Goal: Task Accomplishment & Management: Manage account settings

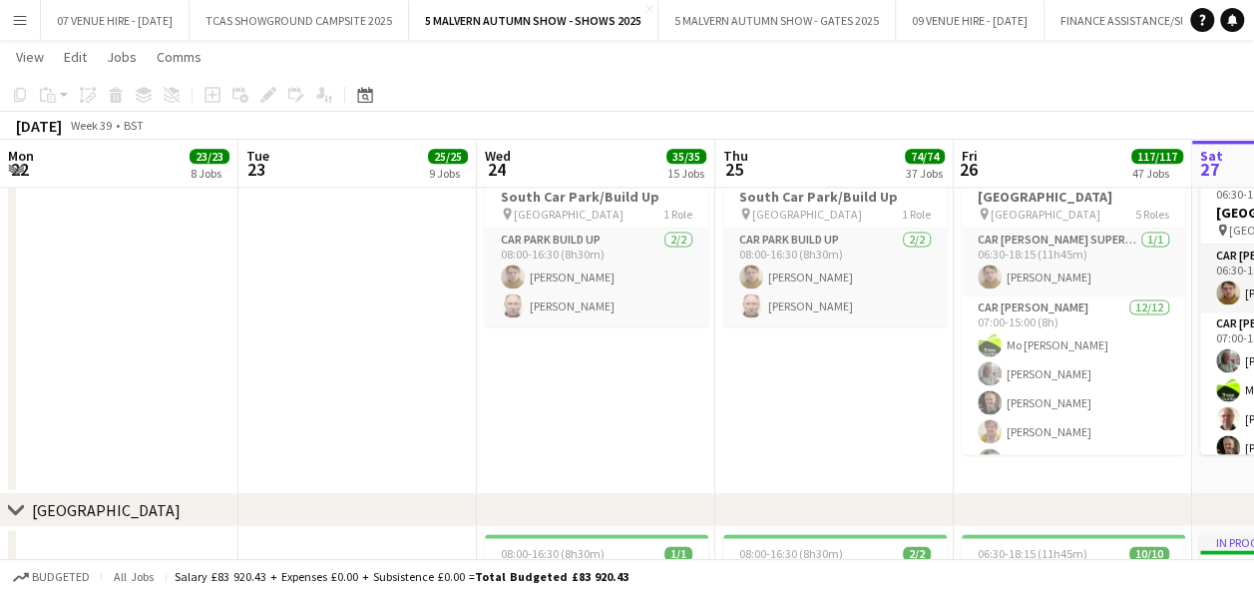
scroll to position [0, 477]
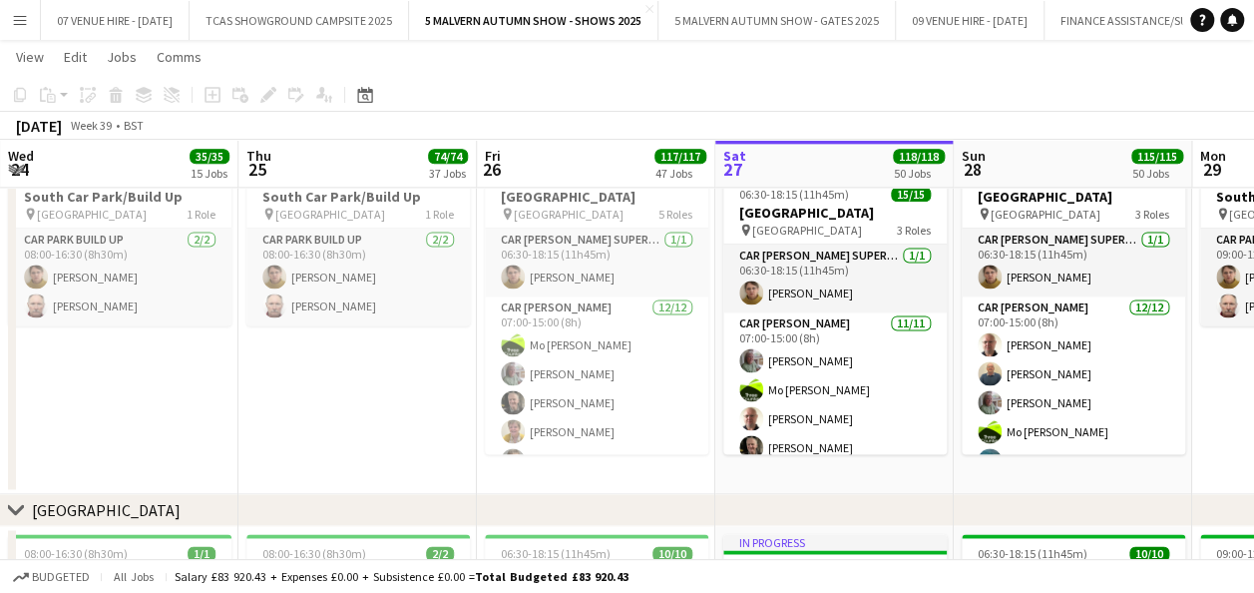
click at [16, 18] on app-icon "Menu" at bounding box center [20, 20] width 16 height 16
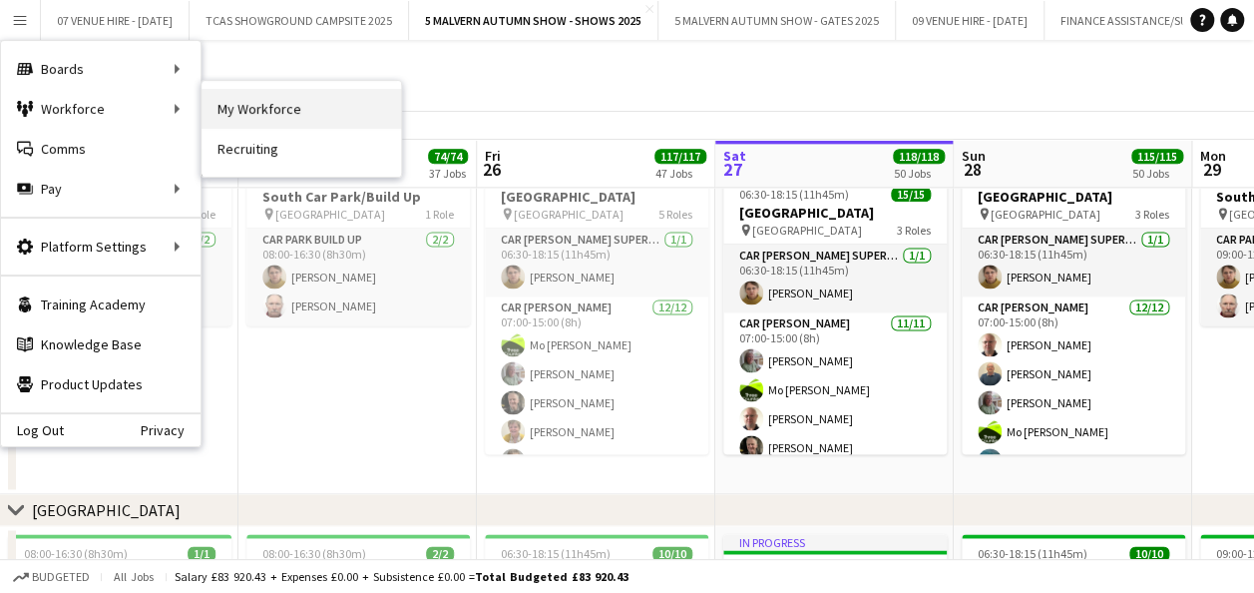
click at [271, 103] on link "My Workforce" at bounding box center [302, 109] width 200 height 40
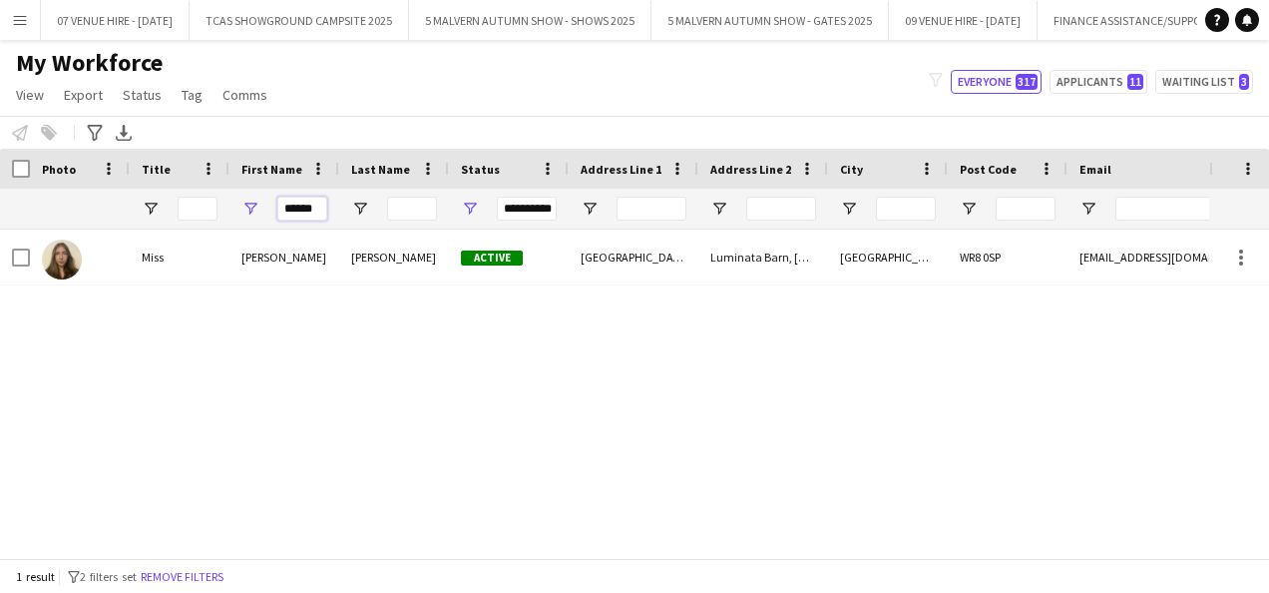
drag, startPoint x: 321, startPoint y: 206, endPoint x: 262, endPoint y: 210, distance: 59.0
click at [262, 210] on div "******" at bounding box center [284, 209] width 110 height 40
type input "*"
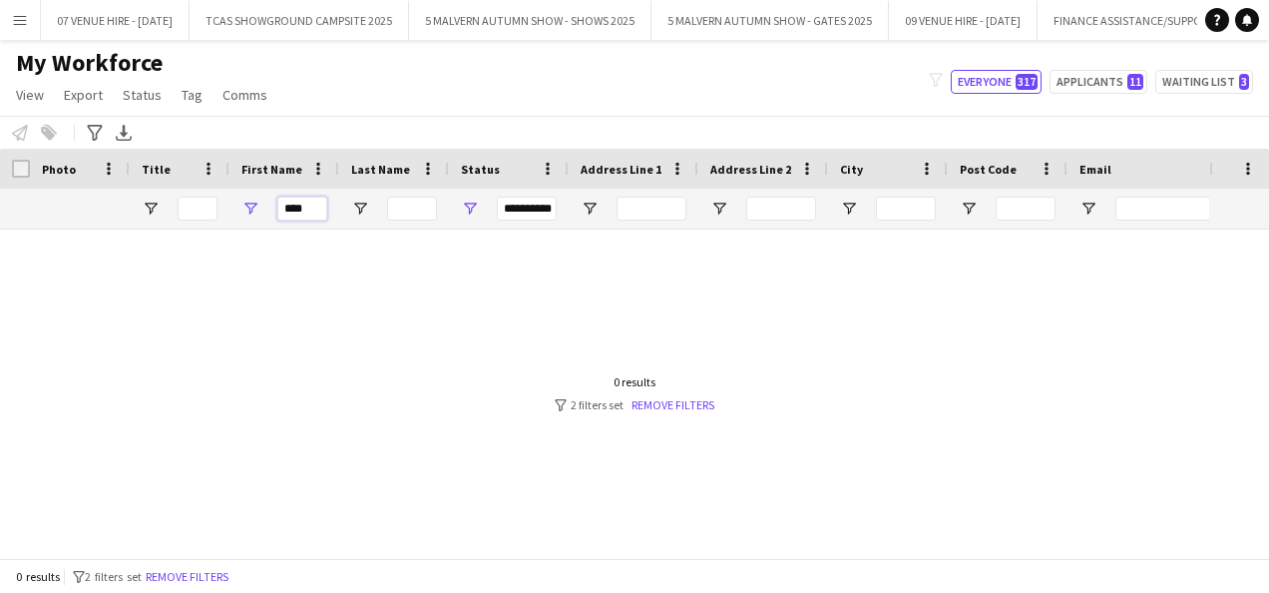
click at [316, 211] on input "****" at bounding box center [302, 209] width 50 height 24
type input "*****"
click at [666, 401] on link "Remove filters" at bounding box center [673, 404] width 83 height 15
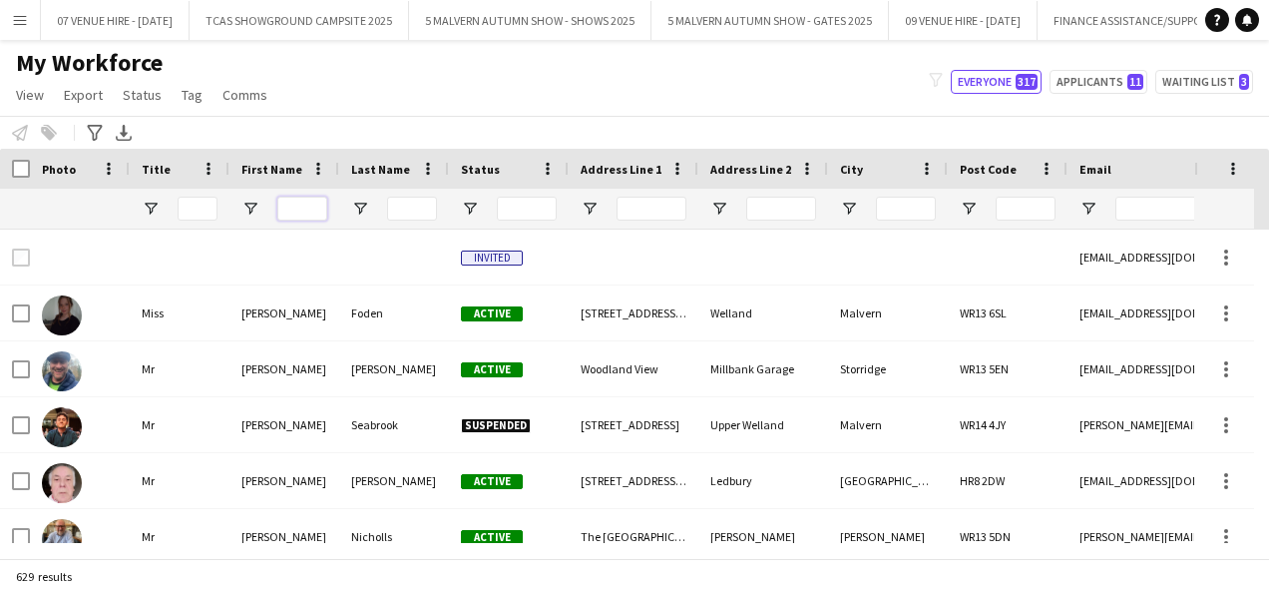
click at [309, 216] on input "First Name Filter Input" at bounding box center [302, 209] width 50 height 24
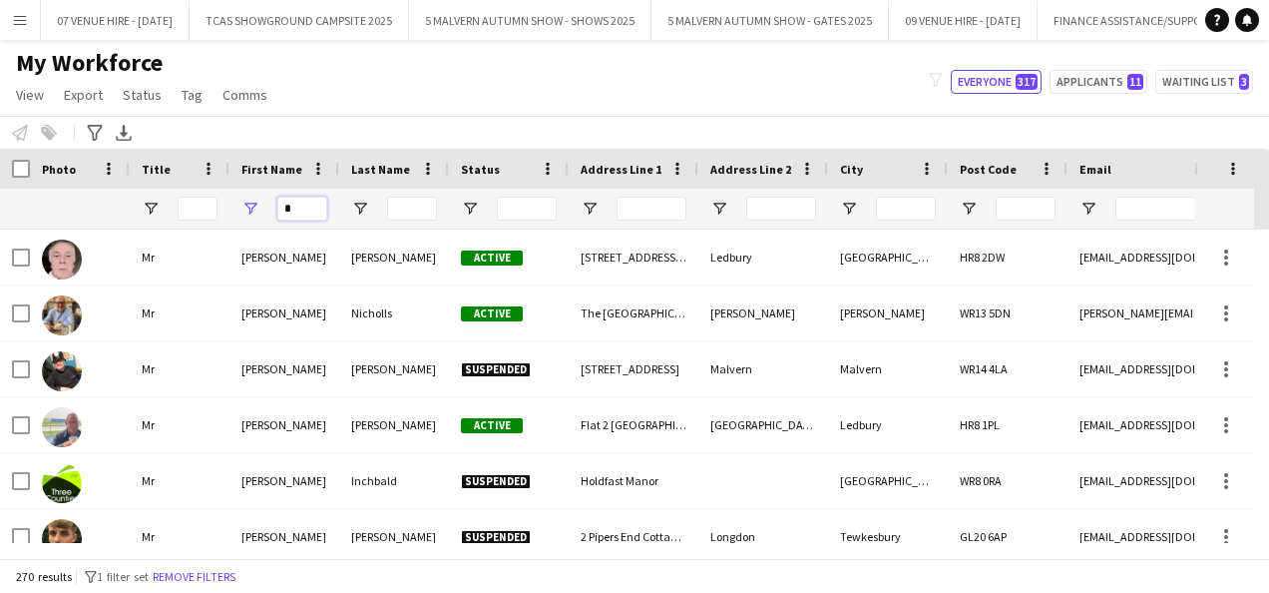
type input "*"
click at [421, 201] on input "Last Name Filter Input" at bounding box center [412, 209] width 50 height 24
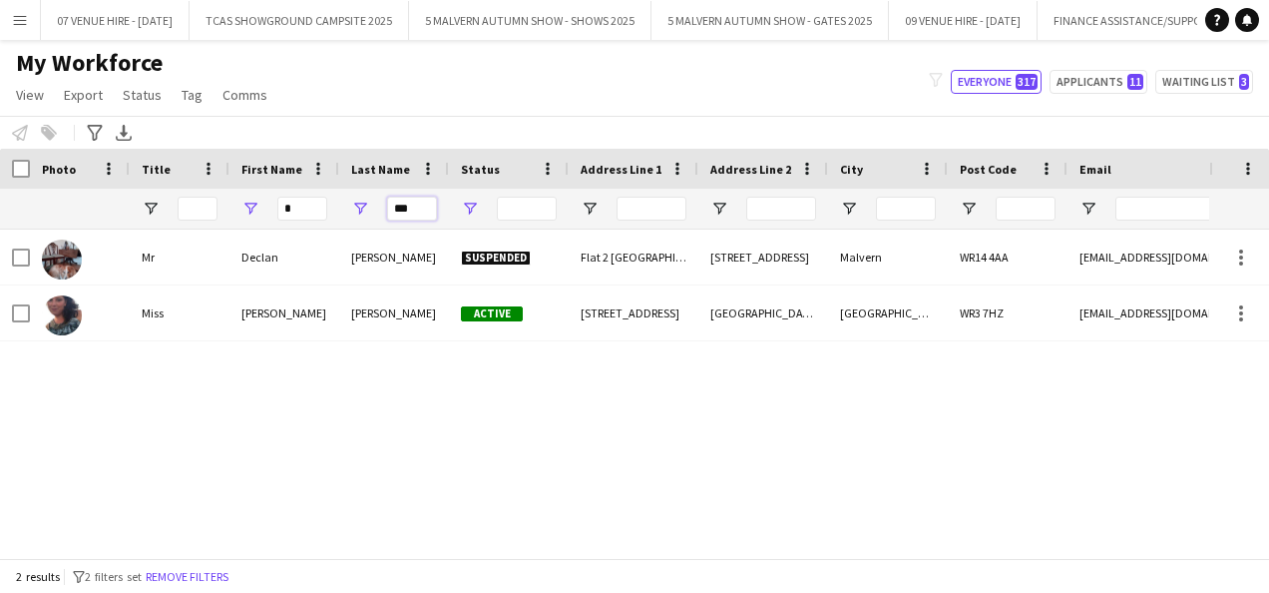
type input "***"
click at [471, 208] on span "Open Filter Menu" at bounding box center [470, 209] width 18 height 18
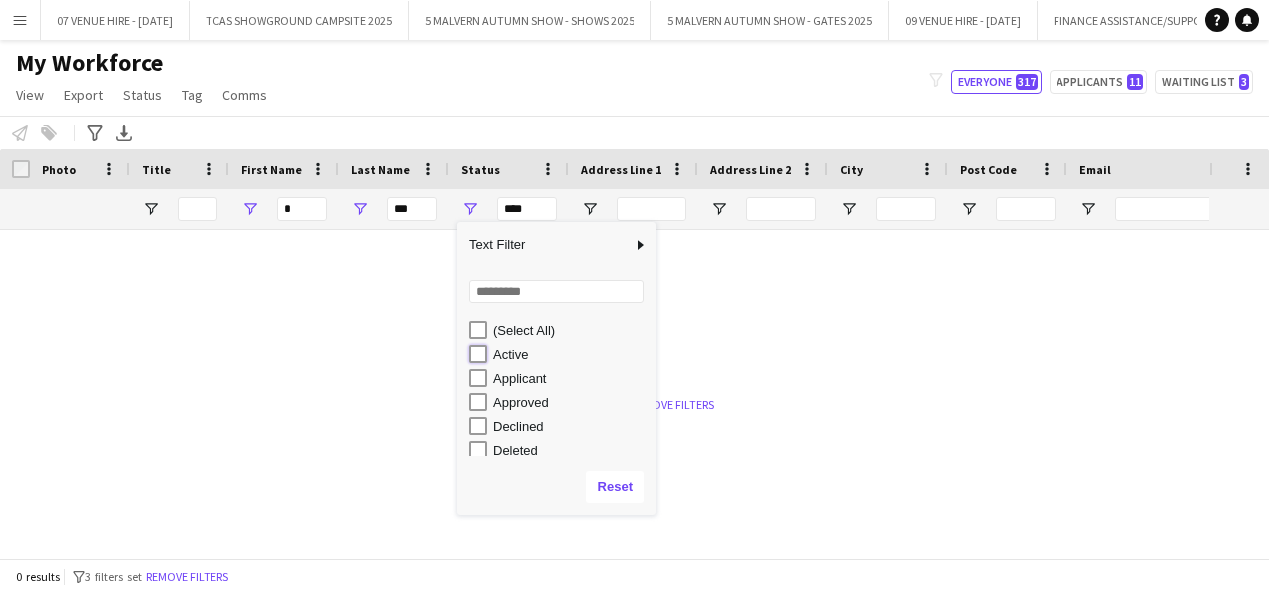
type input "**********"
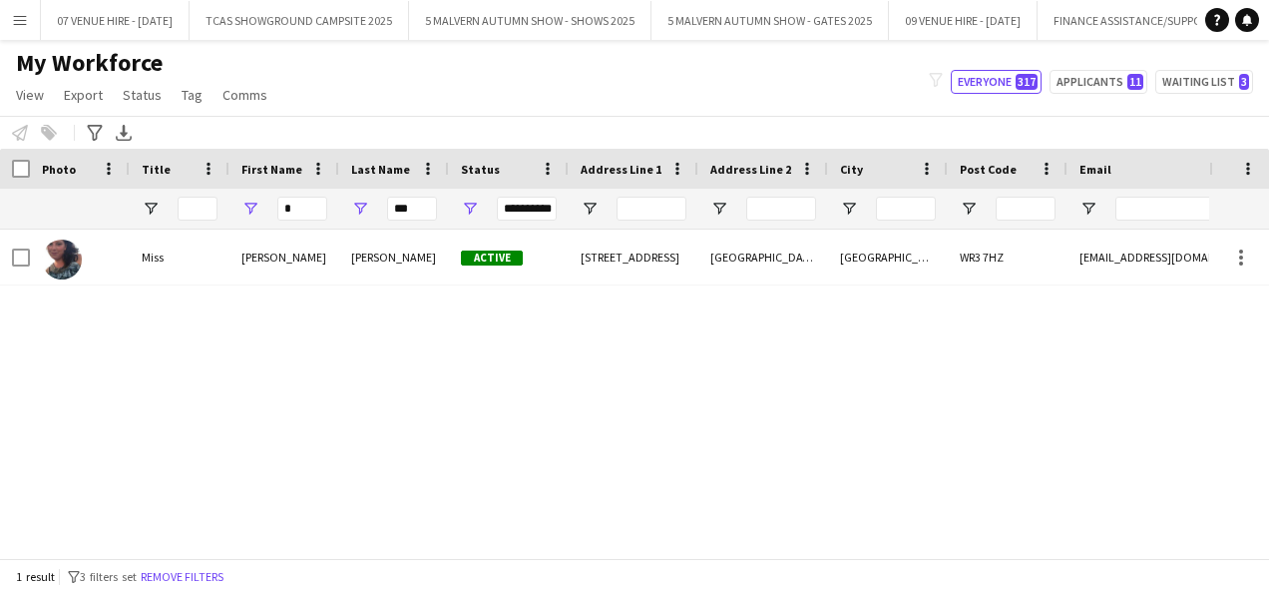
click at [499, 96] on div "My Workforce View Views Default view SafeHR Employee Details New view Update vi…" at bounding box center [634, 82] width 1269 height 68
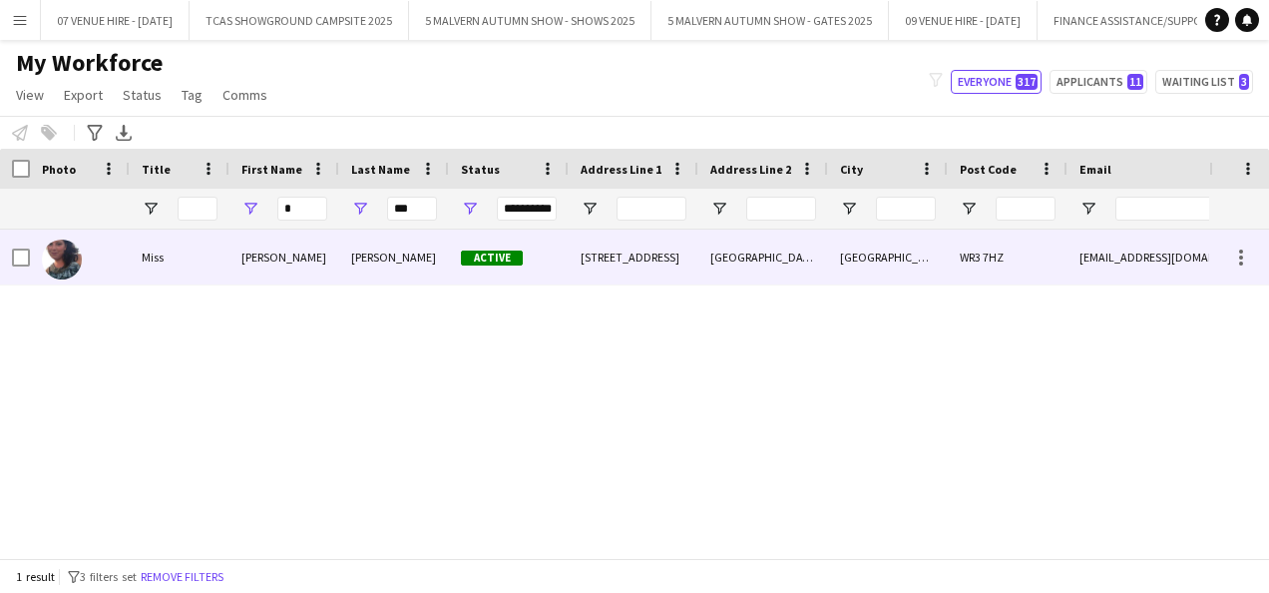
click at [67, 261] on img at bounding box center [62, 259] width 40 height 40
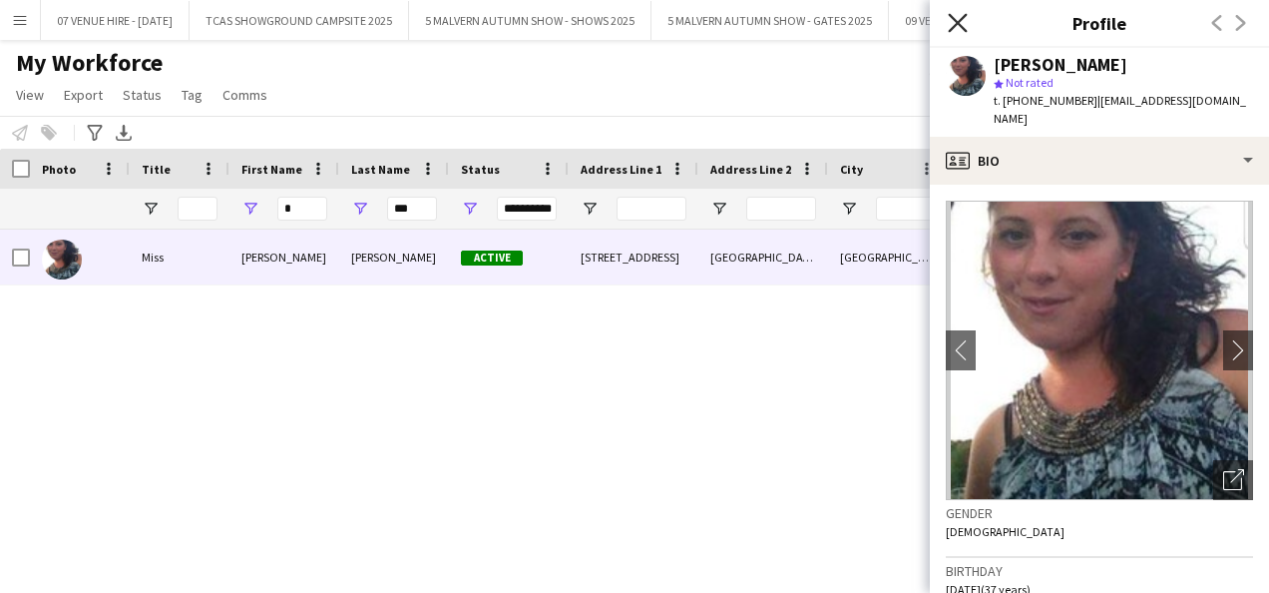
click at [958, 17] on icon "Close pop-in" at bounding box center [957, 22] width 19 height 19
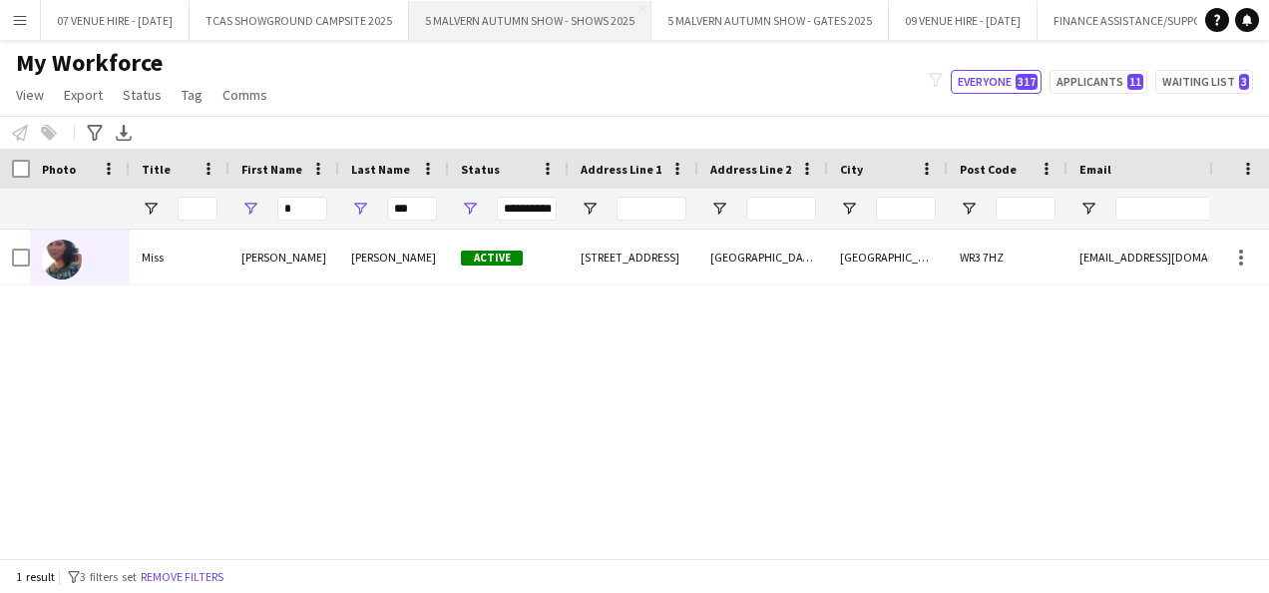
click at [543, 25] on button "5 MALVERN AUTUMN SHOW - SHOWS 2025 Close" at bounding box center [530, 20] width 242 height 39
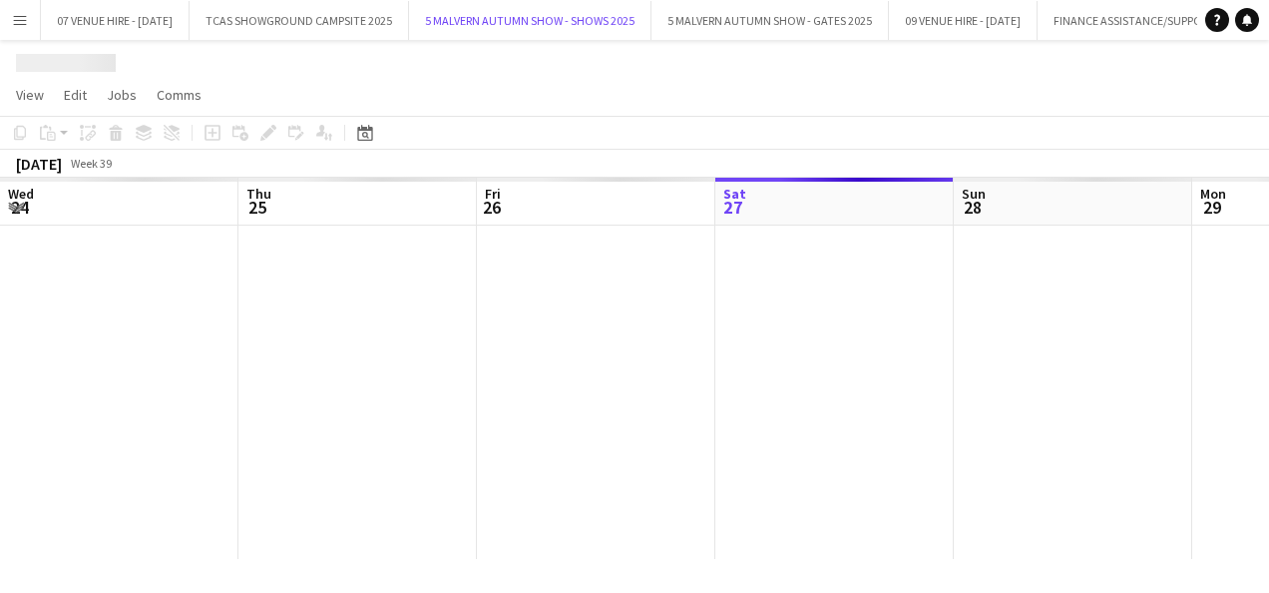
scroll to position [0, 477]
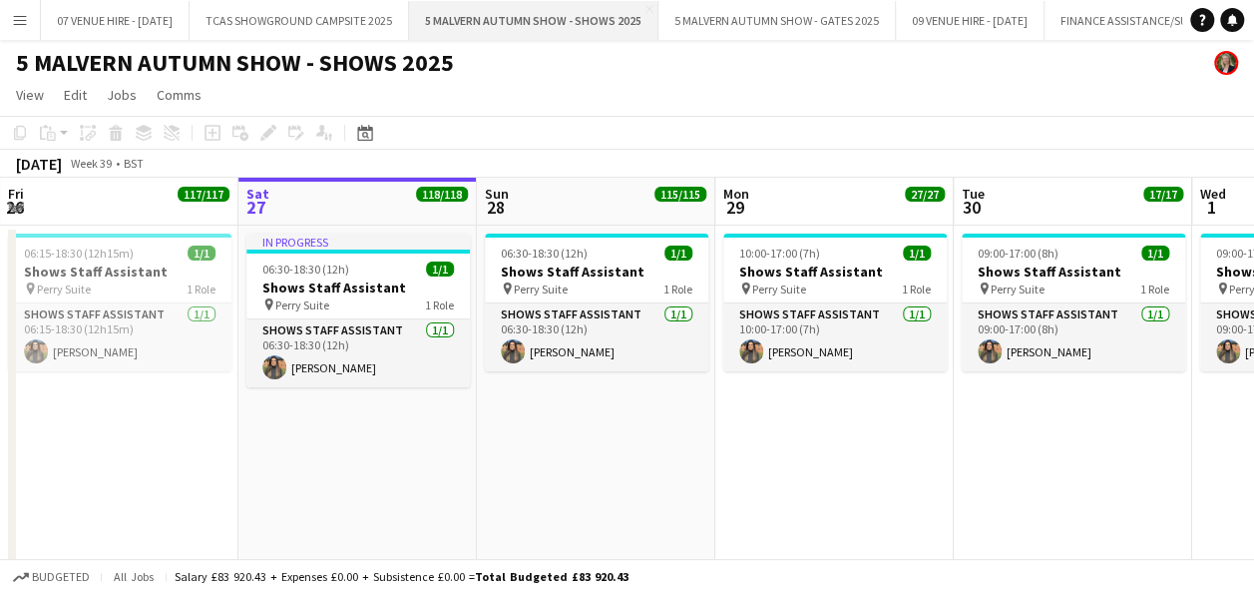
click at [541, 18] on button "5 MALVERN AUTUMN SHOW - SHOWS 2025 Close" at bounding box center [533, 20] width 249 height 39
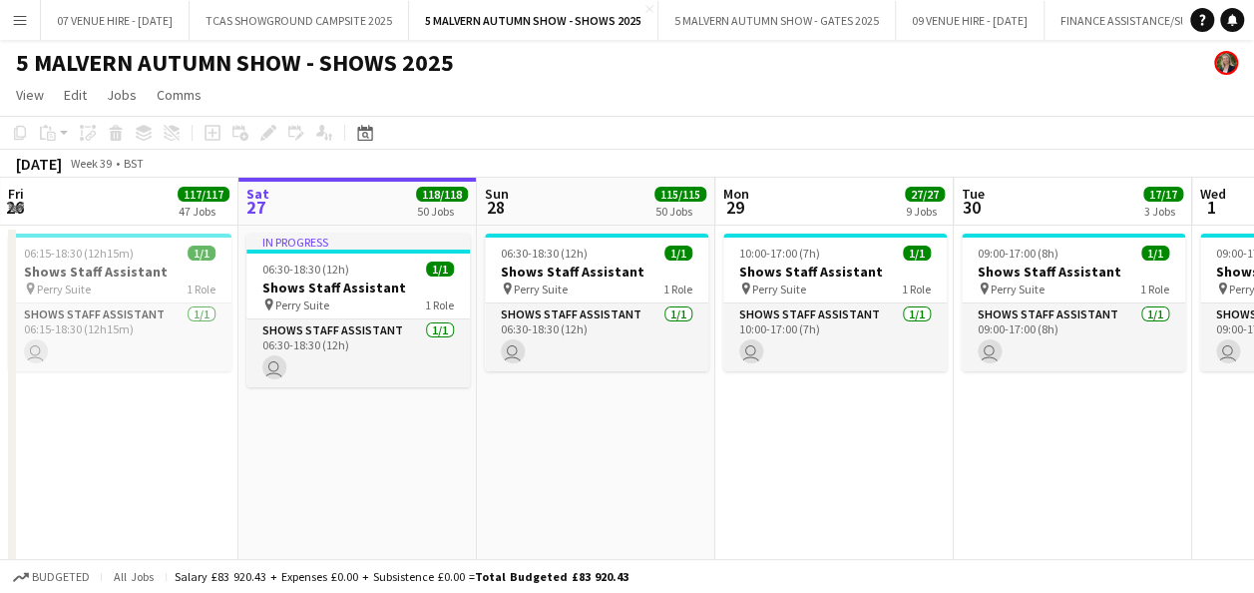
click at [679, 122] on app-toolbar "Copy Paste Paste Ctrl+V Paste with crew Ctrl+Shift+V Paste linked Job [GEOGRAPH…" at bounding box center [627, 133] width 1254 height 34
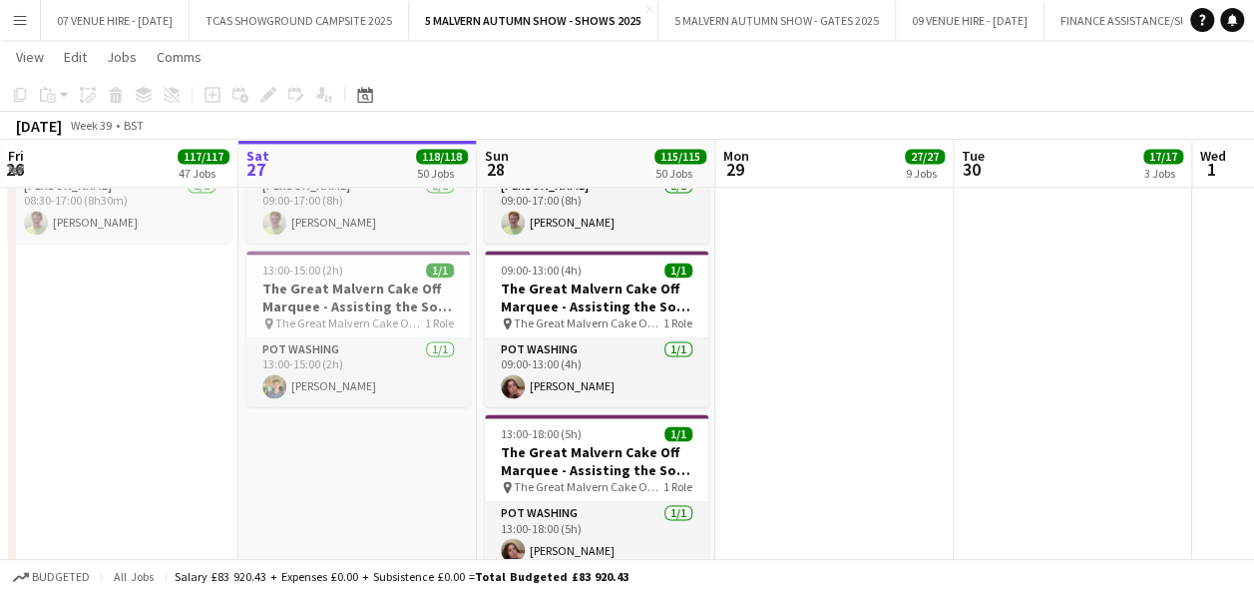
scroll to position [2728, 0]
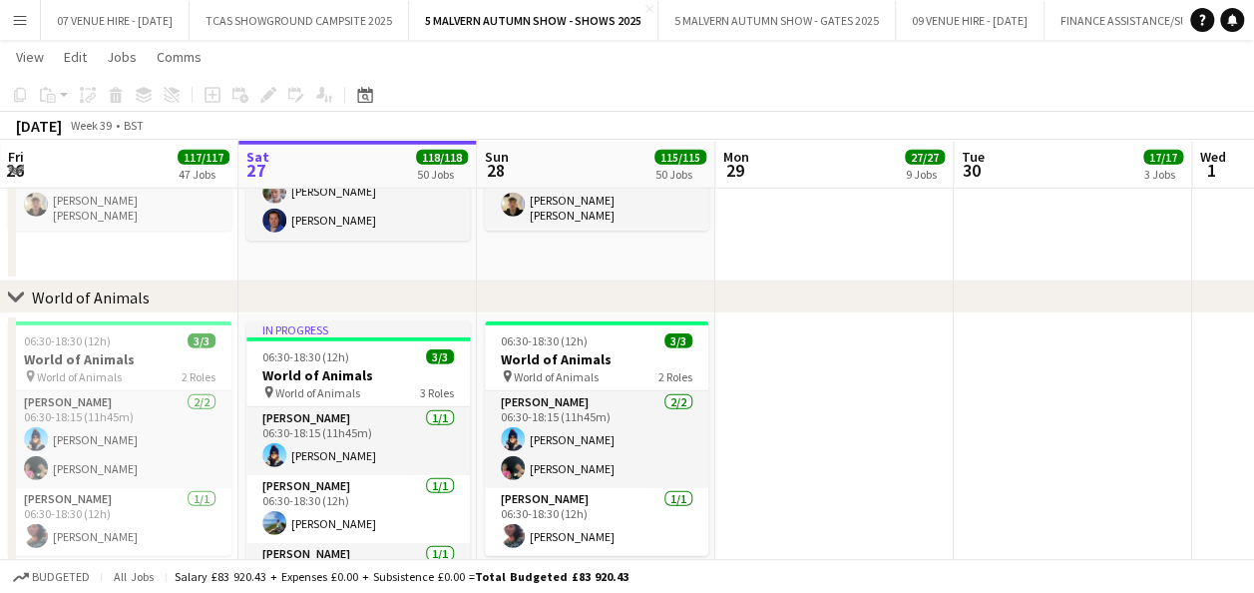
click at [787, 366] on app-date-cell at bounding box center [834, 482] width 238 height 339
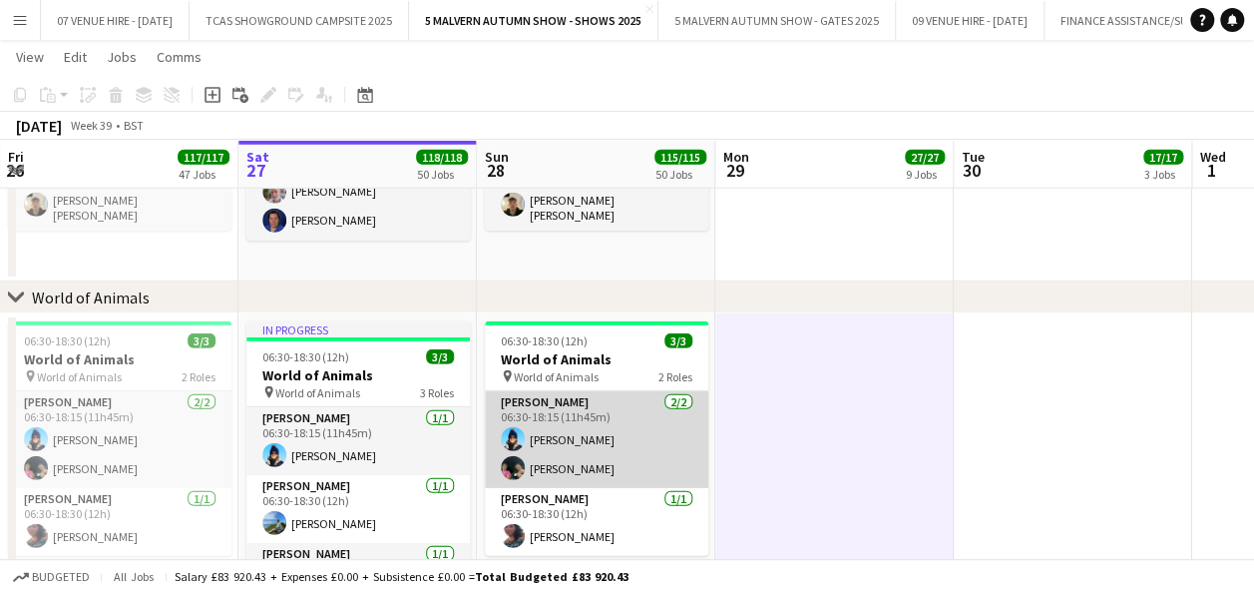
click at [605, 429] on app-card-role "[PERSON_NAME] [DATE] 06:30-18:15 (11h45m) [PERSON_NAME] [PERSON_NAME]" at bounding box center [596, 439] width 223 height 97
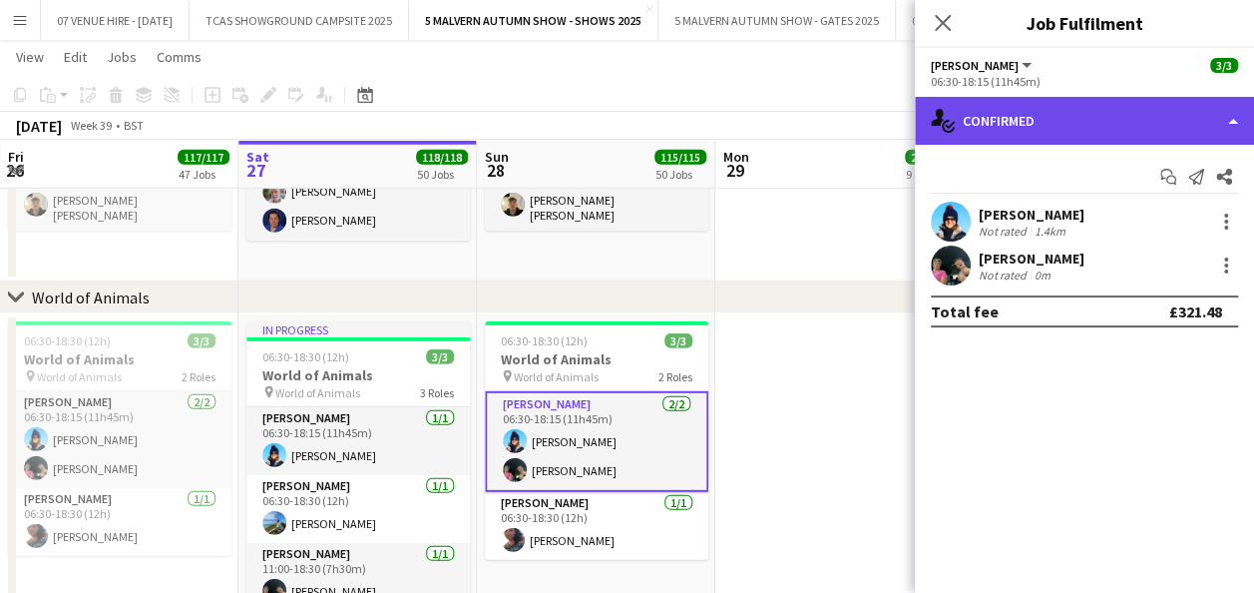
click at [1099, 120] on div "single-neutral-actions-check-2 Confirmed" at bounding box center [1084, 121] width 339 height 48
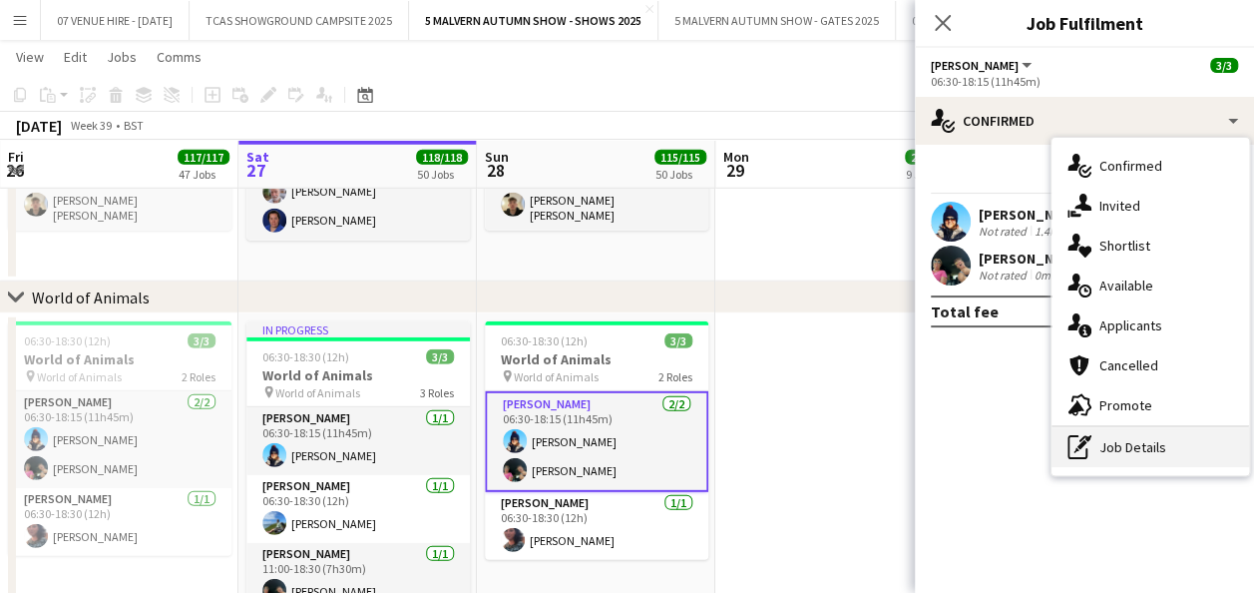
click at [1100, 442] on div "pen-write Job Details" at bounding box center [1151, 447] width 198 height 40
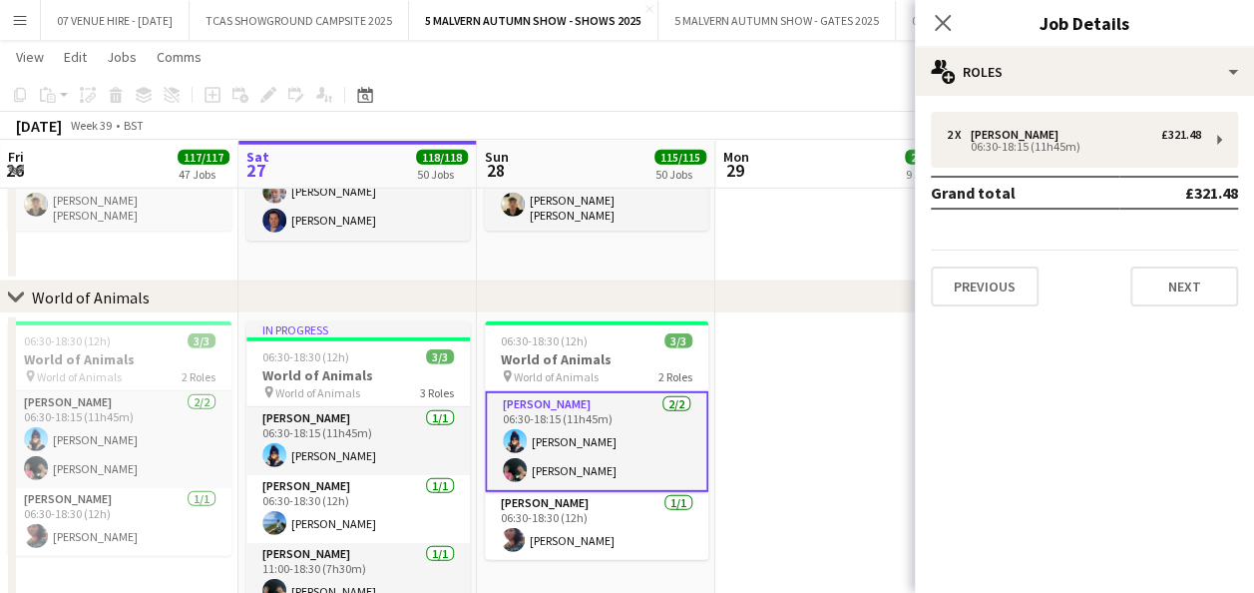
scroll to position [0, 560]
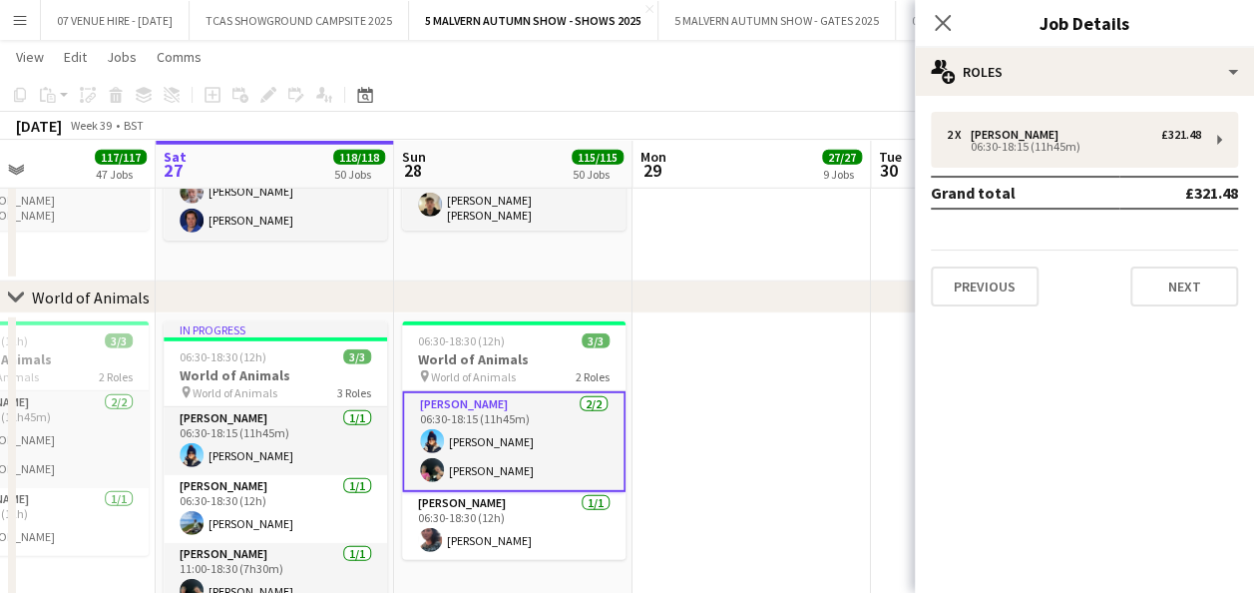
drag, startPoint x: 794, startPoint y: 360, endPoint x: 715, endPoint y: 363, distance: 78.9
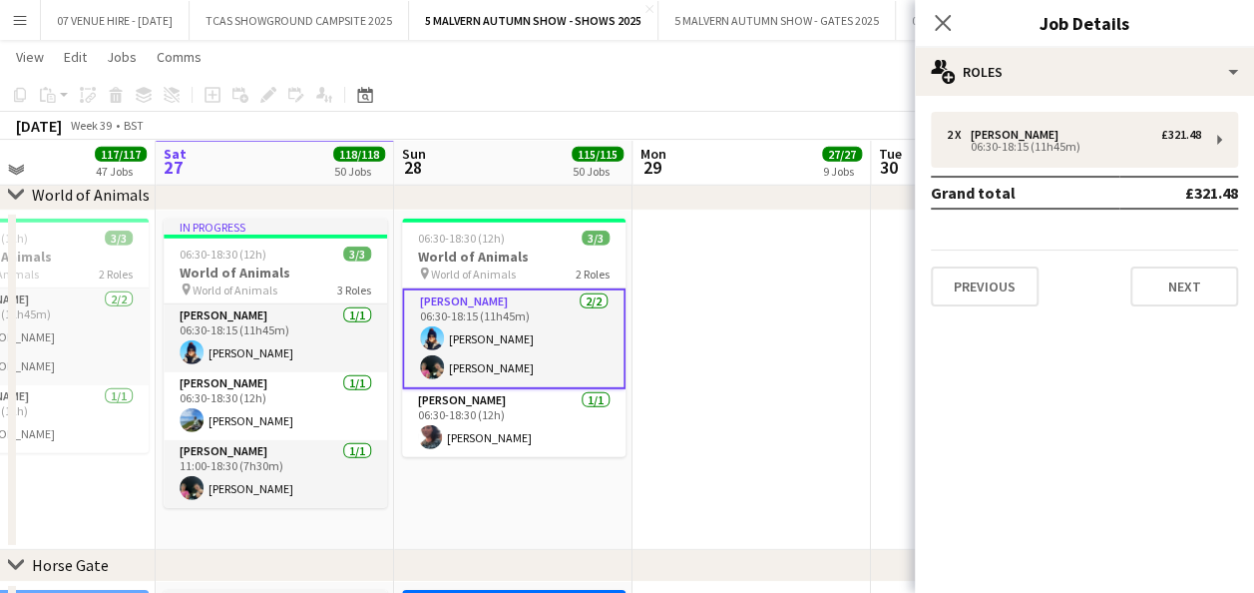
scroll to position [2828, 0]
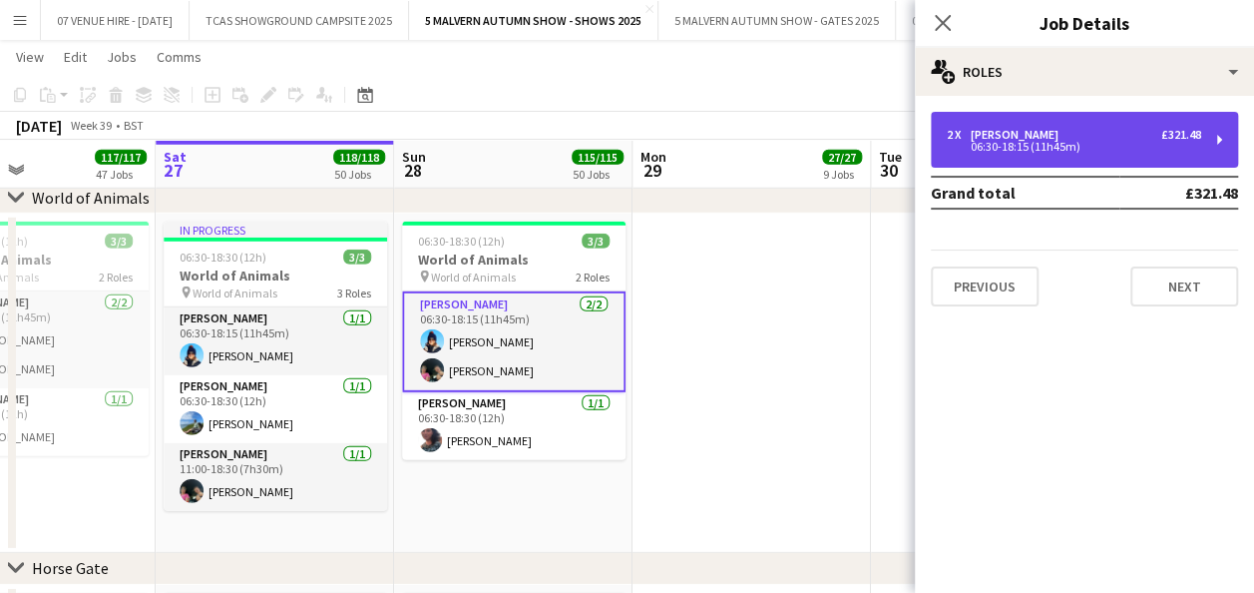
click at [995, 149] on div "06:30-18:15 (11h45m)" at bounding box center [1074, 147] width 254 height 10
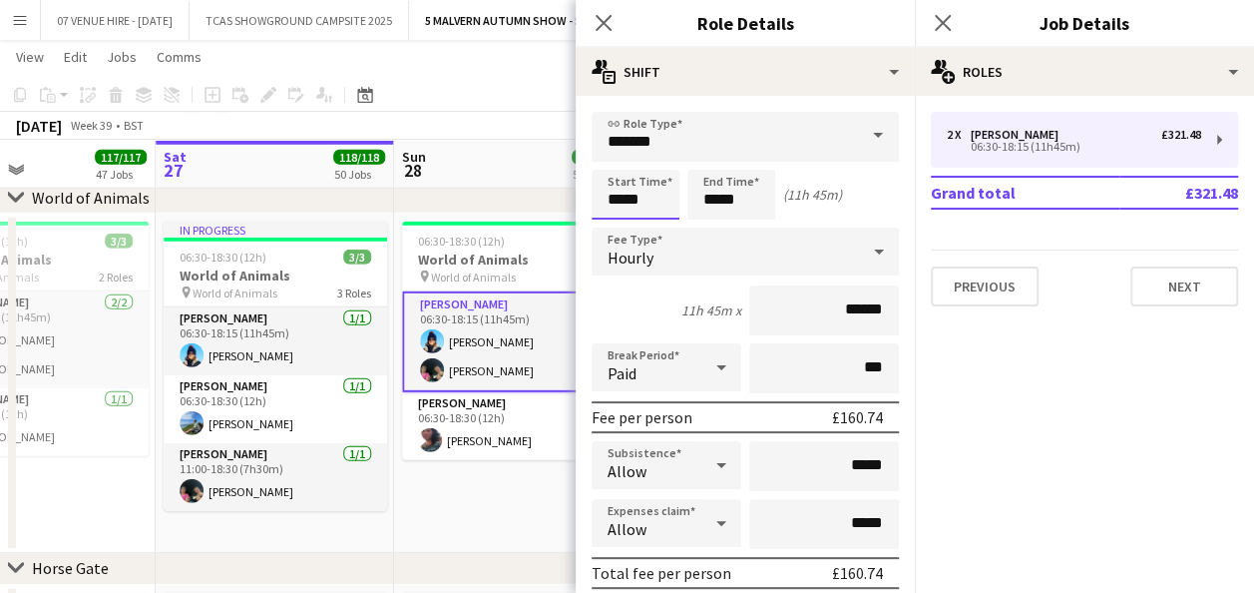
click at [660, 201] on input "*****" at bounding box center [636, 195] width 88 height 50
click at [619, 173] on input "*****" at bounding box center [636, 195] width 88 height 50
click at [615, 157] on div at bounding box center [616, 160] width 40 height 20
click at [653, 228] on div at bounding box center [656, 230] width 40 height 20
type input "*****"
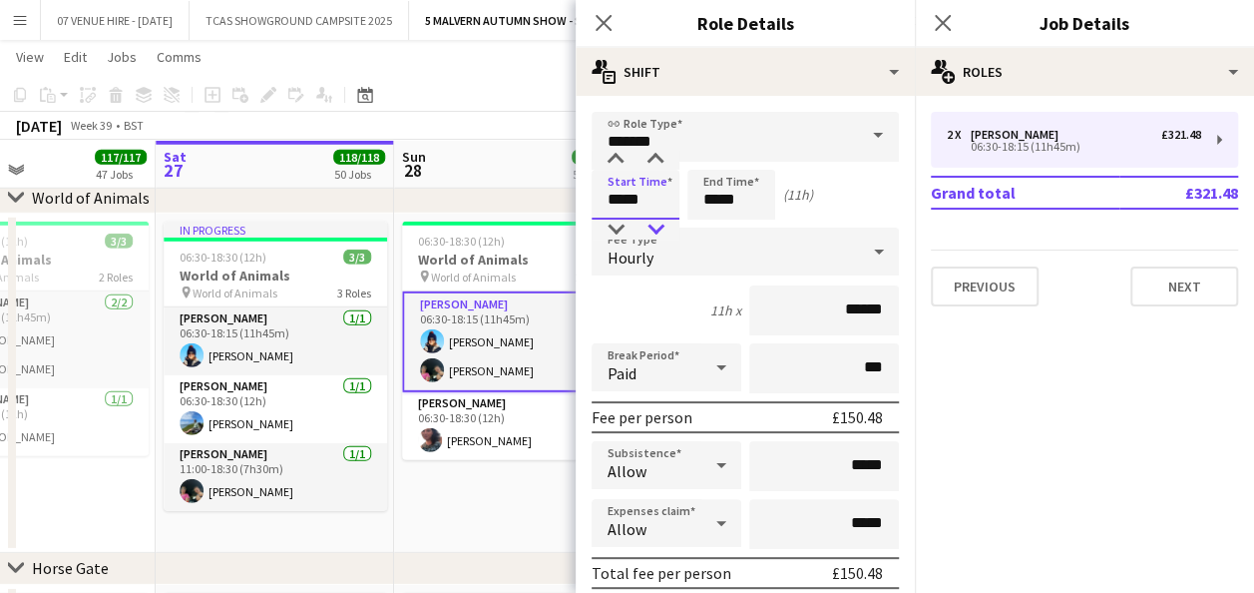
click at [653, 228] on div at bounding box center [656, 230] width 40 height 20
click at [487, 496] on app-date-cell "06:30-18:30 (12h) 3/3 World of Animals pin World of Animals 2 Roles [PERSON_NAM…" at bounding box center [513, 383] width 238 height 339
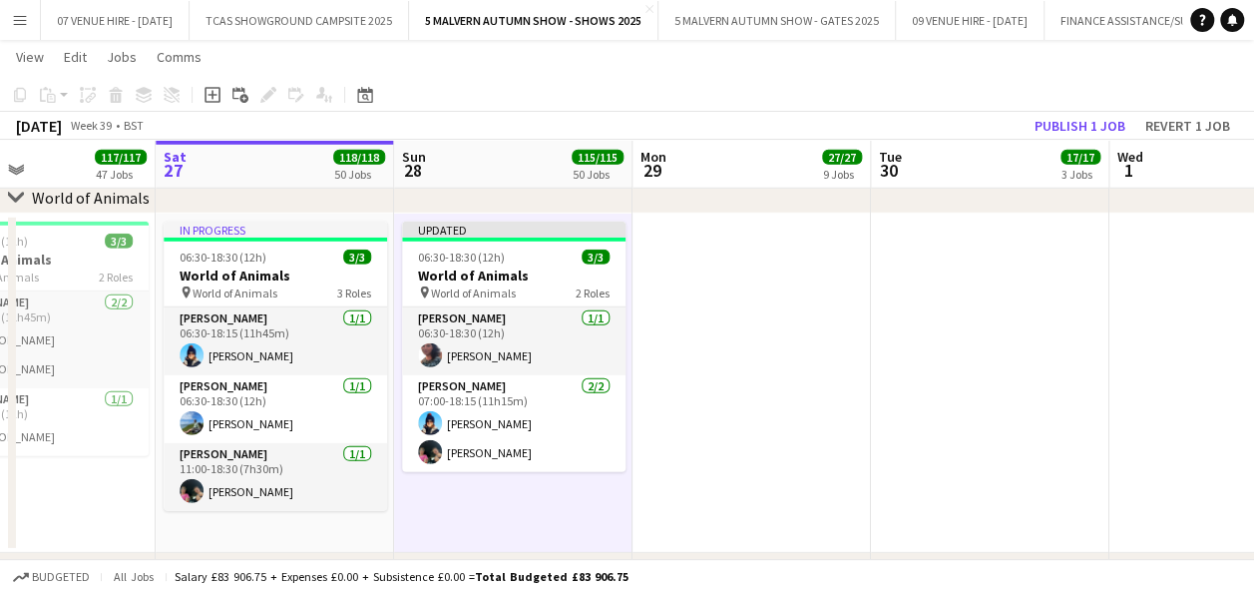
click at [676, 299] on app-date-cell at bounding box center [752, 383] width 238 height 339
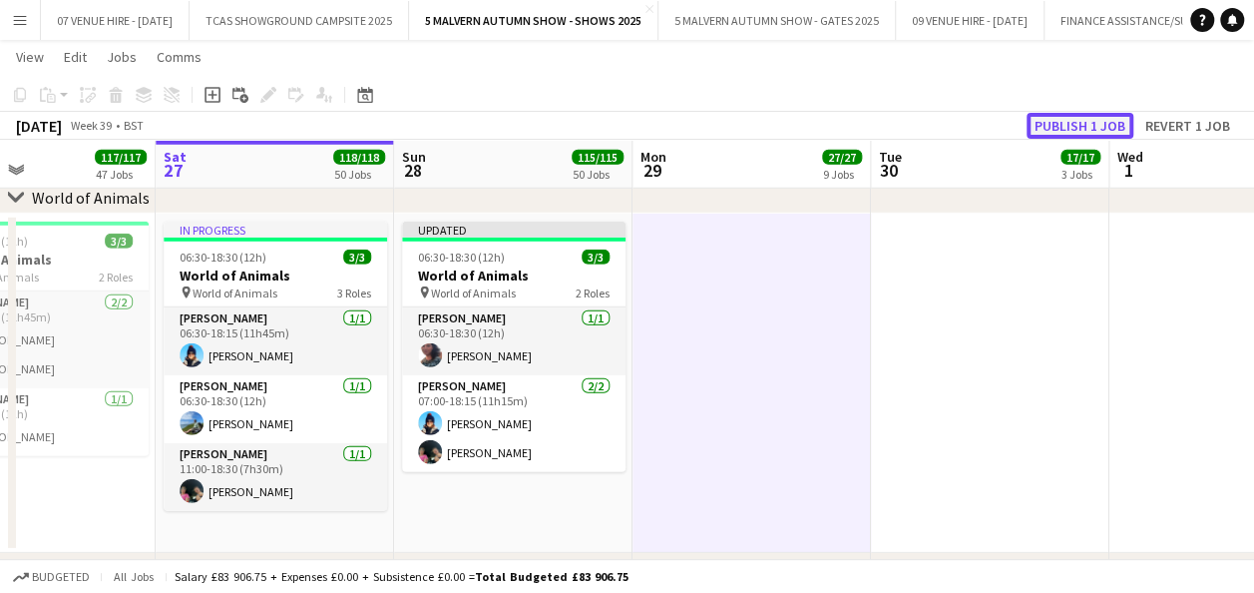
click at [1063, 126] on button "Publish 1 job" at bounding box center [1080, 126] width 107 height 26
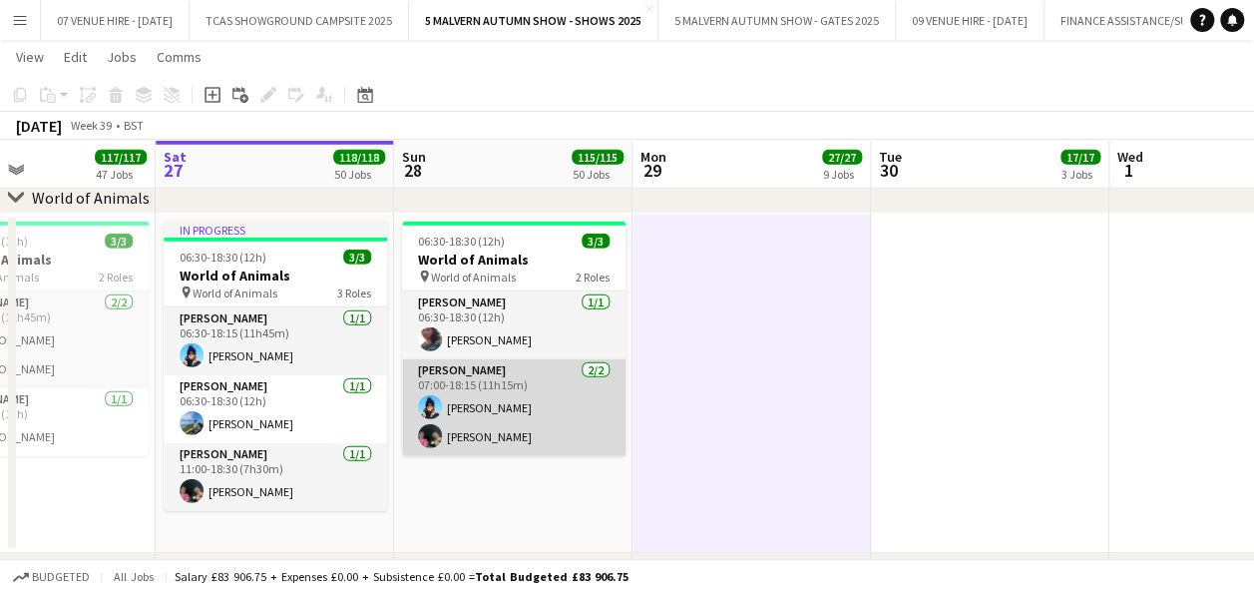
click at [503, 430] on app-card-role "[PERSON_NAME] [DATE] 07:00-18:15 (11h15m) [PERSON_NAME] [PERSON_NAME]" at bounding box center [513, 407] width 223 height 97
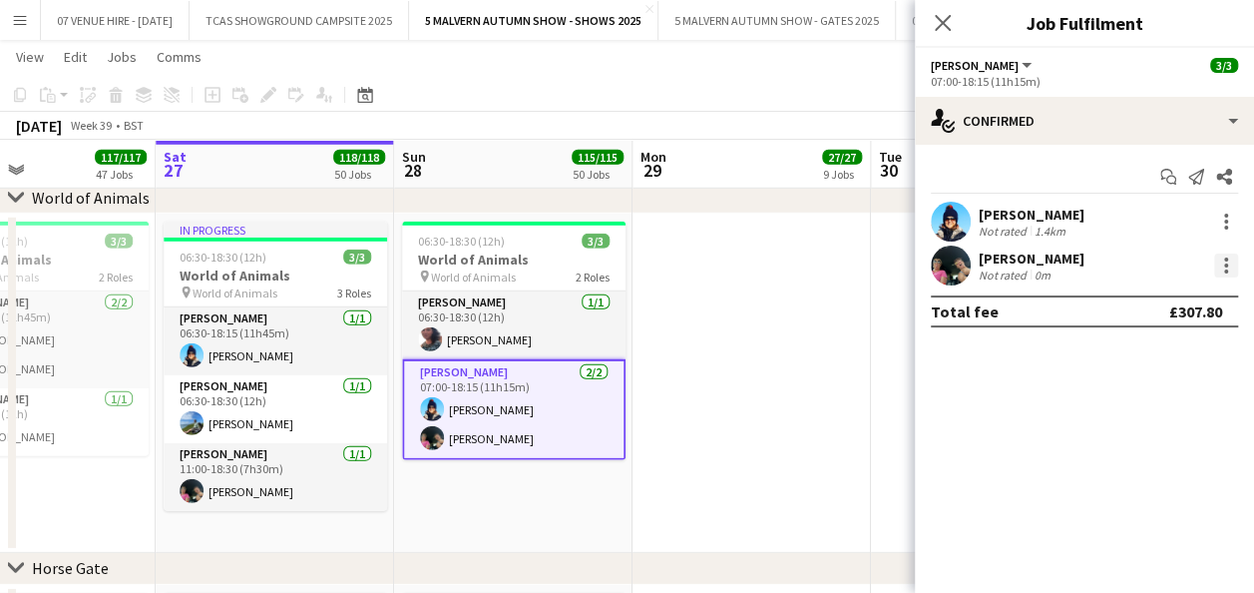
click at [1215, 261] on div at bounding box center [1226, 265] width 24 height 24
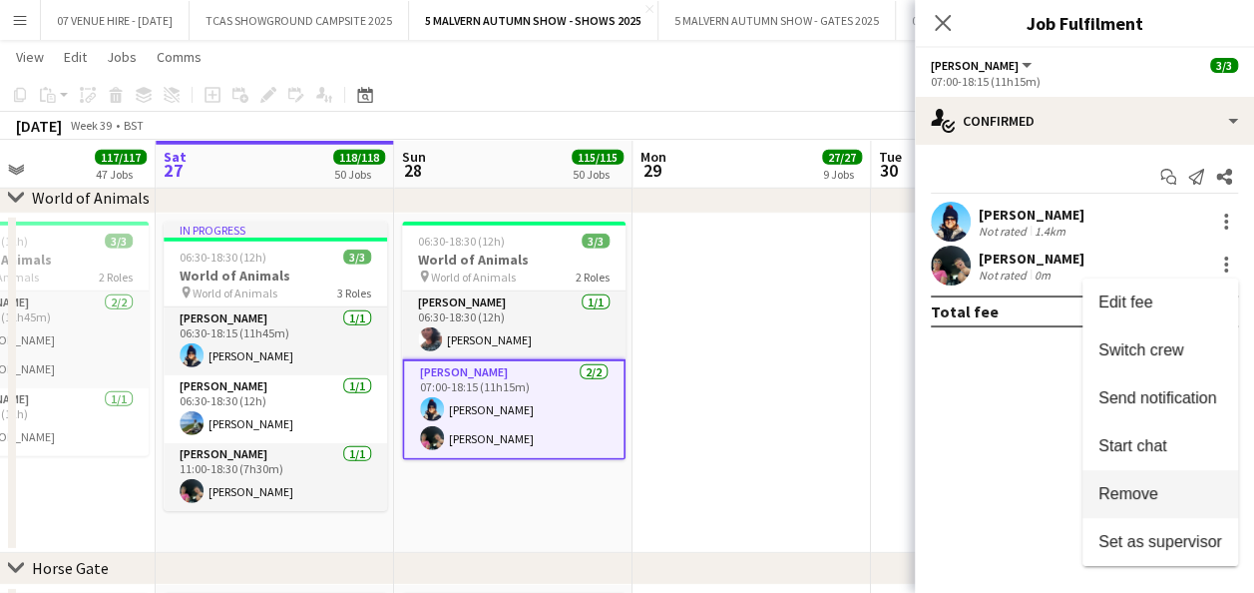
click at [1109, 488] on span "Remove" at bounding box center [1129, 493] width 60 height 17
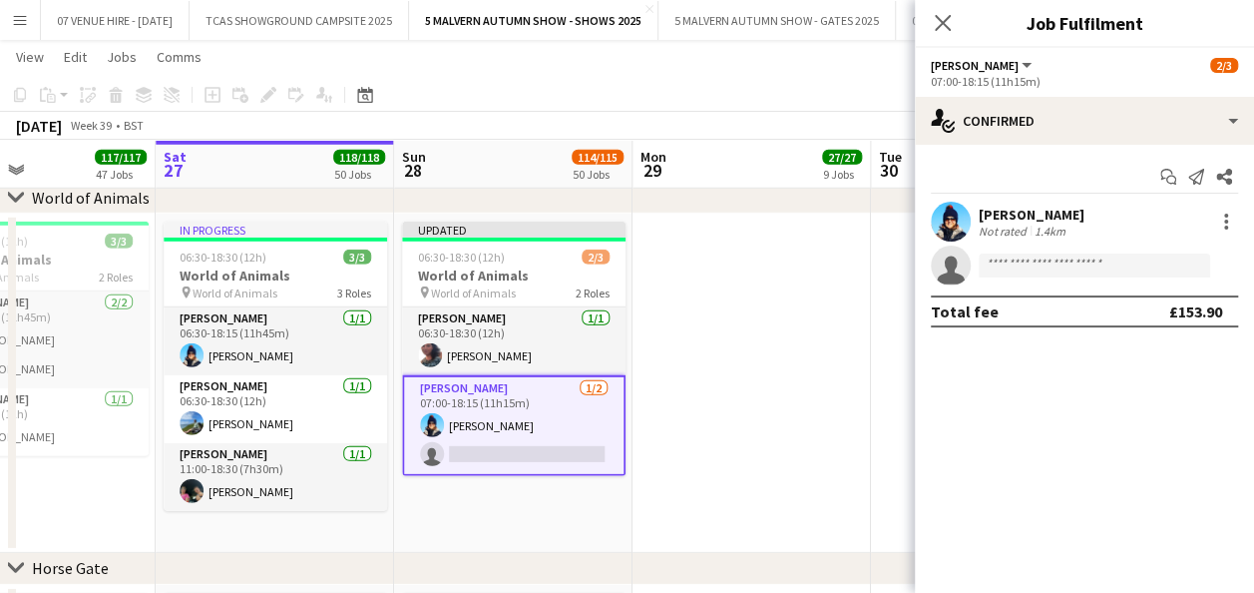
click at [778, 384] on app-date-cell at bounding box center [752, 383] width 238 height 339
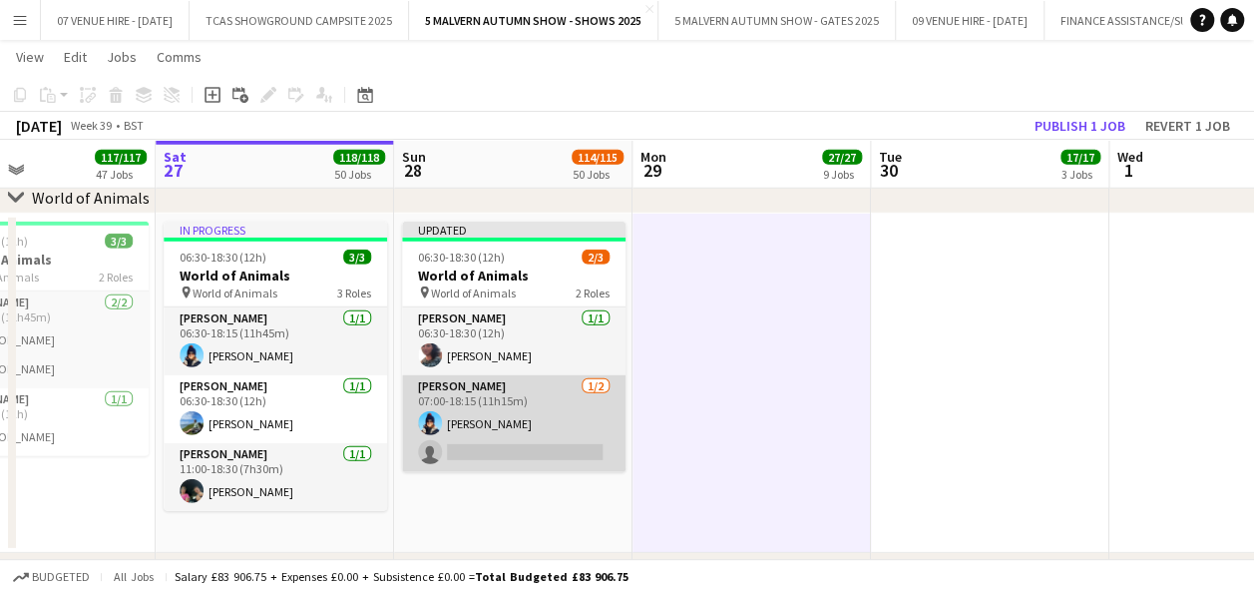
click at [546, 393] on app-card-role "[PERSON_NAME] [DATE] 07:00-18:15 (11h15m) [PERSON_NAME] single-neutral-actions" at bounding box center [513, 423] width 223 height 97
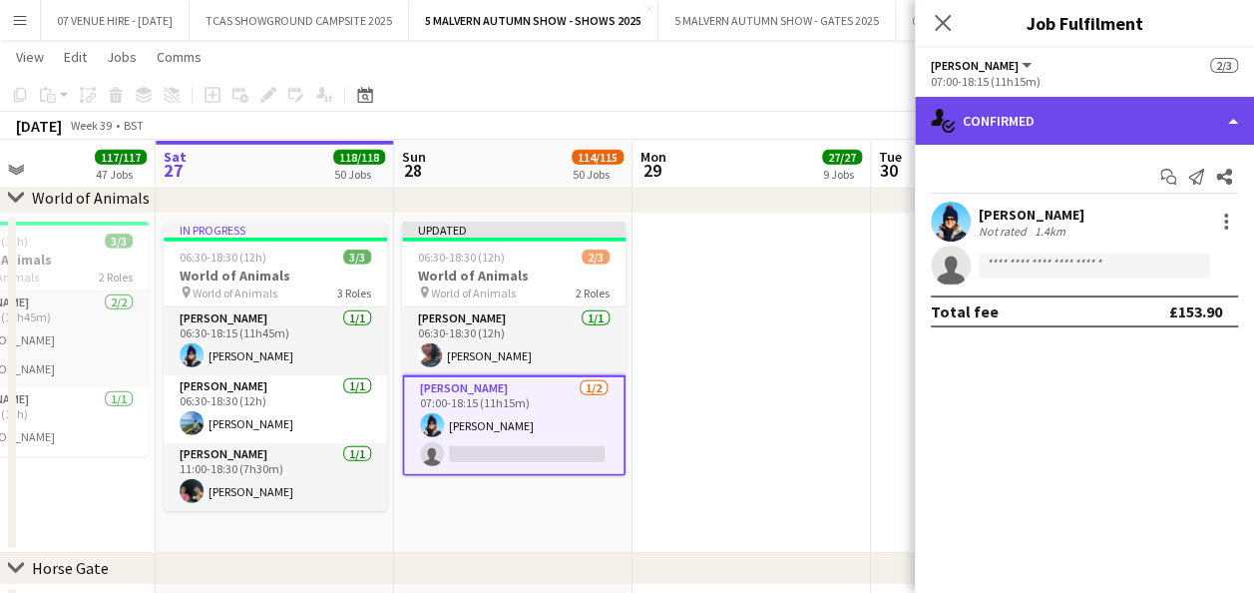
click at [998, 129] on div "single-neutral-actions-check-2 Confirmed" at bounding box center [1084, 121] width 339 height 48
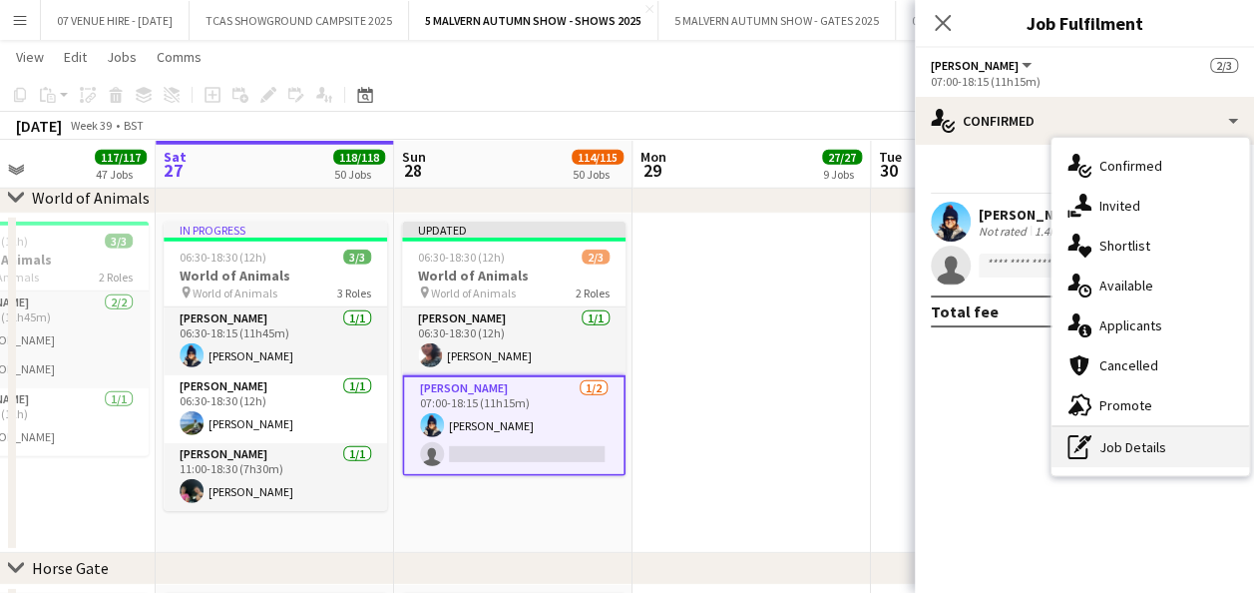
click at [1068, 449] on icon at bounding box center [1078, 447] width 20 height 24
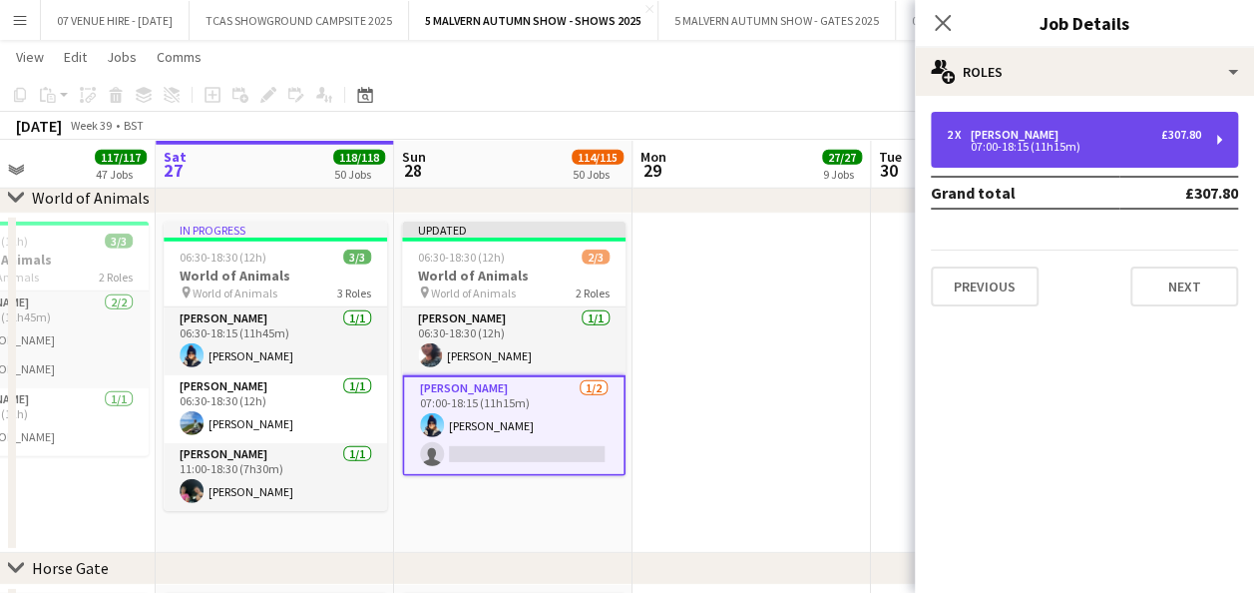
click at [998, 130] on div "[PERSON_NAME]" at bounding box center [1019, 135] width 96 height 14
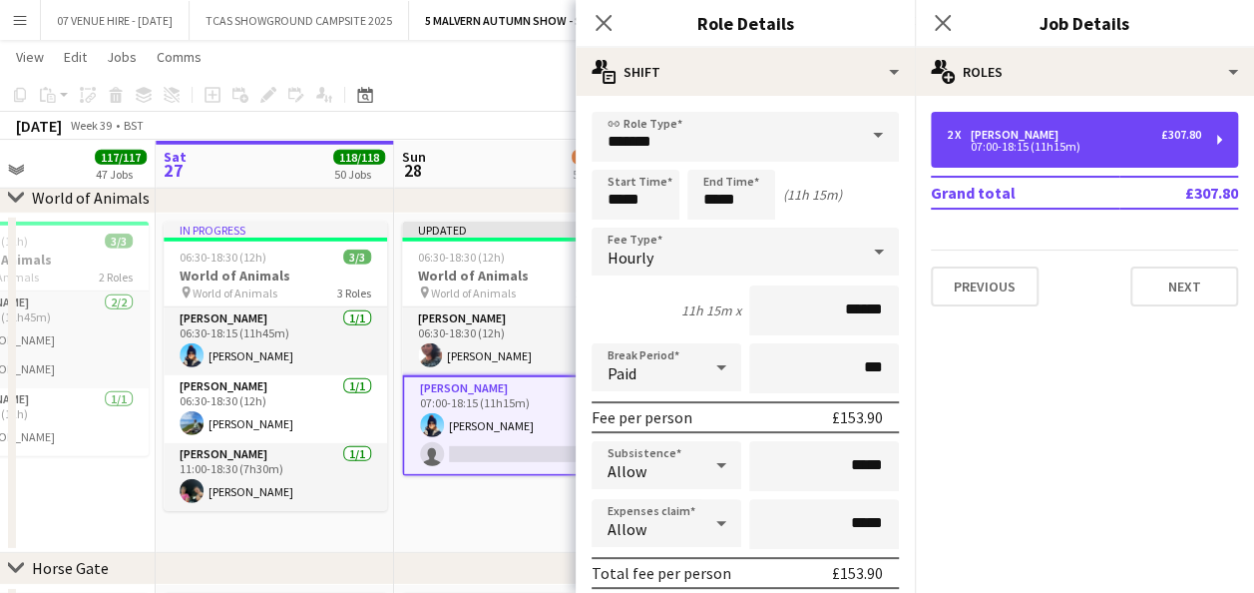
scroll to position [100, 0]
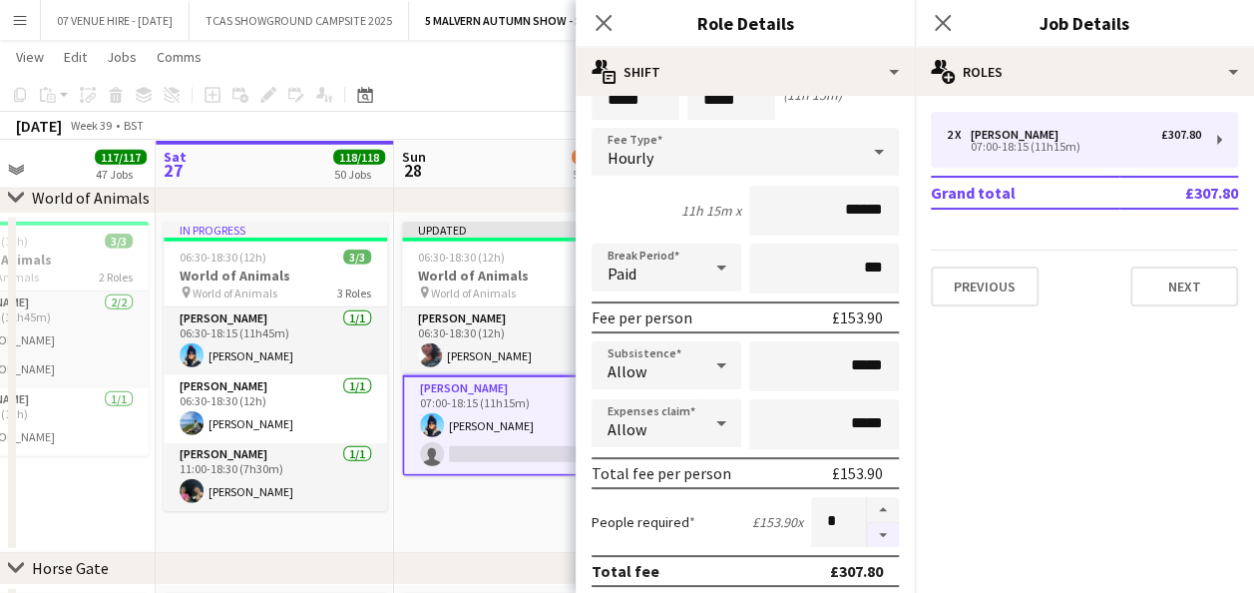
click at [867, 533] on button "button" at bounding box center [883, 535] width 32 height 25
type input "*"
click at [514, 538] on app-date-cell "Updated 06:30-18:30 (12h) 2/3 World of Animals pin World of Animals 2 Roles [PE…" at bounding box center [513, 383] width 238 height 339
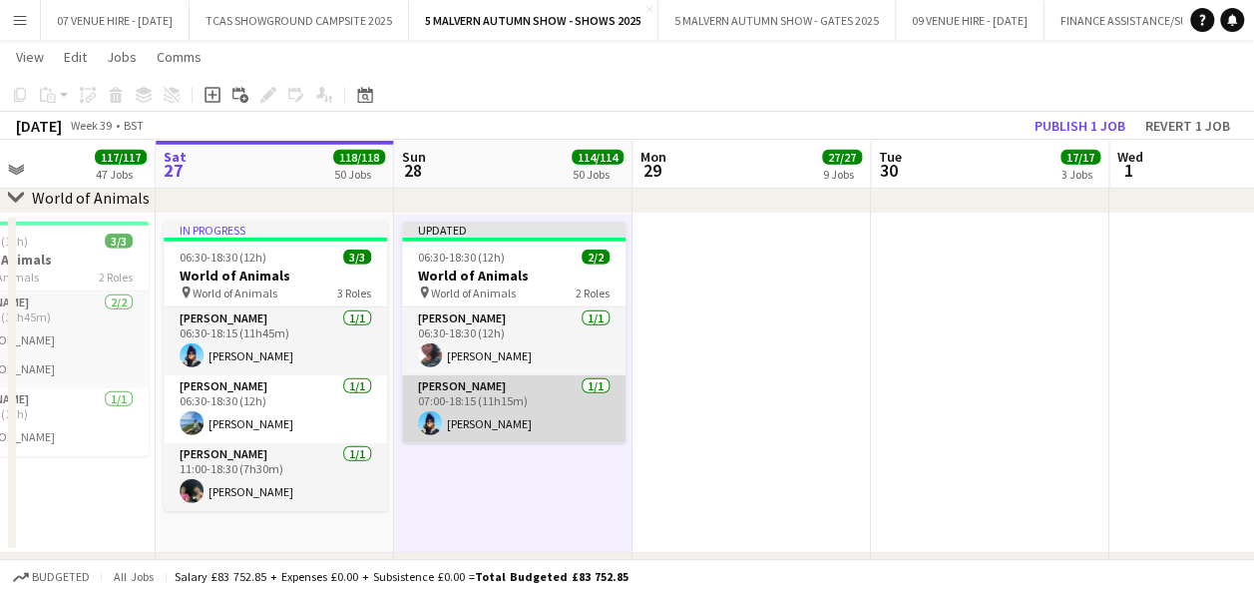
click at [503, 406] on app-card-role "[PERSON_NAME] [DATE] 07:00-18:15 (11h15m) [PERSON_NAME]" at bounding box center [513, 409] width 223 height 68
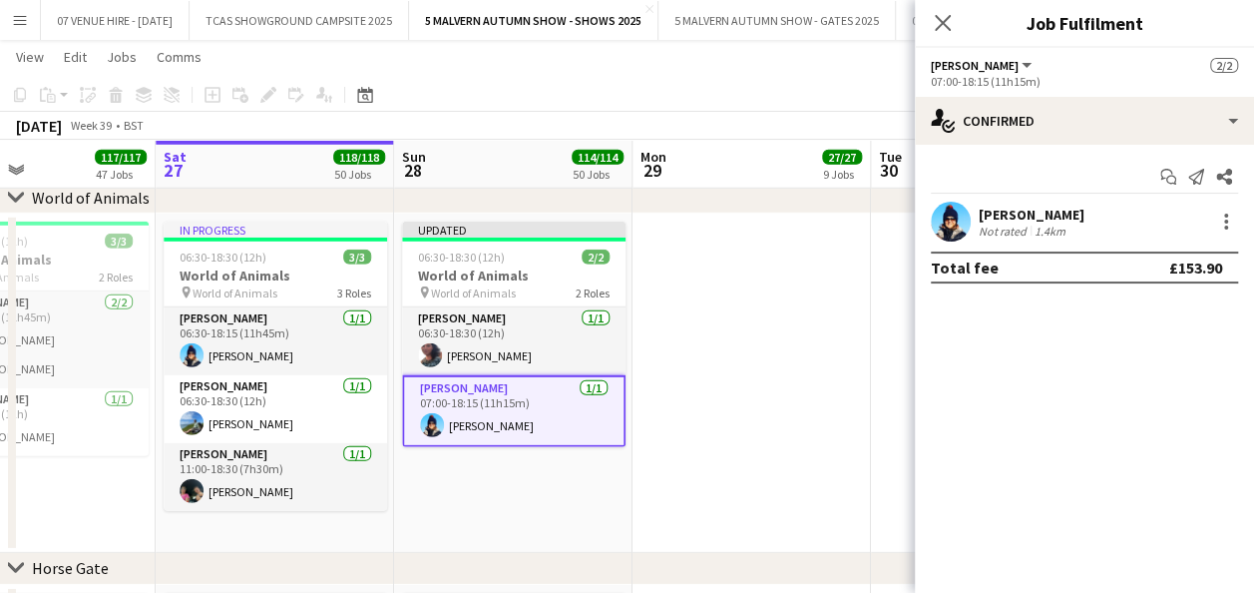
click at [842, 298] on app-date-cell at bounding box center [752, 383] width 238 height 339
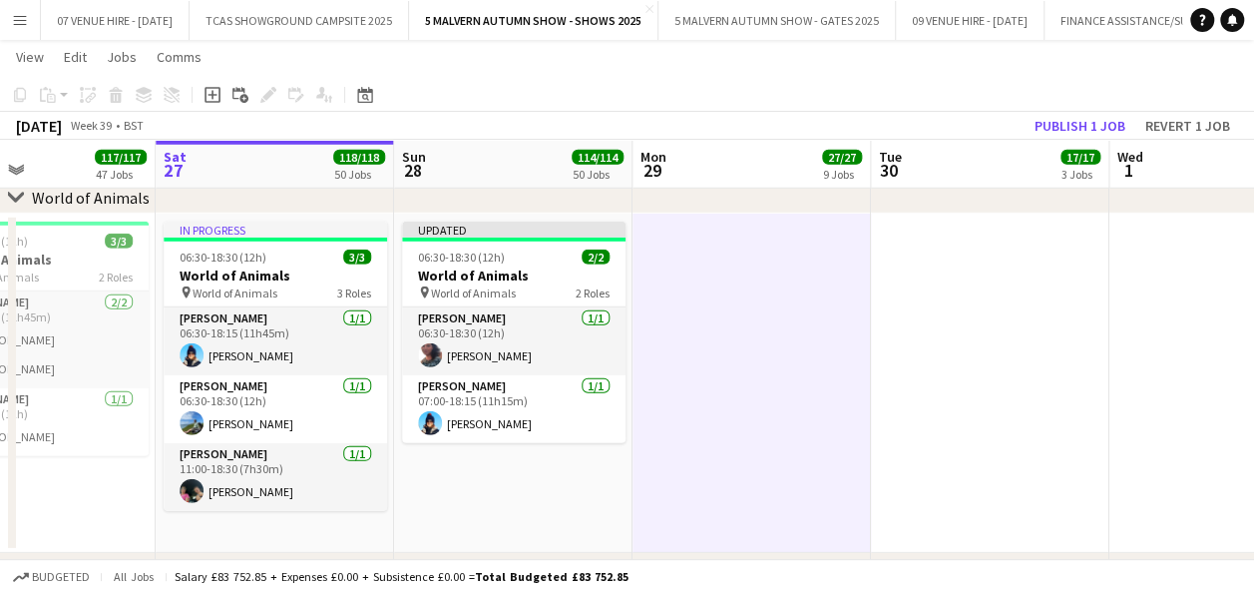
click at [705, 276] on app-date-cell at bounding box center [752, 383] width 238 height 339
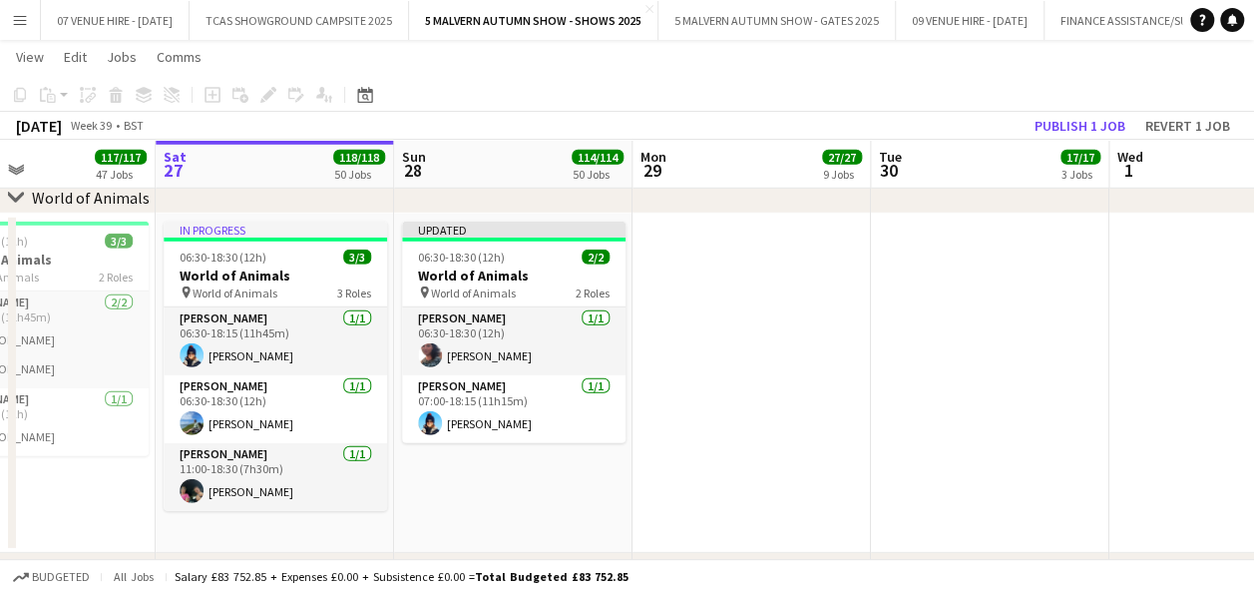
click at [697, 276] on app-date-cell at bounding box center [752, 383] width 238 height 339
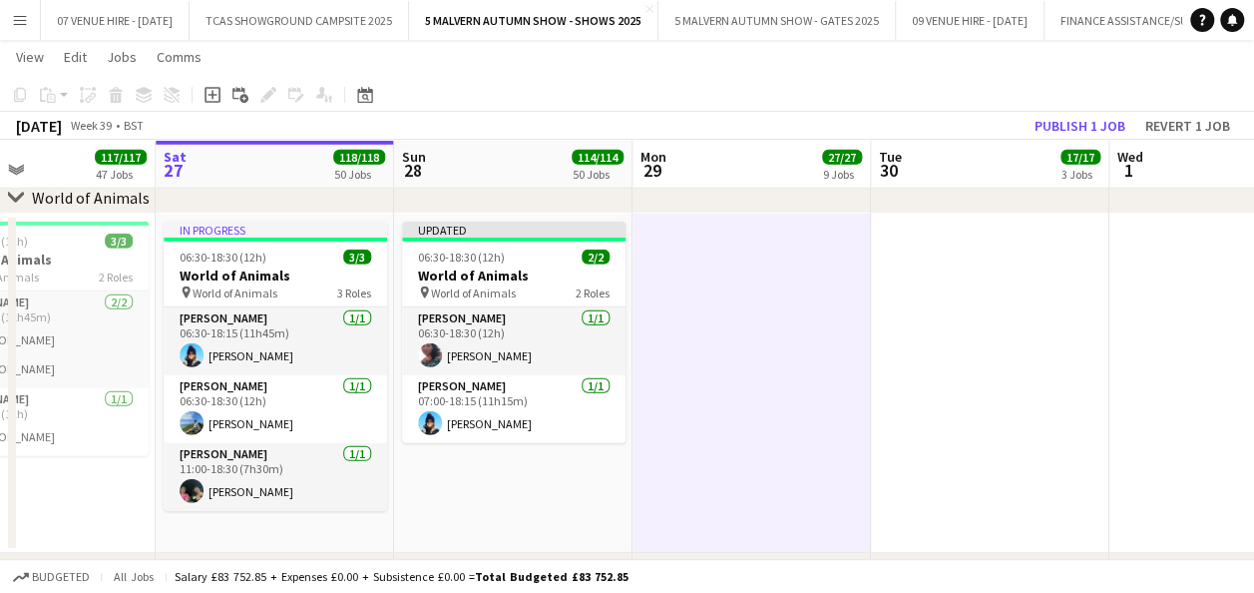
click at [739, 282] on app-date-cell at bounding box center [752, 383] width 238 height 339
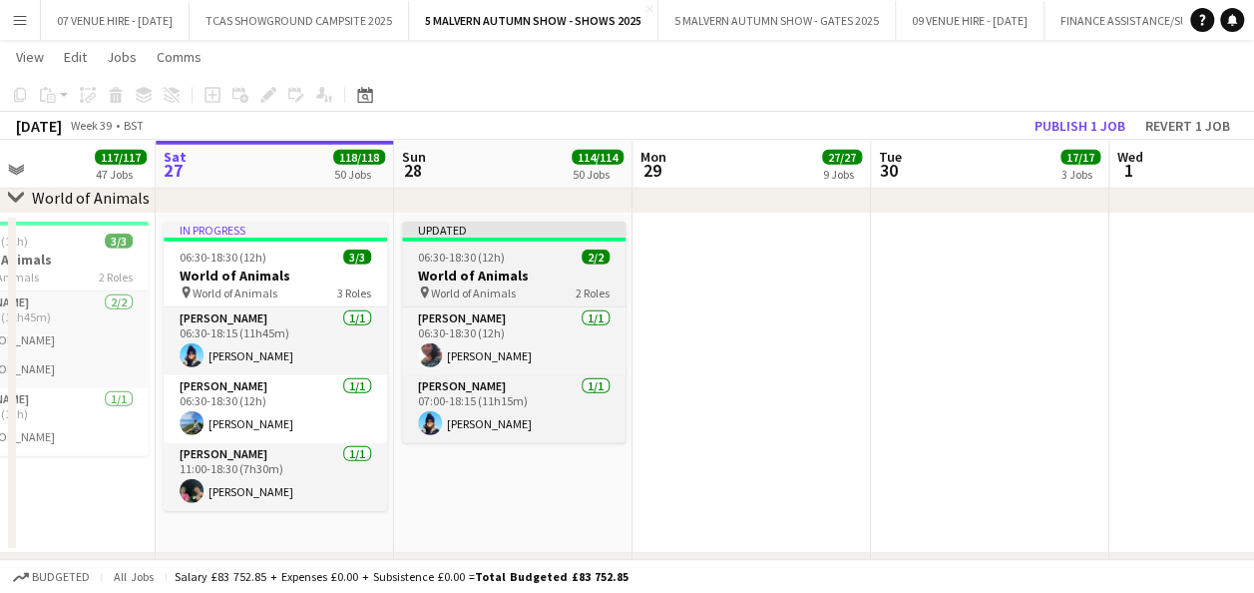
click at [503, 271] on h3 "World of Animals" at bounding box center [513, 275] width 223 height 18
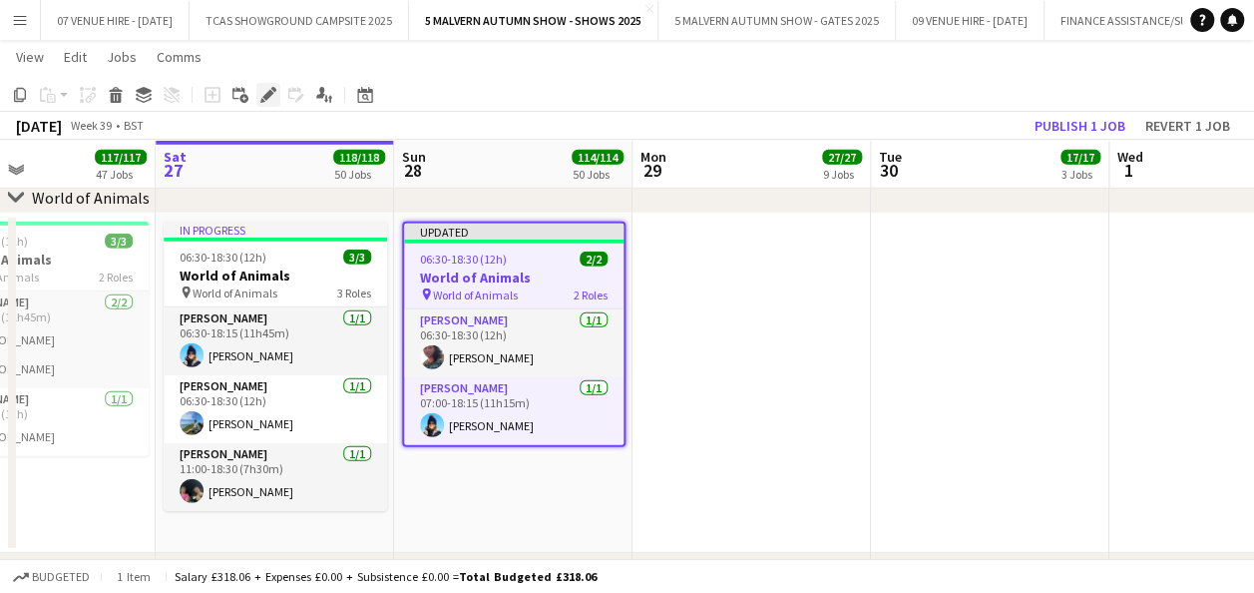
click at [272, 94] on icon "Edit" at bounding box center [268, 95] width 16 height 16
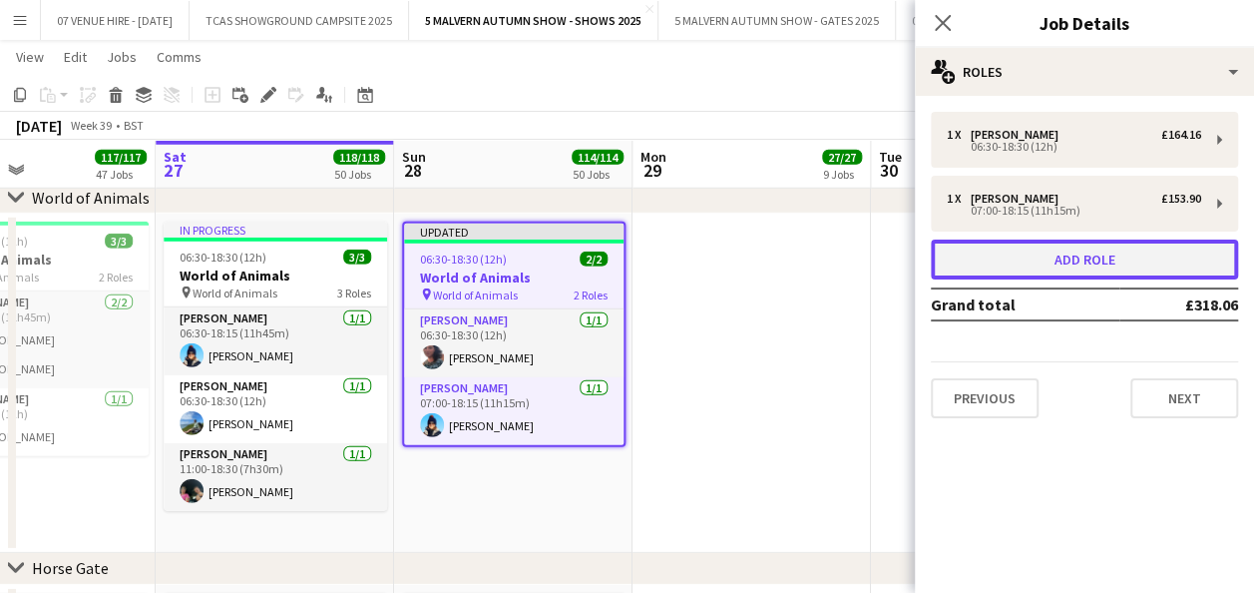
click at [1009, 255] on button "Add role" at bounding box center [1084, 259] width 307 height 40
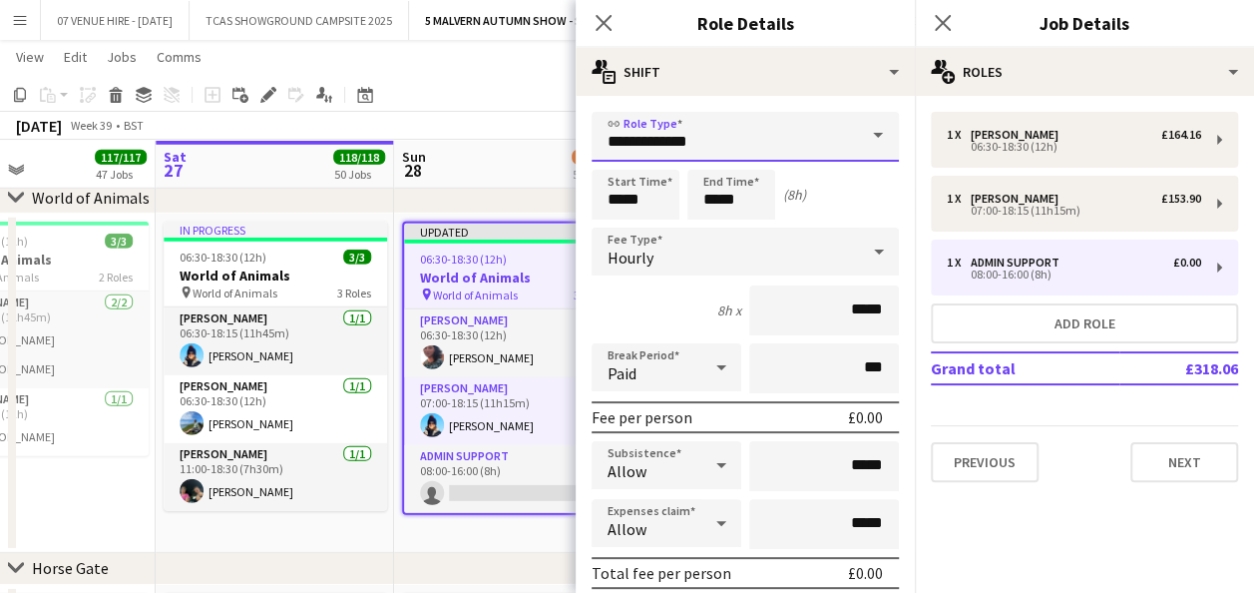
drag, startPoint x: 703, startPoint y: 148, endPoint x: 553, endPoint y: 141, distance: 150.8
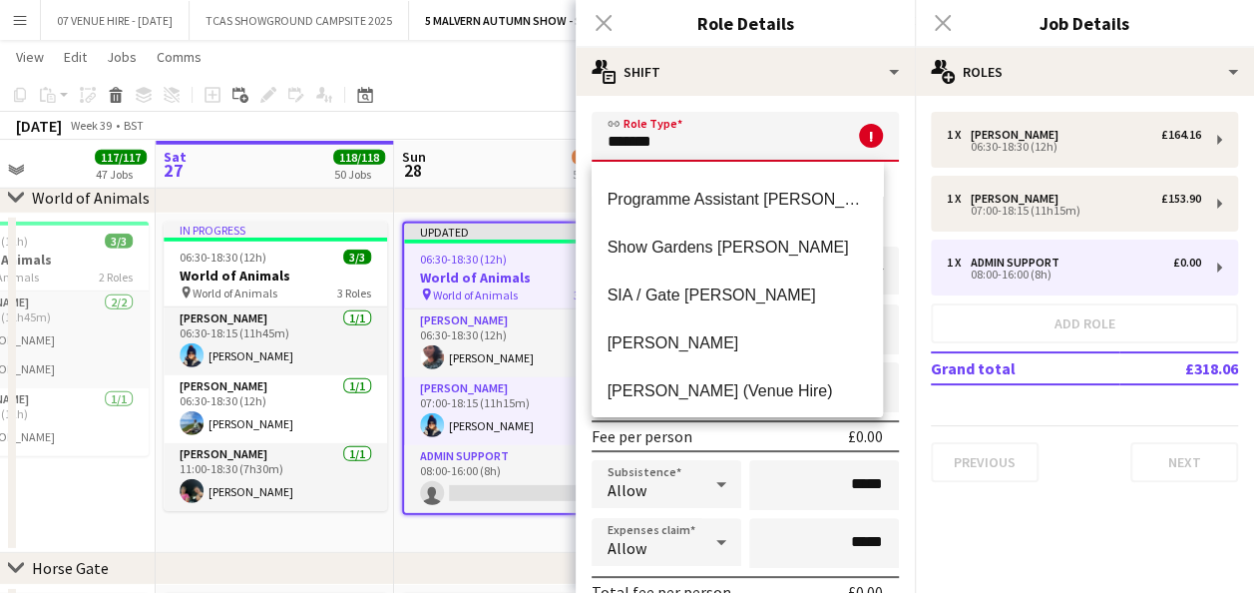
scroll to position [479, 0]
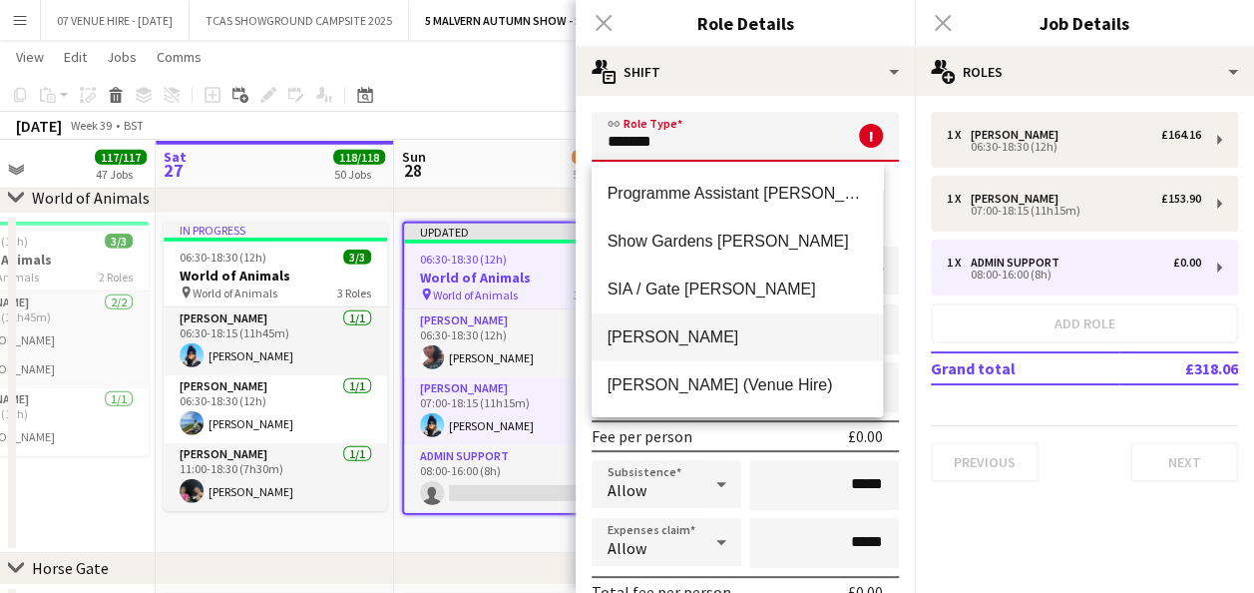
click at [684, 319] on mat-option "[PERSON_NAME]" at bounding box center [738, 337] width 292 height 48
type input "*******"
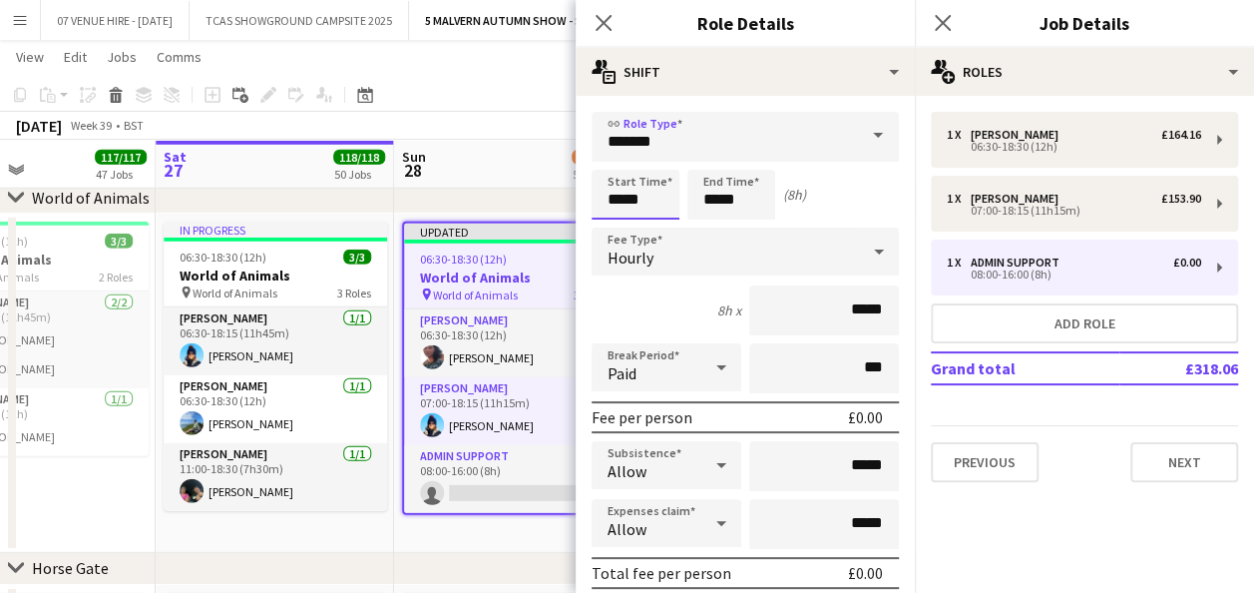
click at [659, 198] on input "*****" at bounding box center [636, 195] width 88 height 50
click at [655, 229] on div at bounding box center [656, 230] width 40 height 20
type input "*****"
click at [661, 229] on div at bounding box center [656, 230] width 40 height 20
click at [748, 203] on input "*****" at bounding box center [731, 195] width 88 height 50
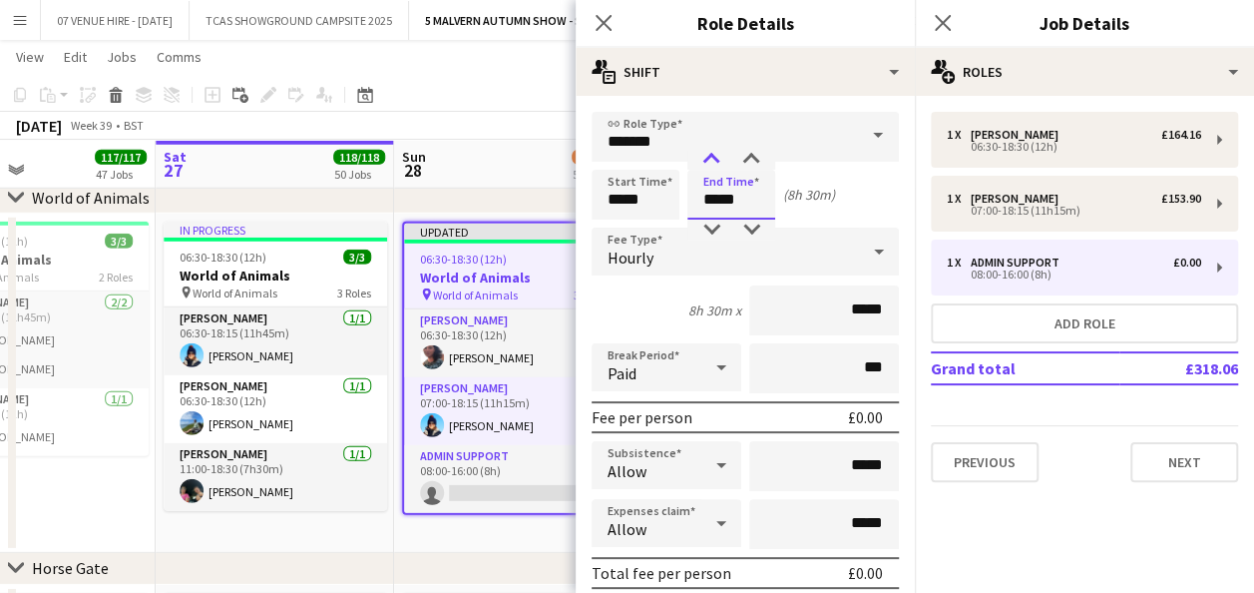
click at [712, 166] on div at bounding box center [711, 160] width 40 height 20
click at [754, 233] on div at bounding box center [751, 230] width 40 height 20
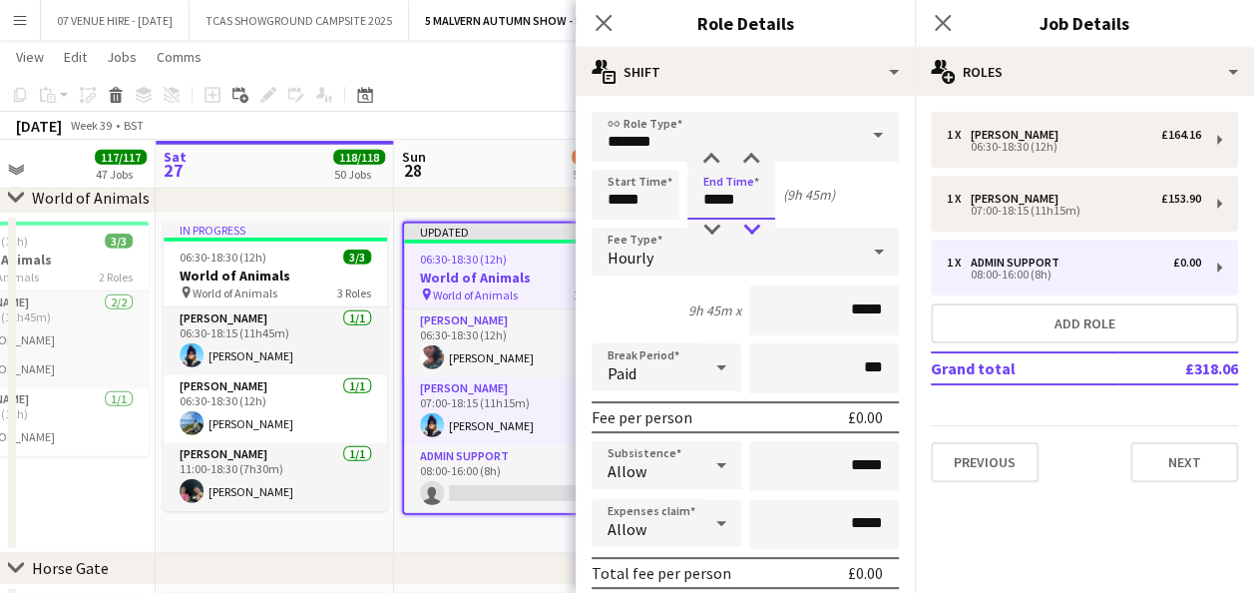
click at [754, 233] on div at bounding box center [751, 230] width 40 height 20
type input "*****"
click at [745, 163] on div at bounding box center [751, 160] width 40 height 20
click at [860, 303] on input "*****" at bounding box center [824, 310] width 150 height 50
drag, startPoint x: 876, startPoint y: 309, endPoint x: 814, endPoint y: 303, distance: 62.1
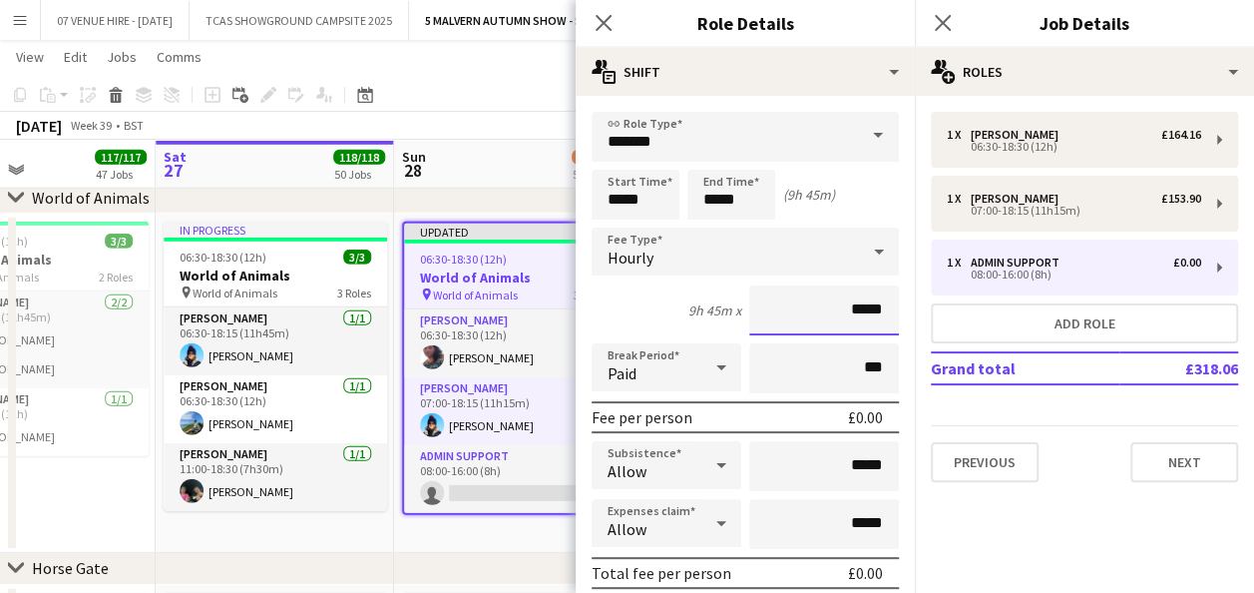
click at [820, 309] on input "*****" at bounding box center [824, 310] width 150 height 50
type input "******"
click at [342, 522] on app-date-cell "In progress 06:30-18:30 (12h) 3/3 World of Animals pin World of Animals 3 Roles…" at bounding box center [275, 383] width 238 height 339
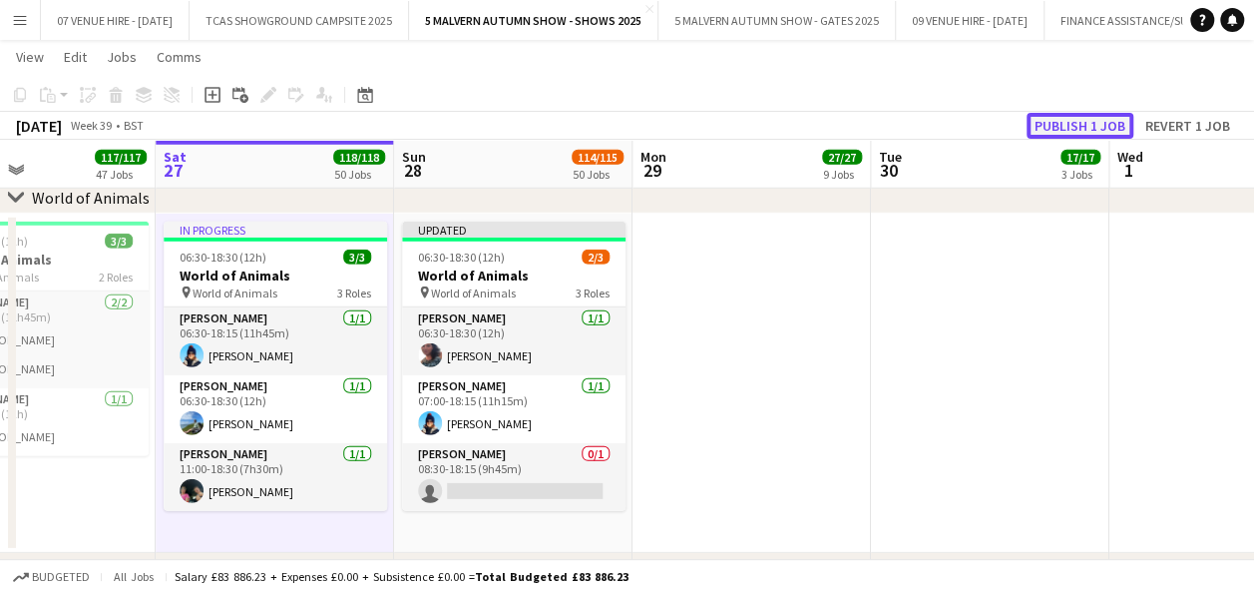
click at [1074, 130] on button "Publish 1 job" at bounding box center [1080, 126] width 107 height 26
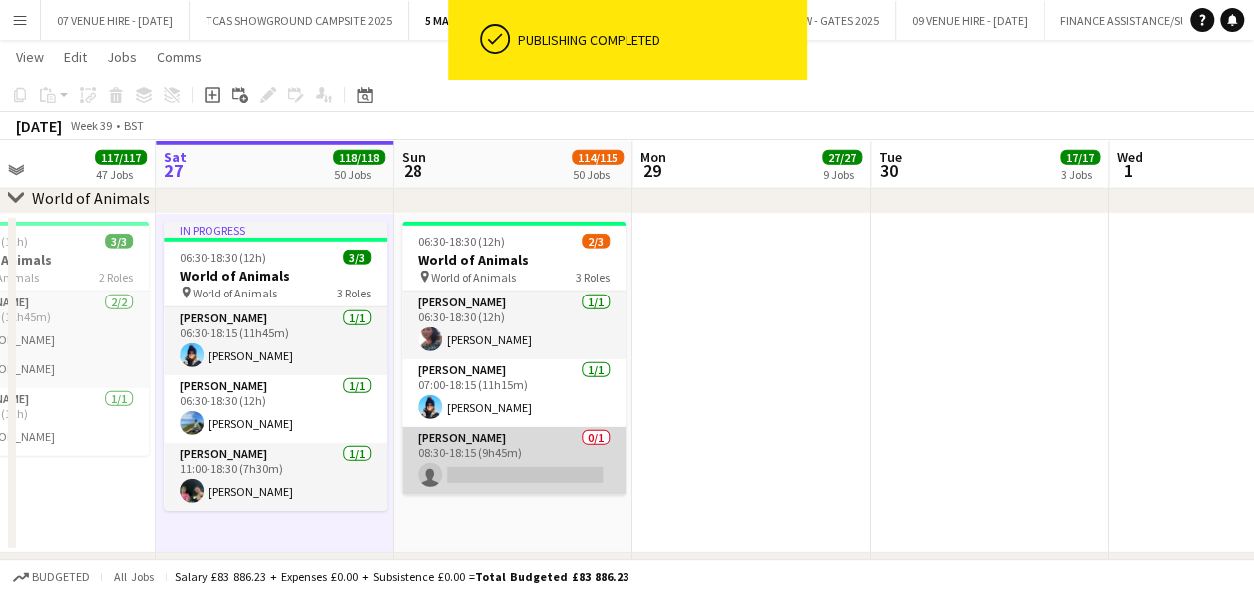
click at [526, 470] on app-card-role "[PERSON_NAME] 0/1 08:30-18:15 (9h45m) single-neutral-actions" at bounding box center [513, 461] width 223 height 68
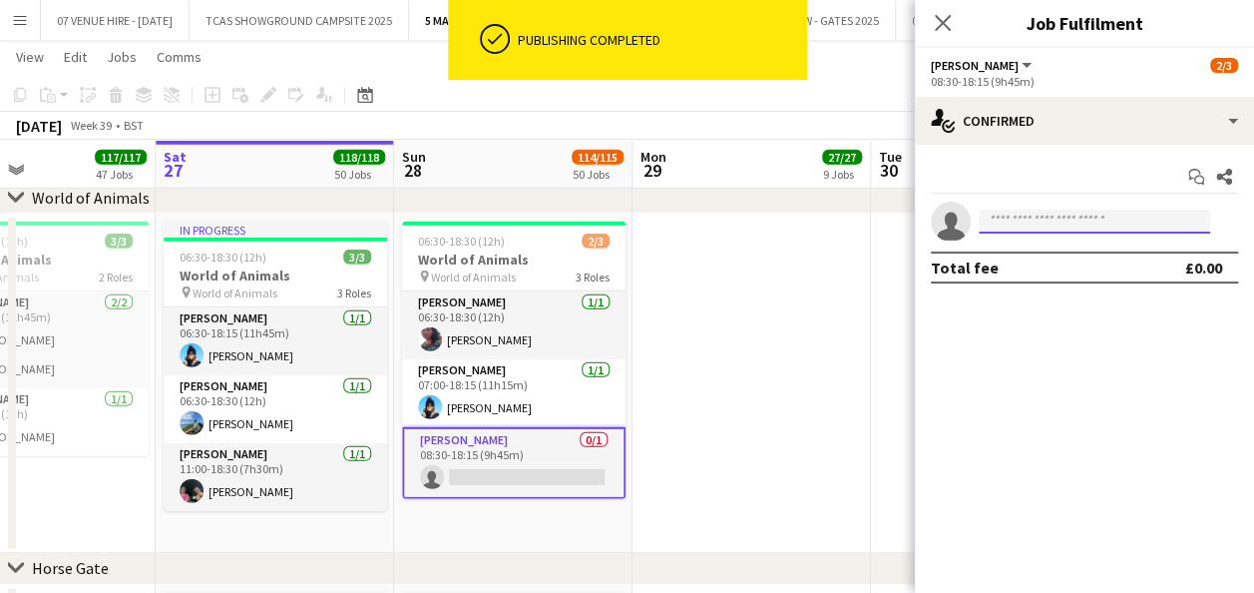
click at [1049, 218] on input at bounding box center [1094, 222] width 231 height 24
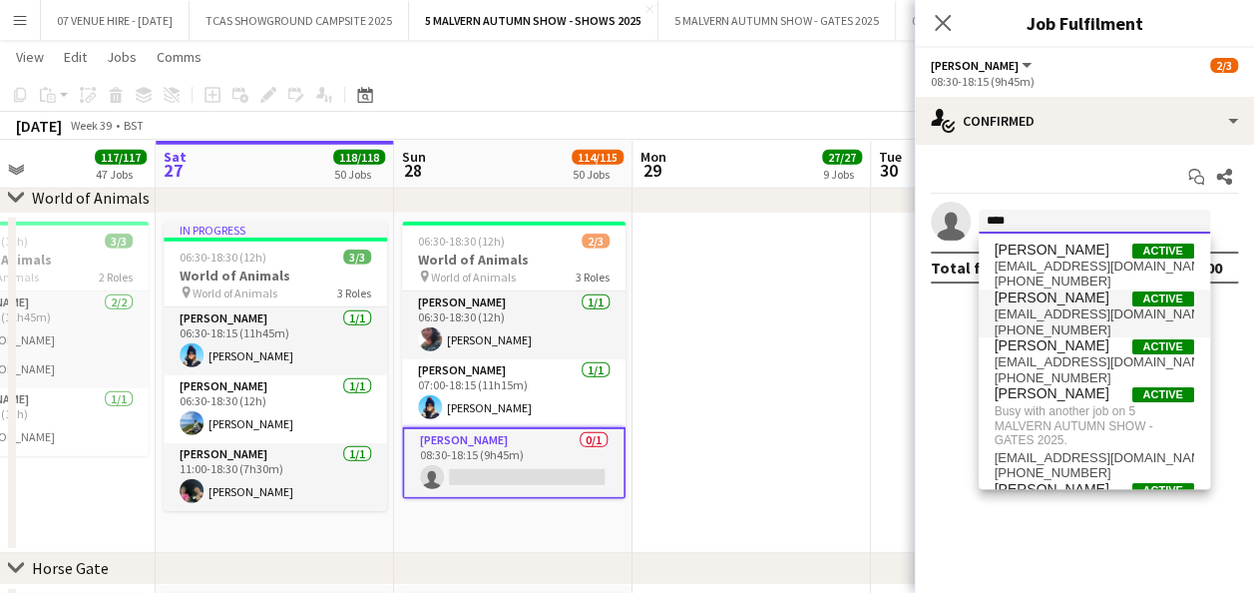
type input "****"
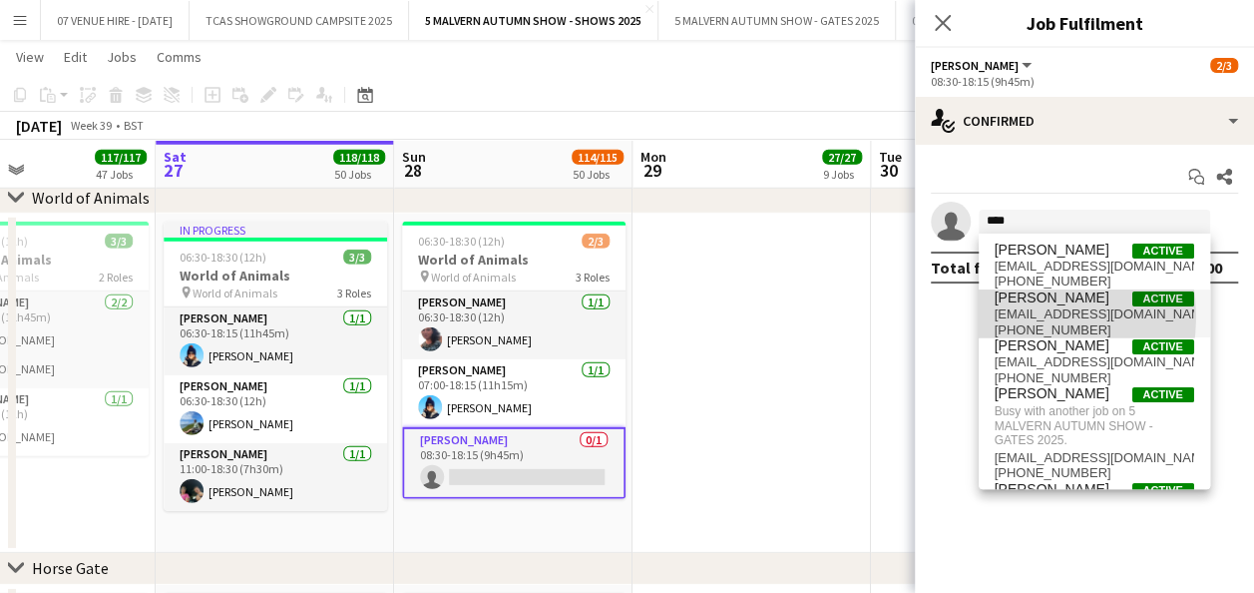
click at [1016, 316] on span "[EMAIL_ADDRESS][DOMAIN_NAME]" at bounding box center [1095, 314] width 200 height 16
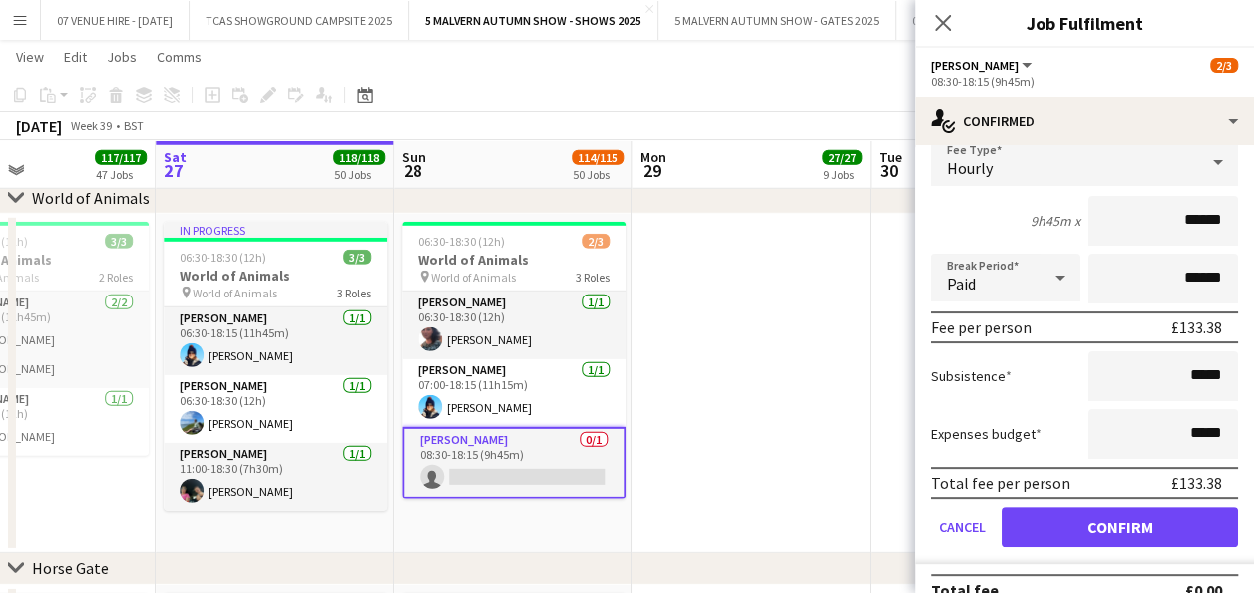
scroll to position [159, 0]
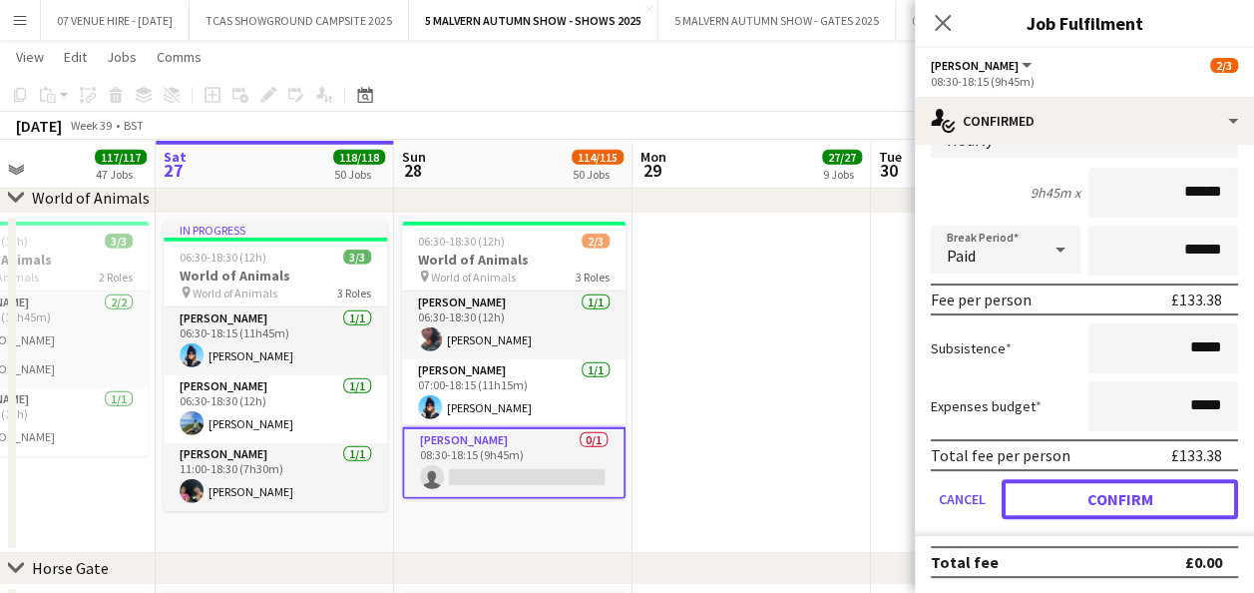
click at [1054, 503] on button "Confirm" at bounding box center [1120, 499] width 236 height 40
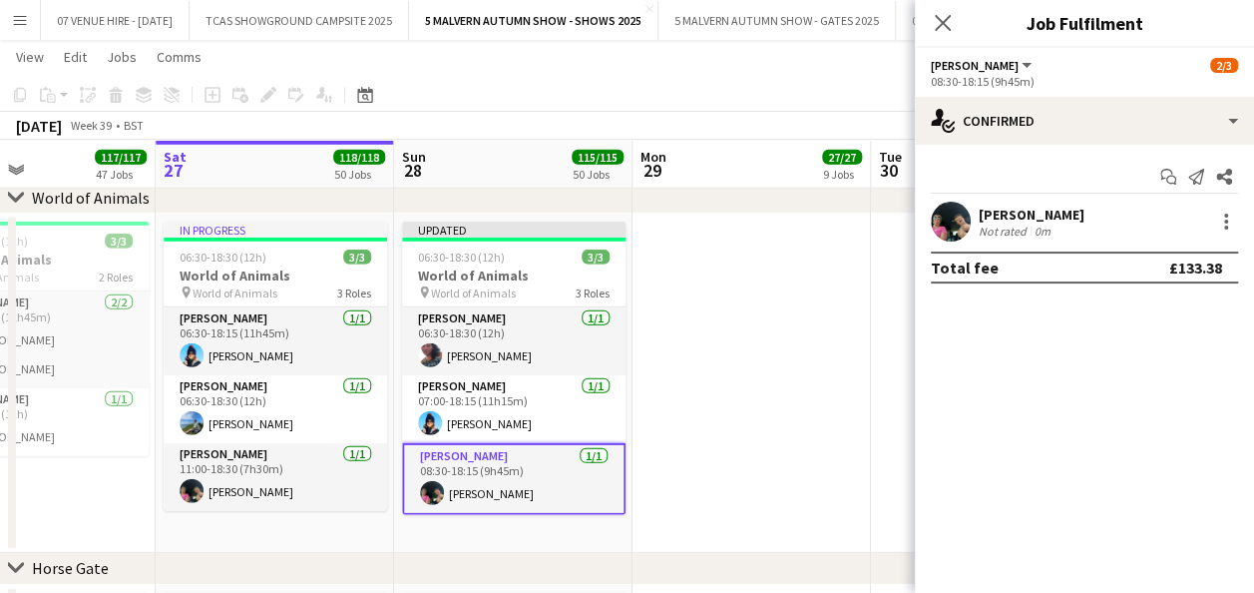
scroll to position [0, 0]
click at [833, 426] on app-date-cell at bounding box center [752, 383] width 238 height 339
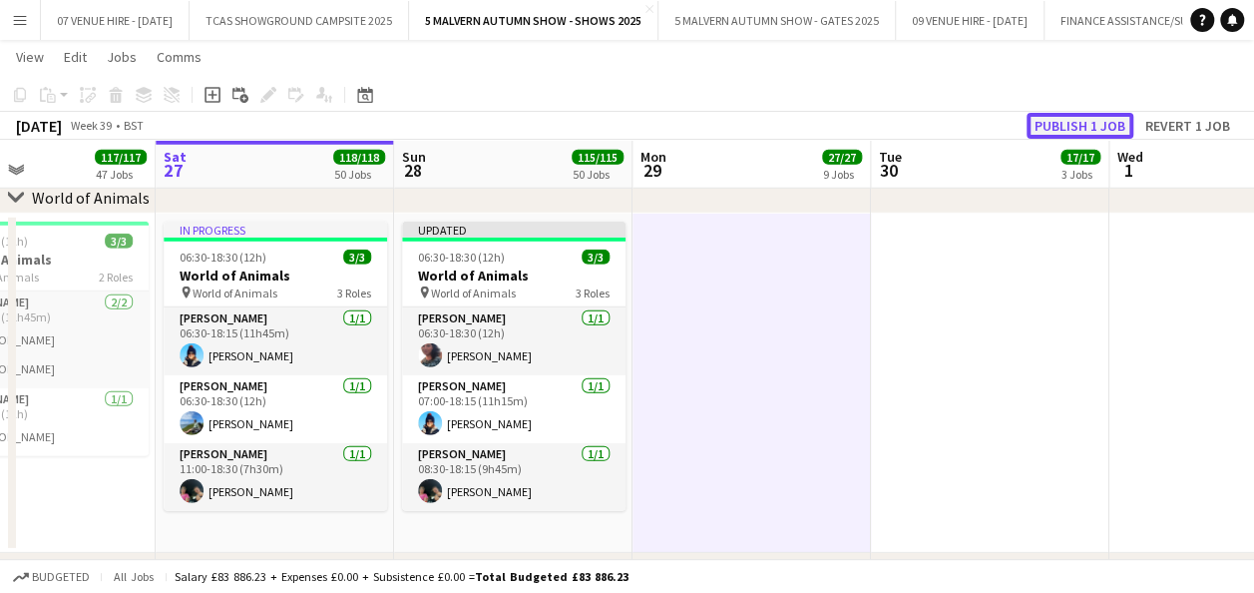
click at [1070, 123] on button "Publish 1 job" at bounding box center [1080, 126] width 107 height 26
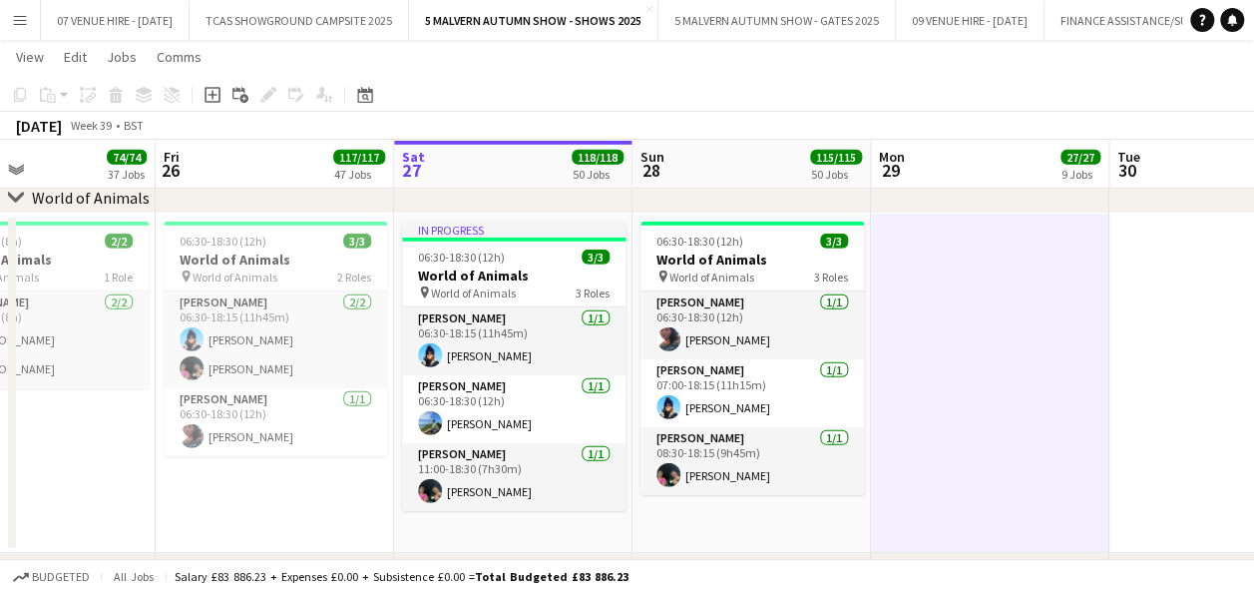
scroll to position [0, 489]
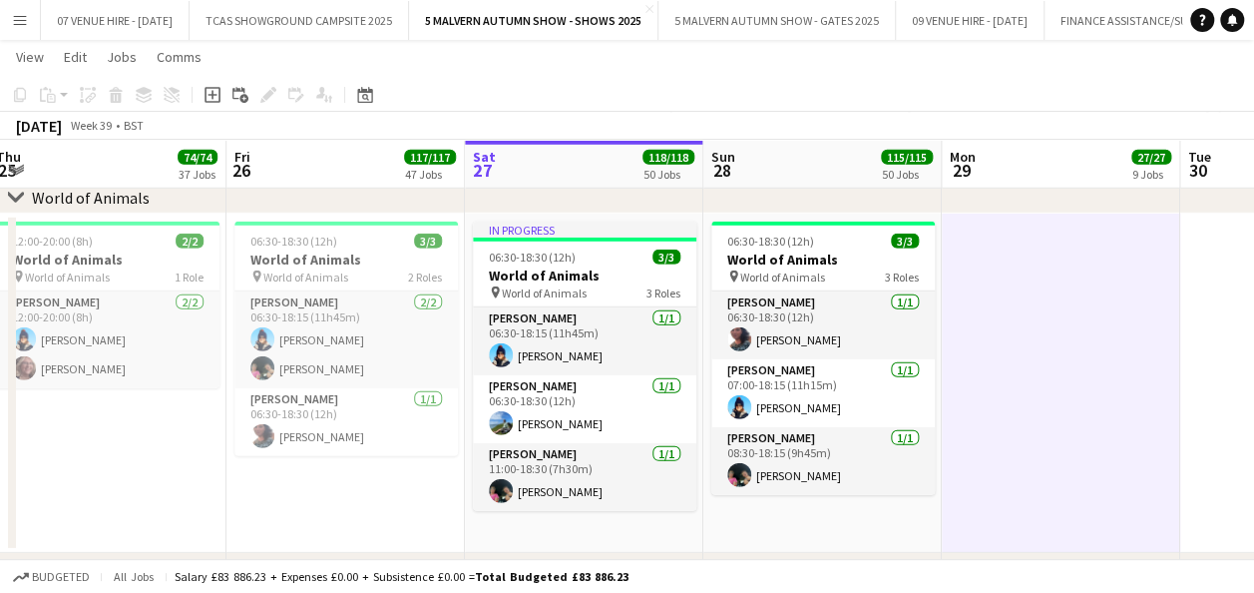
drag, startPoint x: 530, startPoint y: 249, endPoint x: 839, endPoint y: 262, distance: 309.6
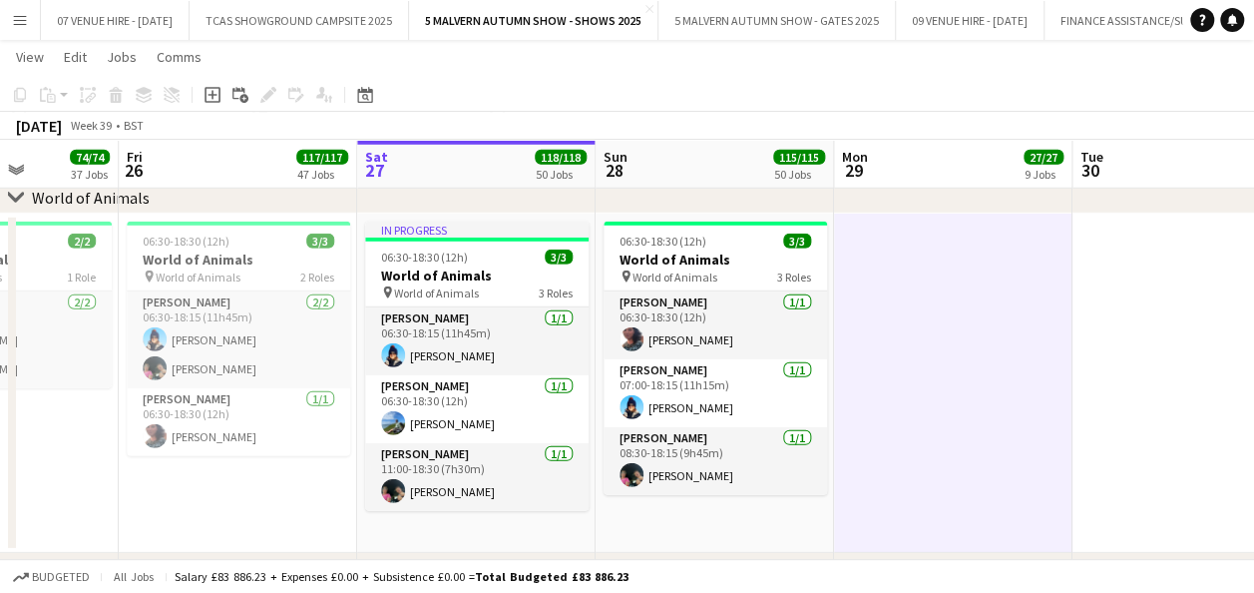
drag, startPoint x: 986, startPoint y: 270, endPoint x: 877, endPoint y: 291, distance: 110.8
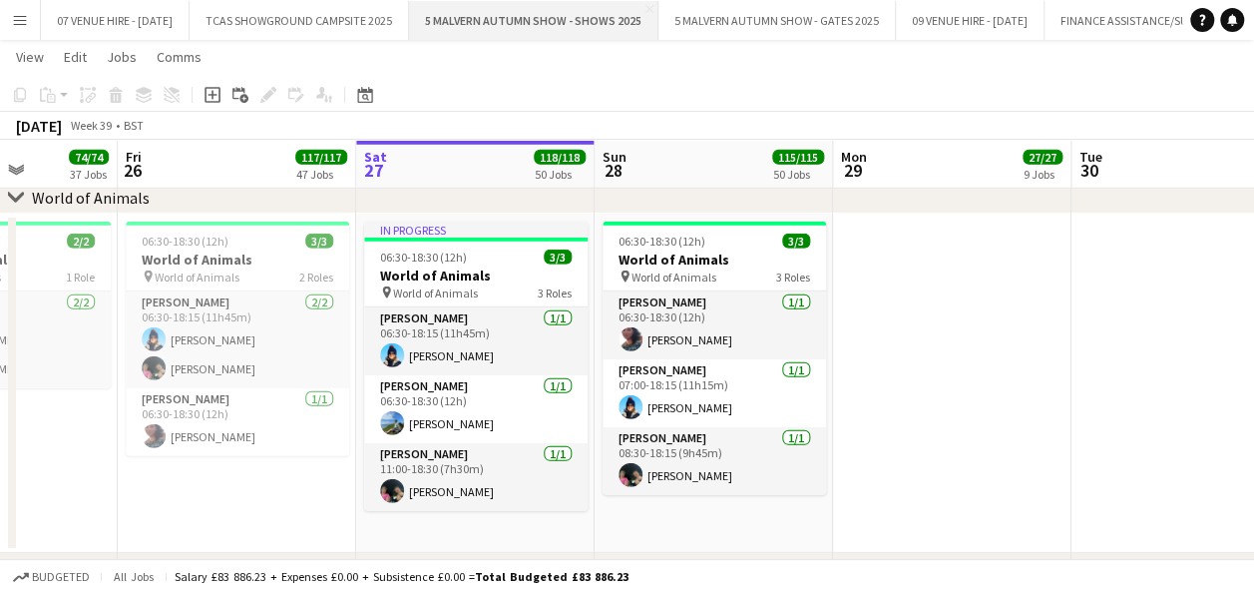
scroll to position [5921, 0]
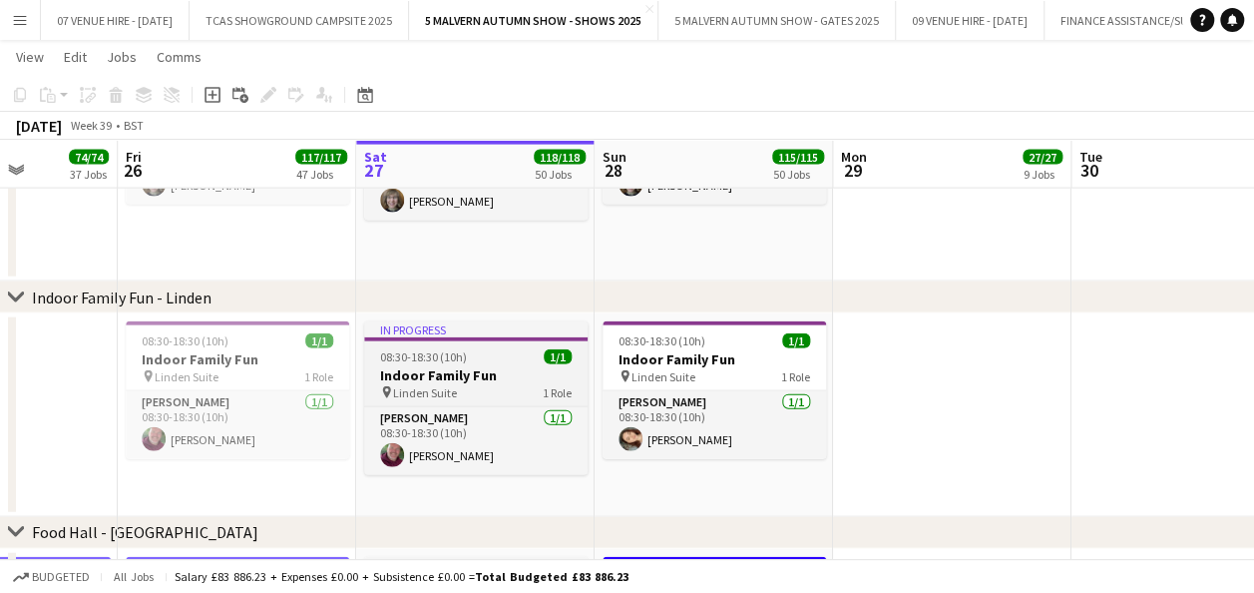
click at [489, 370] on h3 "Indoor Family Fun" at bounding box center [475, 375] width 223 height 18
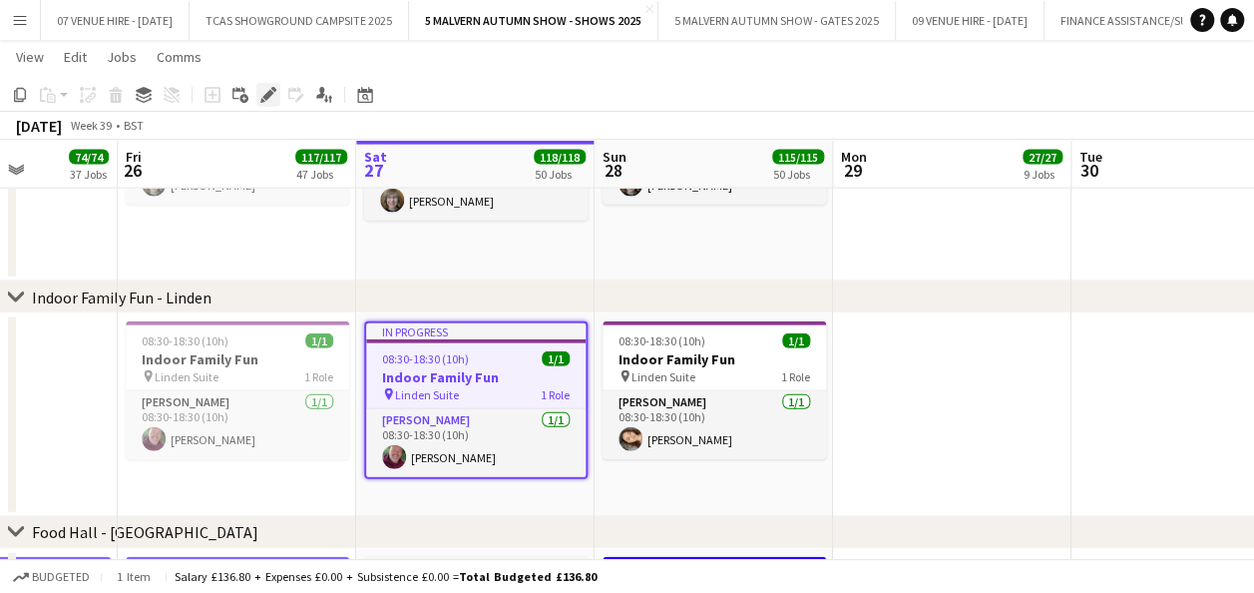
click at [275, 98] on icon "Edit" at bounding box center [268, 95] width 16 height 16
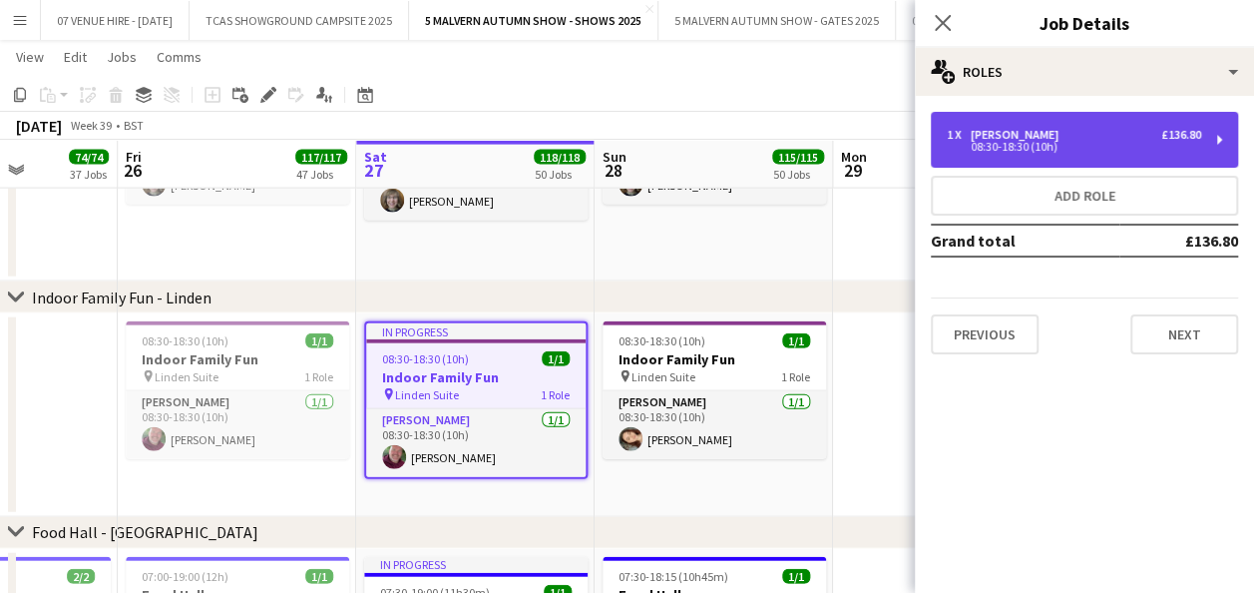
click at [1054, 126] on div "1 x [PERSON_NAME] £136.80 08:30-18:30 (10h)" at bounding box center [1084, 140] width 307 height 56
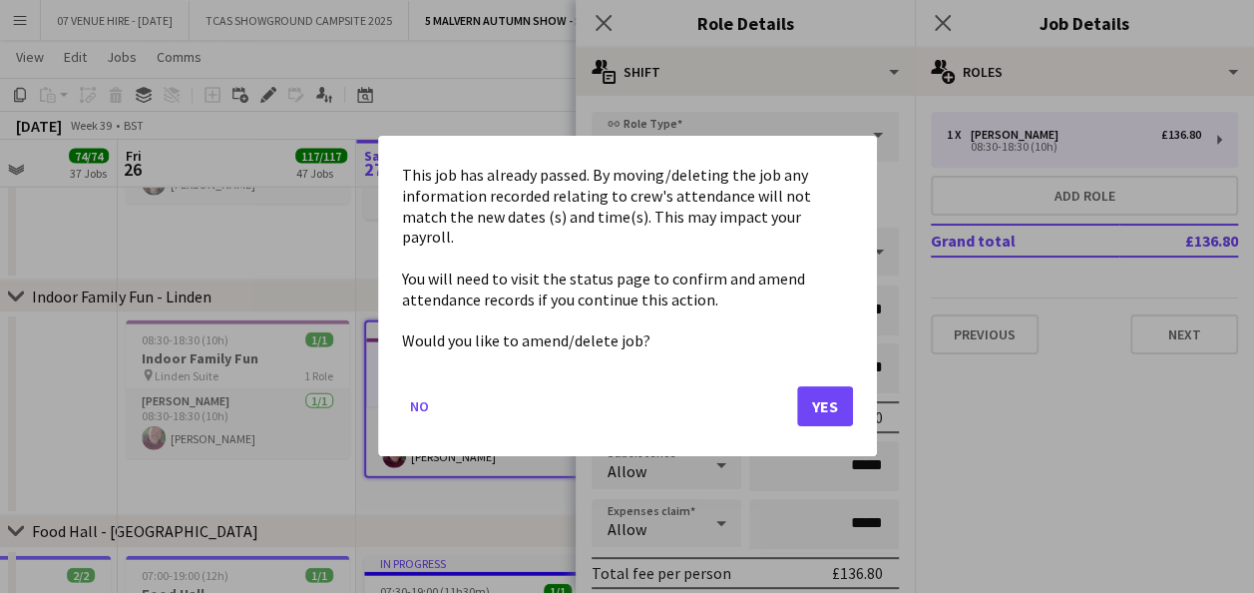
scroll to position [0, 0]
click at [838, 390] on button "Yes" at bounding box center [825, 407] width 56 height 40
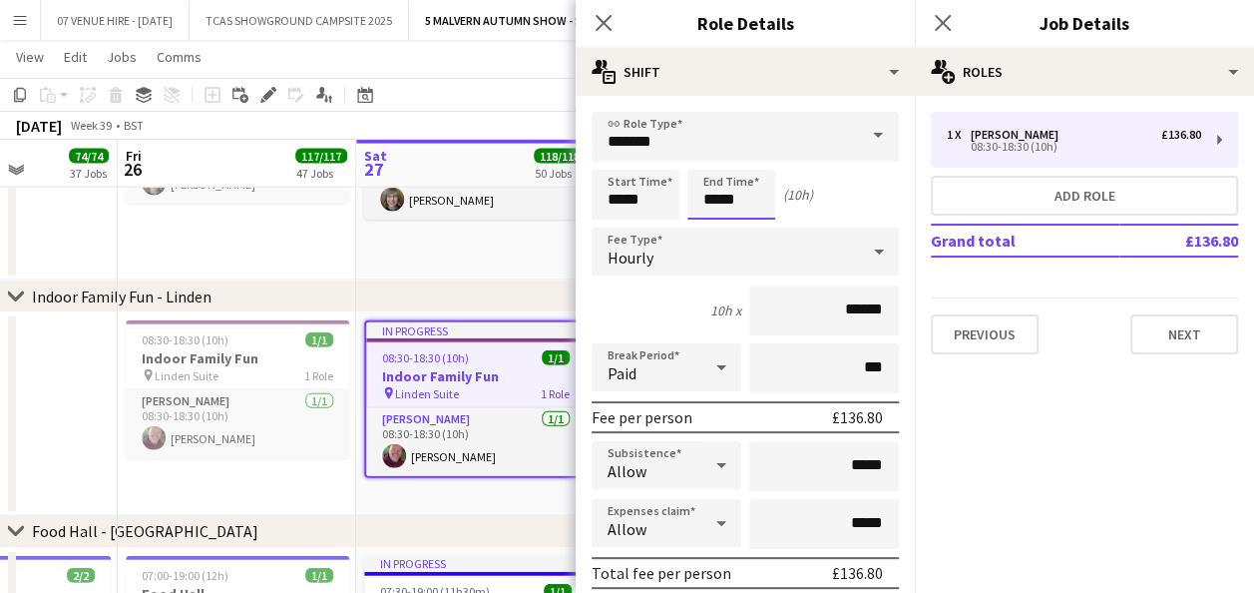
scroll to position [5921, 0]
click at [754, 225] on div at bounding box center [751, 230] width 40 height 20
type input "*****"
click at [754, 225] on div at bounding box center [751, 230] width 40 height 20
click at [533, 251] on app-date-cell "08:00-17:30 (9h30m) 1/1 Garden Theatre/[GEOGRAPHIC_DATA] pin [GEOGRAPHIC_DATA]/…" at bounding box center [475, 97] width 238 height 368
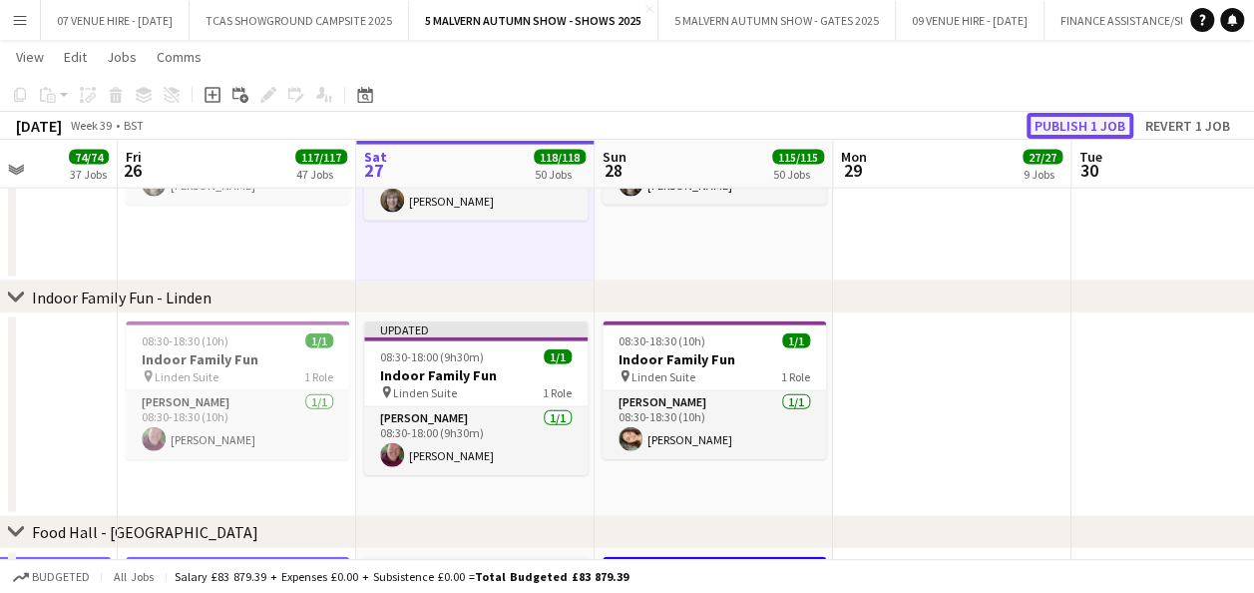
click at [1050, 132] on button "Publish 1 job" at bounding box center [1080, 126] width 107 height 26
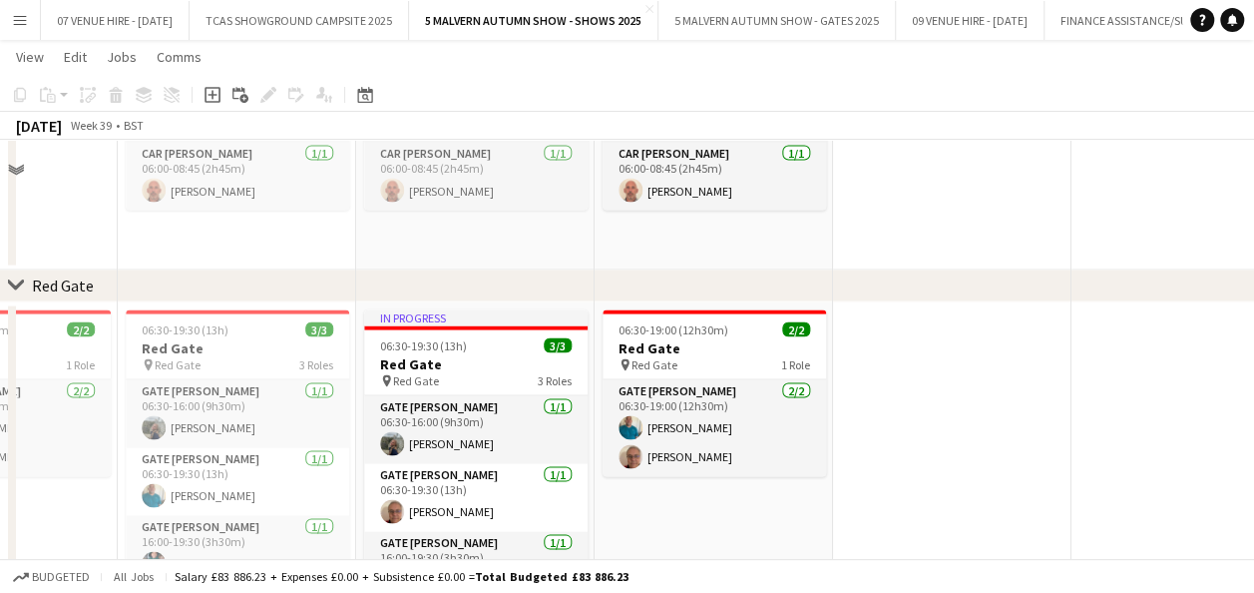
scroll to position [5905, 0]
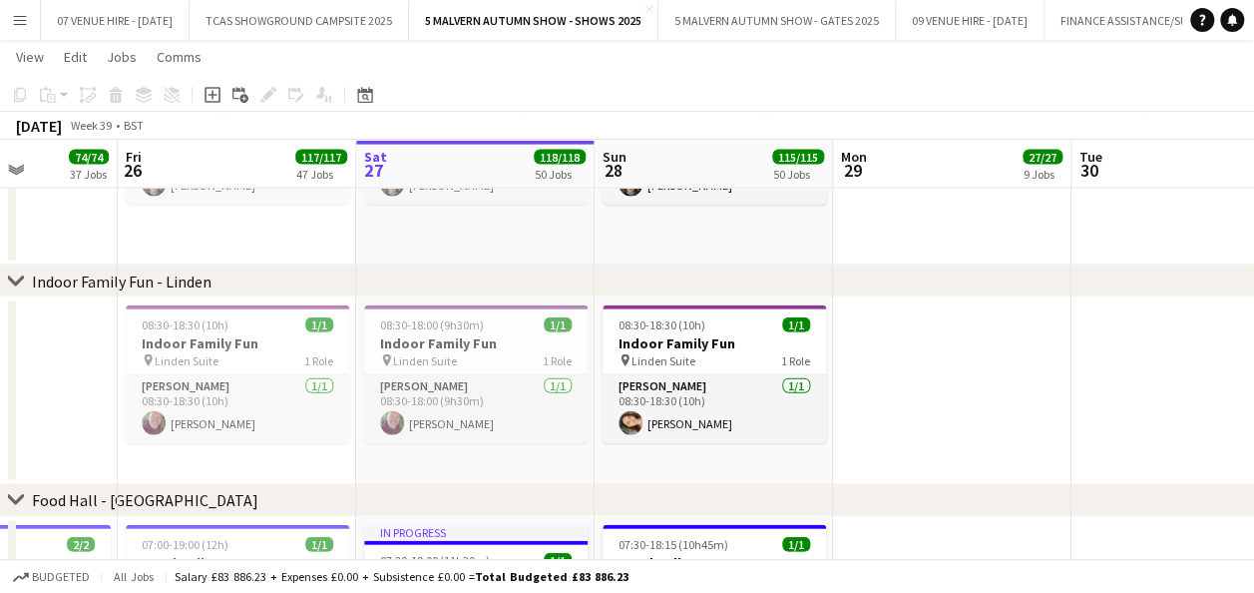
click at [957, 407] on app-date-cell at bounding box center [952, 391] width 238 height 188
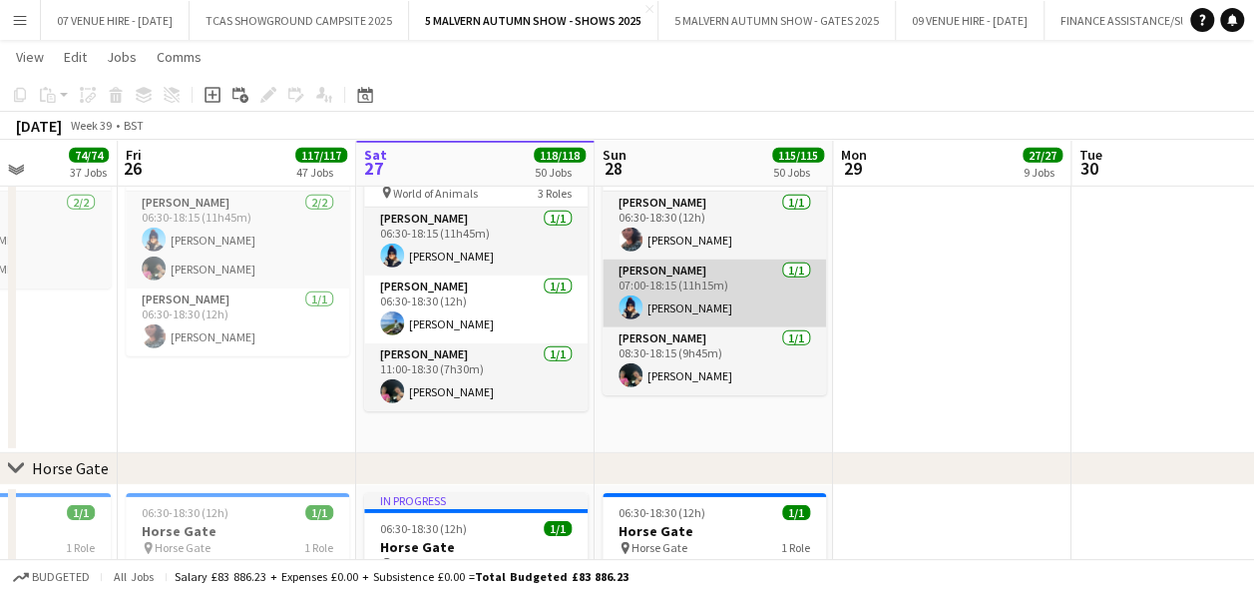
scroll to position [2828, 0]
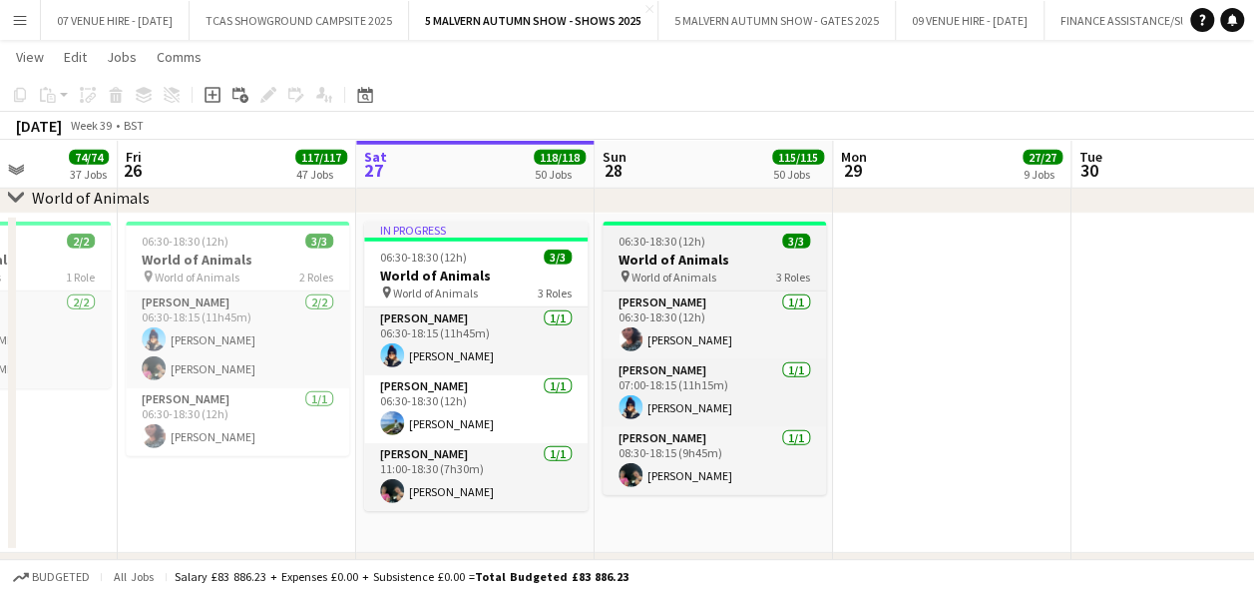
click at [720, 252] on h3 "World of Animals" at bounding box center [714, 259] width 223 height 18
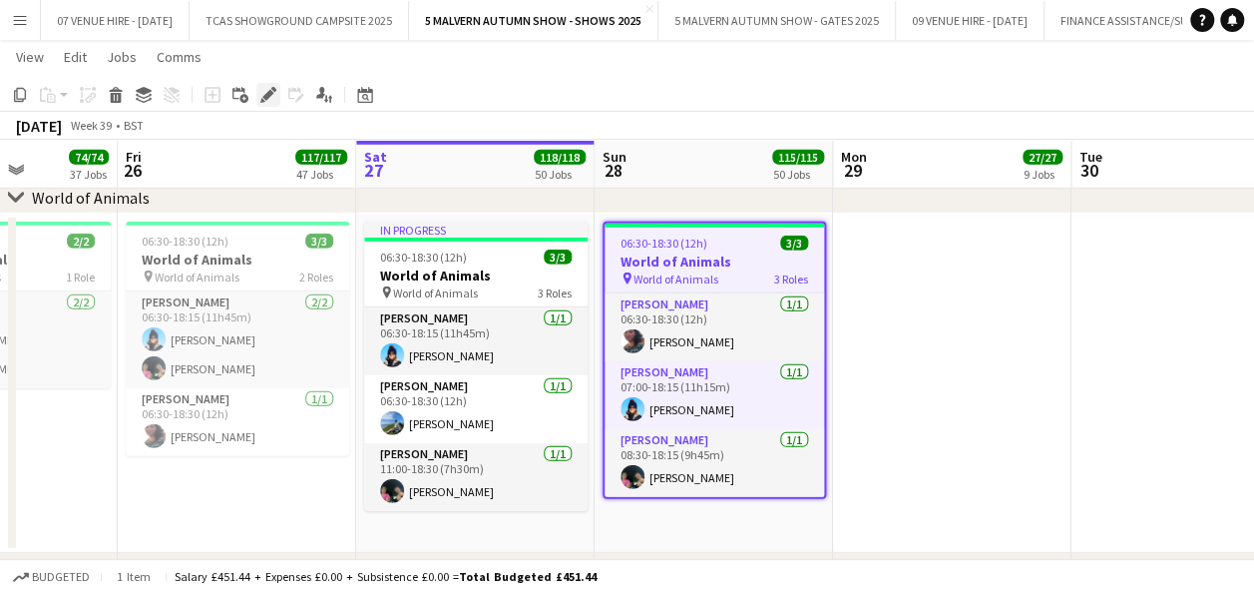
click at [271, 91] on icon at bounding box center [267, 95] width 11 height 11
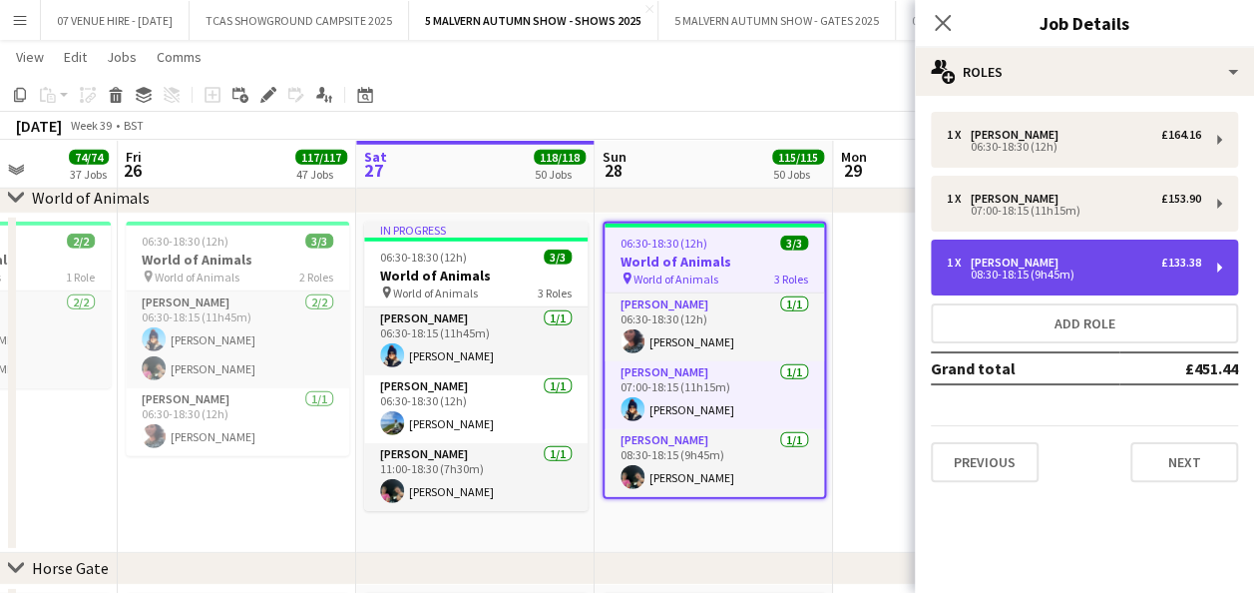
click at [984, 270] on div "08:30-18:15 (9h45m)" at bounding box center [1074, 274] width 254 height 10
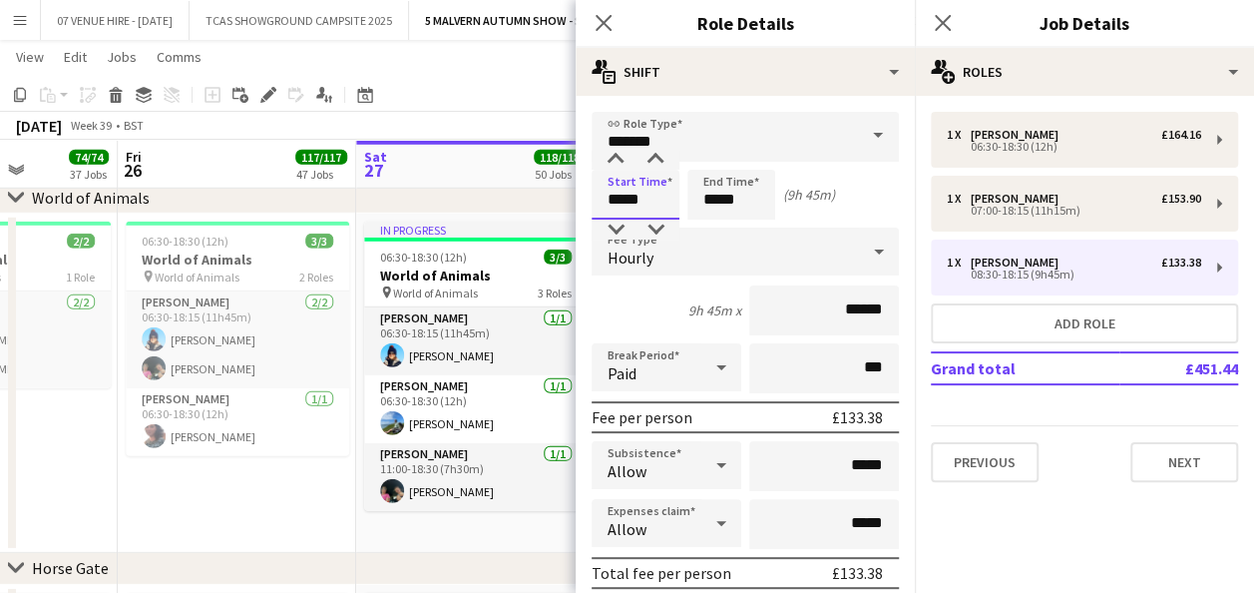
click at [662, 184] on input "*****" at bounding box center [636, 195] width 88 height 50
click at [619, 157] on div at bounding box center [616, 160] width 40 height 20
type input "*****"
click at [619, 157] on div at bounding box center [616, 160] width 40 height 20
click at [248, 501] on app-date-cell "06:30-18:30 (12h) 3/3 World of Animals pin World of Animals 2 Roles [PERSON_NAM…" at bounding box center [237, 383] width 238 height 339
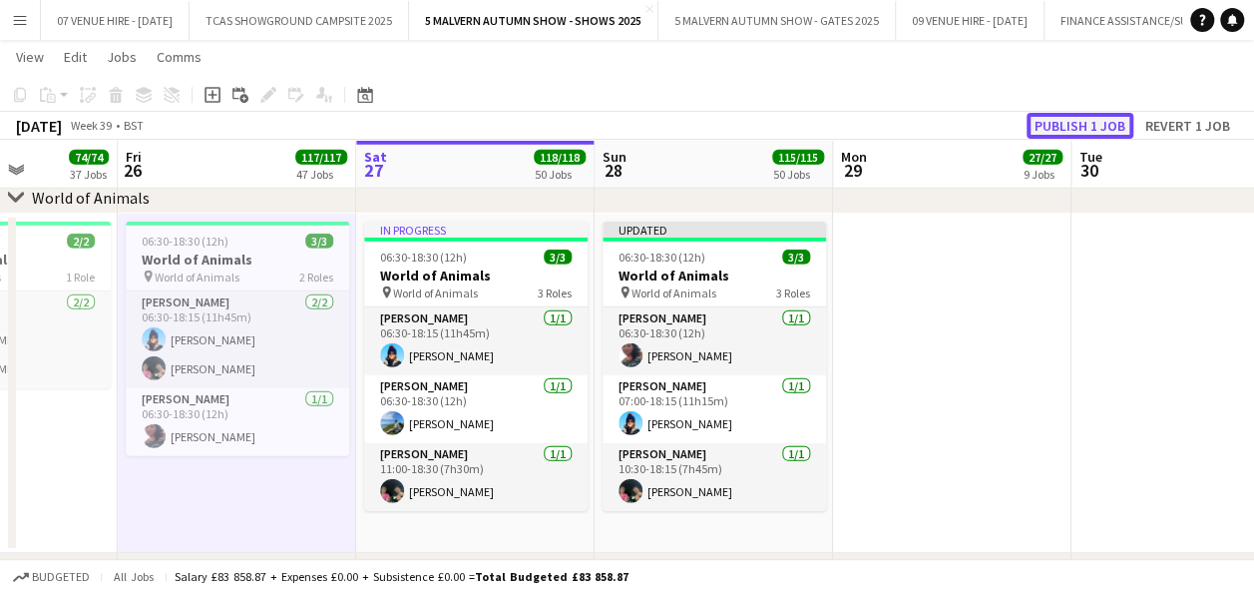
click at [1080, 124] on button "Publish 1 job" at bounding box center [1080, 126] width 107 height 26
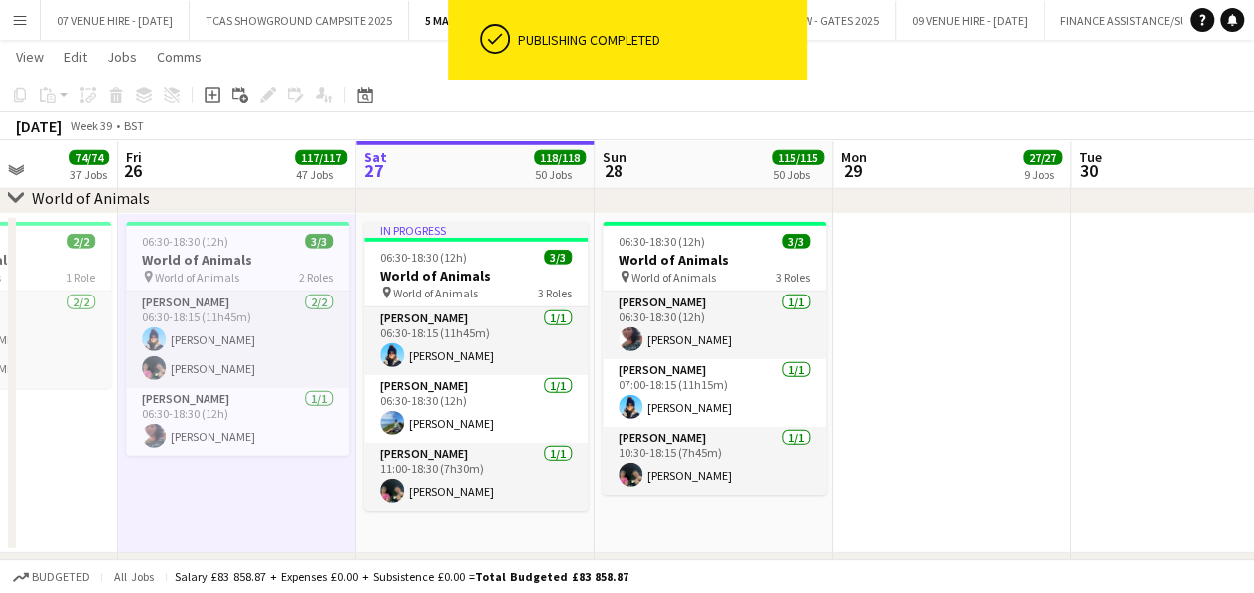
click at [989, 264] on app-date-cell at bounding box center [952, 383] width 238 height 339
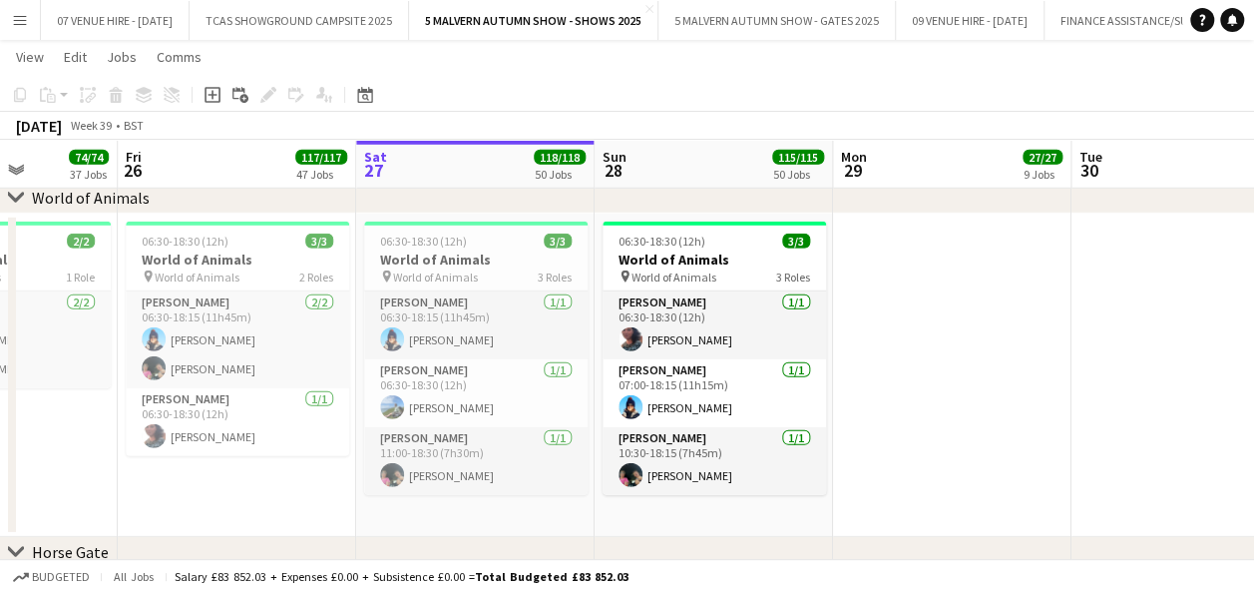
click at [918, 495] on app-date-cell at bounding box center [952, 375] width 238 height 323
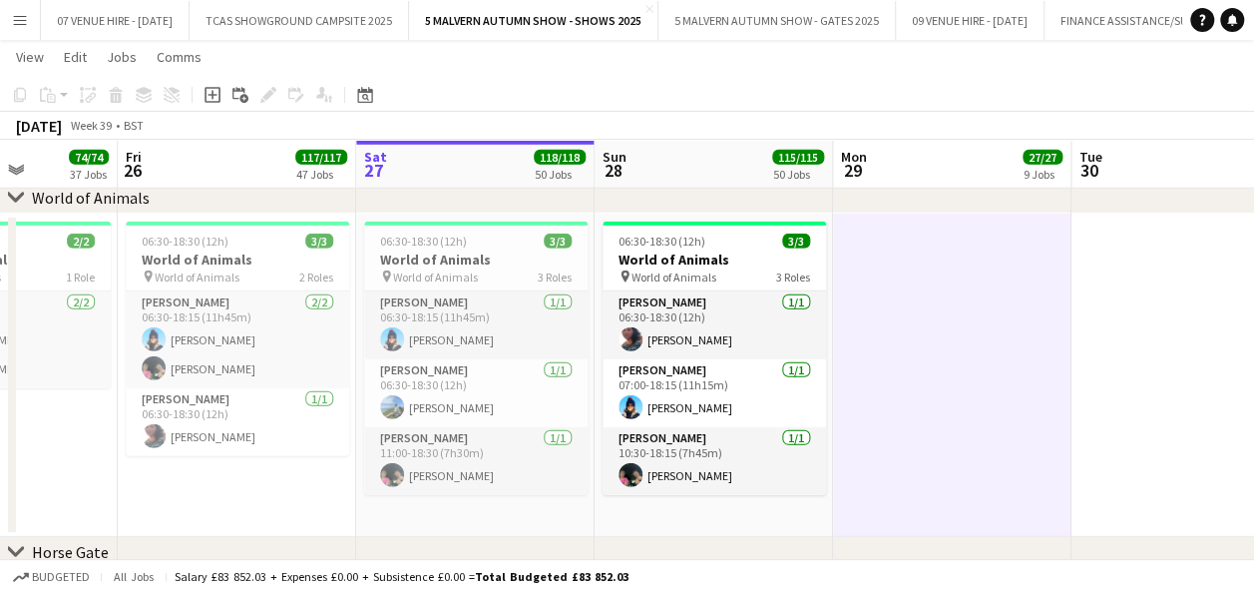
click at [866, 355] on app-date-cell at bounding box center [952, 375] width 238 height 323
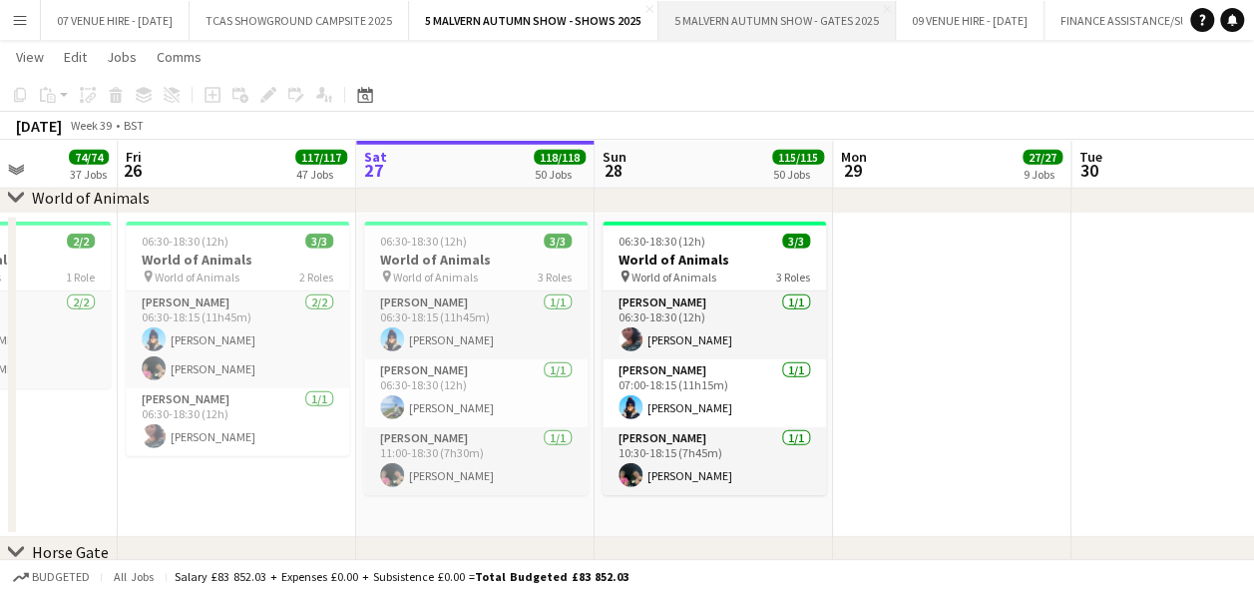
click at [755, 24] on button "5 MALVERN AUTUMN SHOW - GATES 2025 Close" at bounding box center [777, 20] width 237 height 39
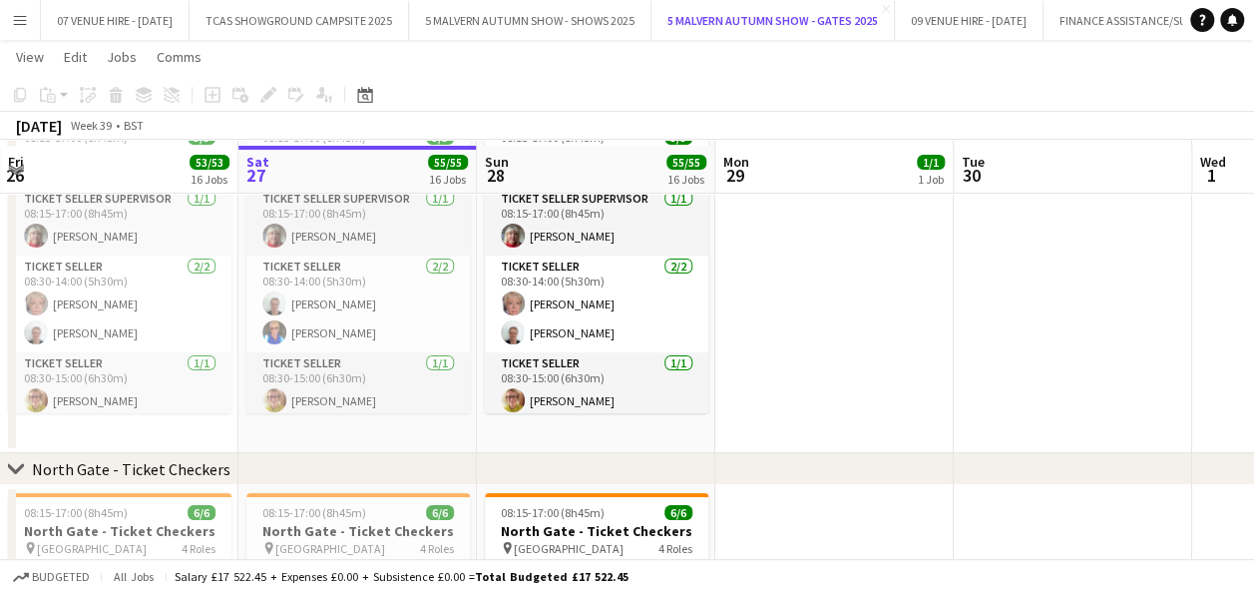
scroll to position [3791, 0]
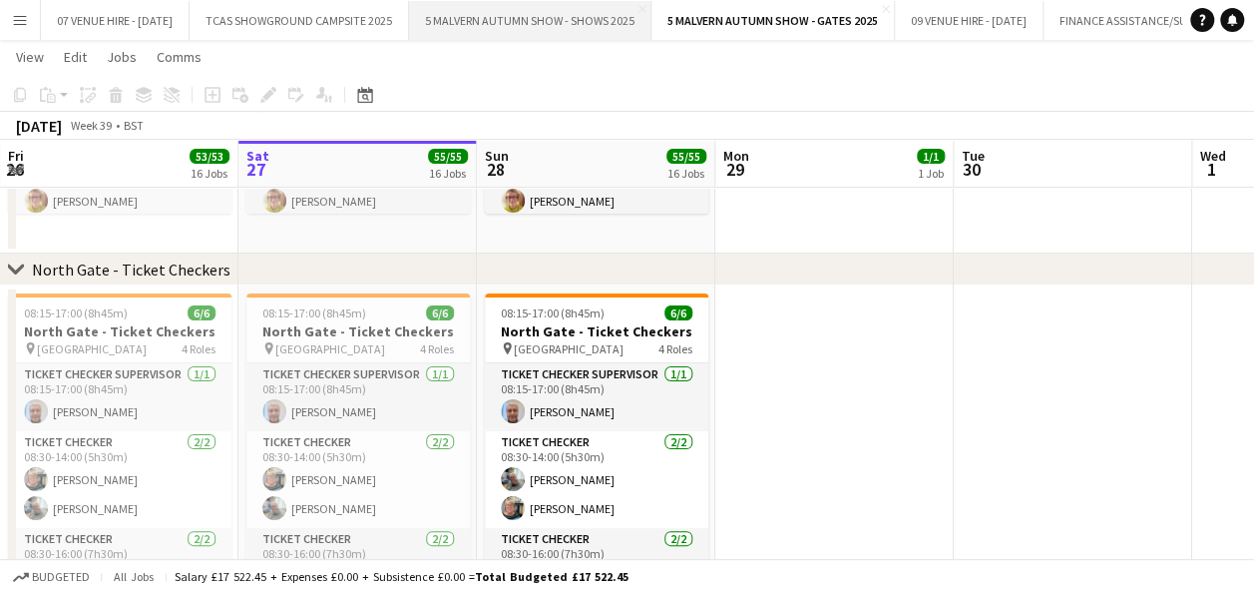
click at [575, 33] on button "5 MALVERN AUTUMN SHOW - SHOWS 2025 Close" at bounding box center [530, 20] width 242 height 39
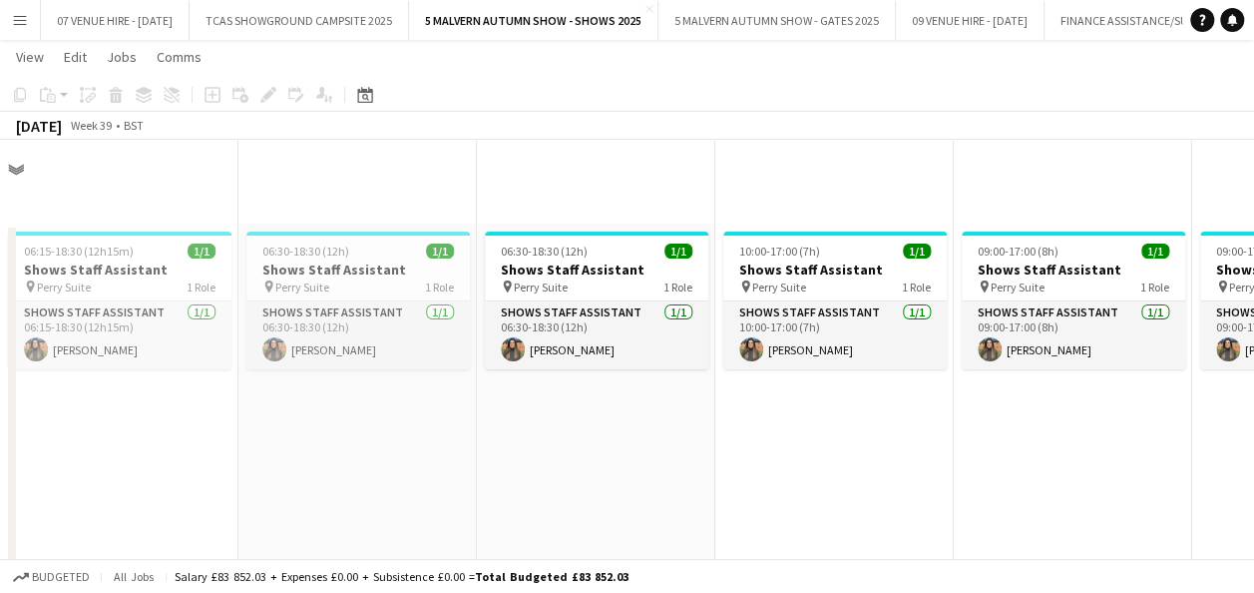
scroll to position [5177, 0]
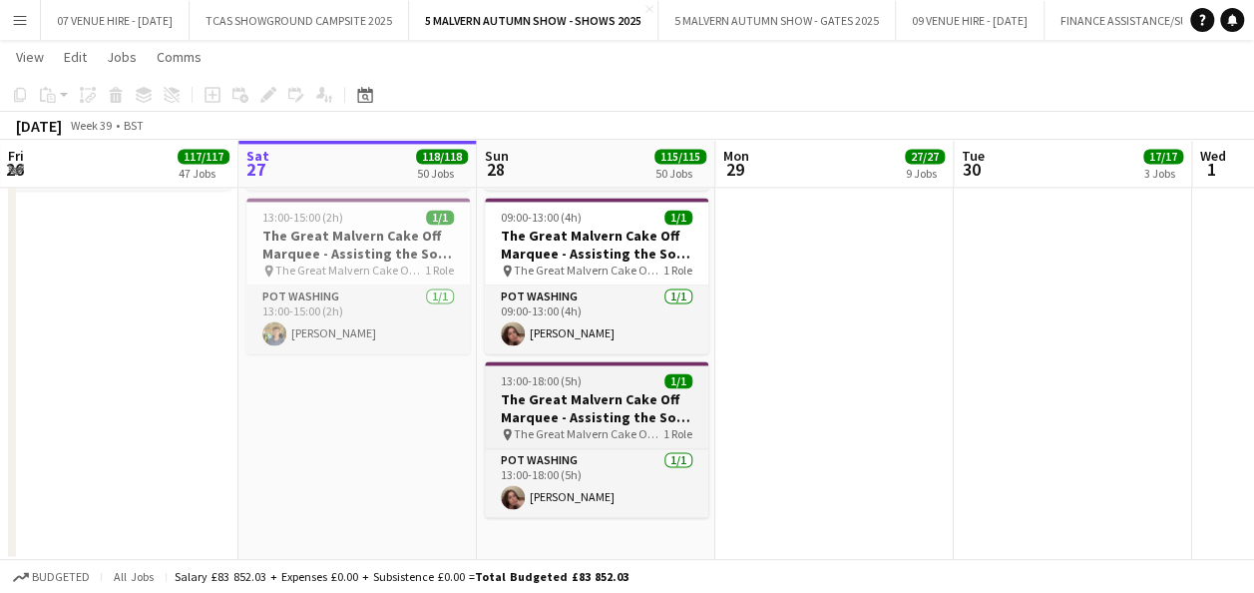
click at [573, 403] on h3 "The Great Malvern Cake Off Marquee - Assisting the Sous Chef" at bounding box center [596, 408] width 223 height 36
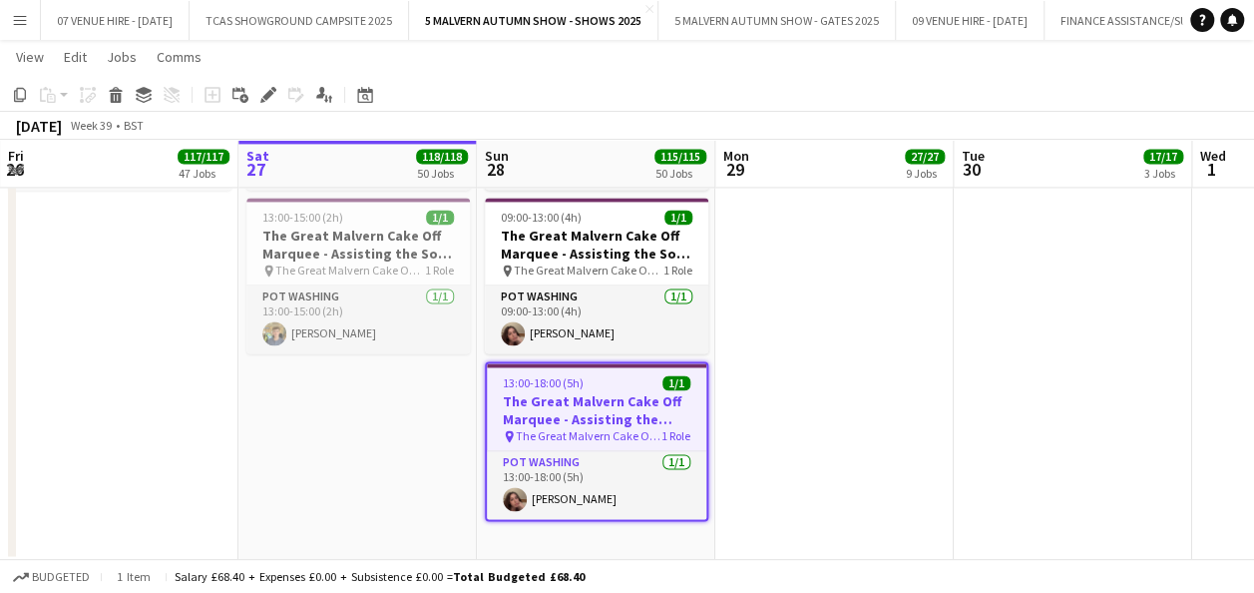
click at [597, 399] on h3 "The Great Malvern Cake Off Marquee - Assisting the Sous Chef" at bounding box center [597, 410] width 220 height 36
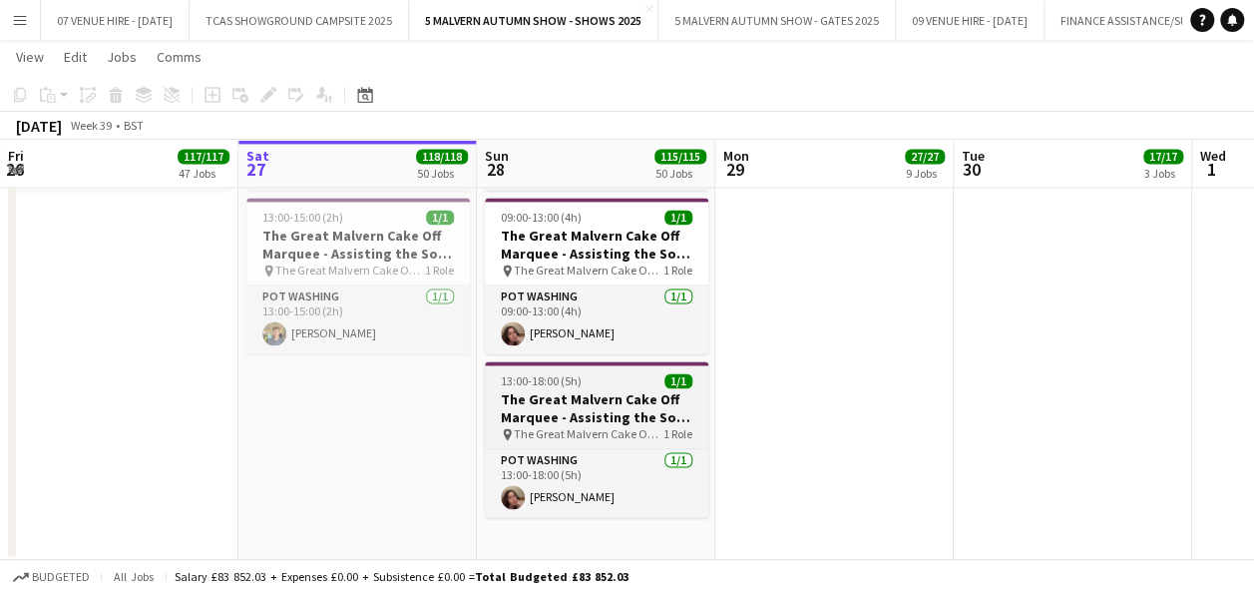
click at [507, 395] on h3 "The Great Malvern Cake Off Marquee - Assisting the Sous Chef" at bounding box center [596, 408] width 223 height 36
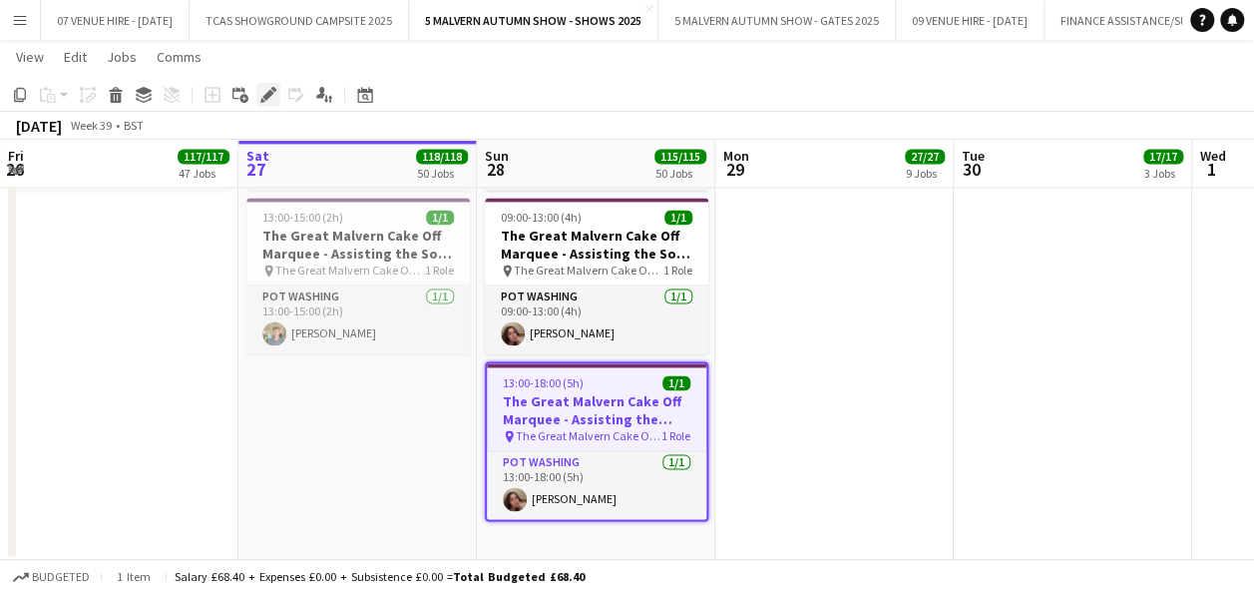
click at [273, 94] on icon "Edit" at bounding box center [268, 95] width 16 height 16
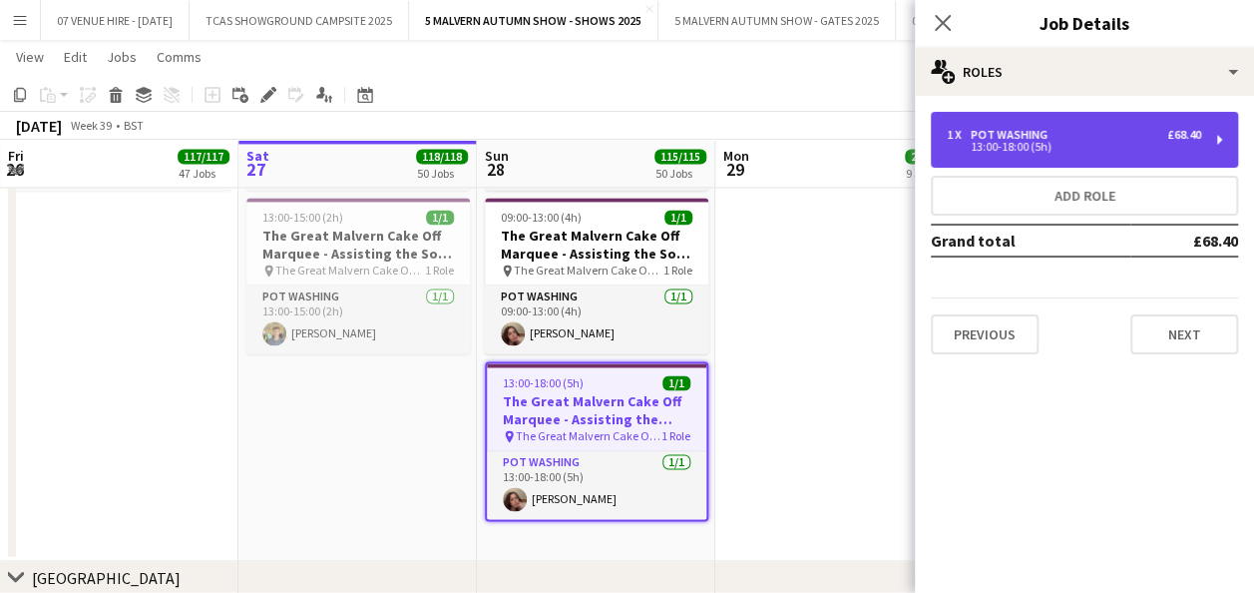
click at [1038, 154] on div "1 x Pot Washing £68.40 13:00-18:00 (5h)" at bounding box center [1084, 140] width 307 height 56
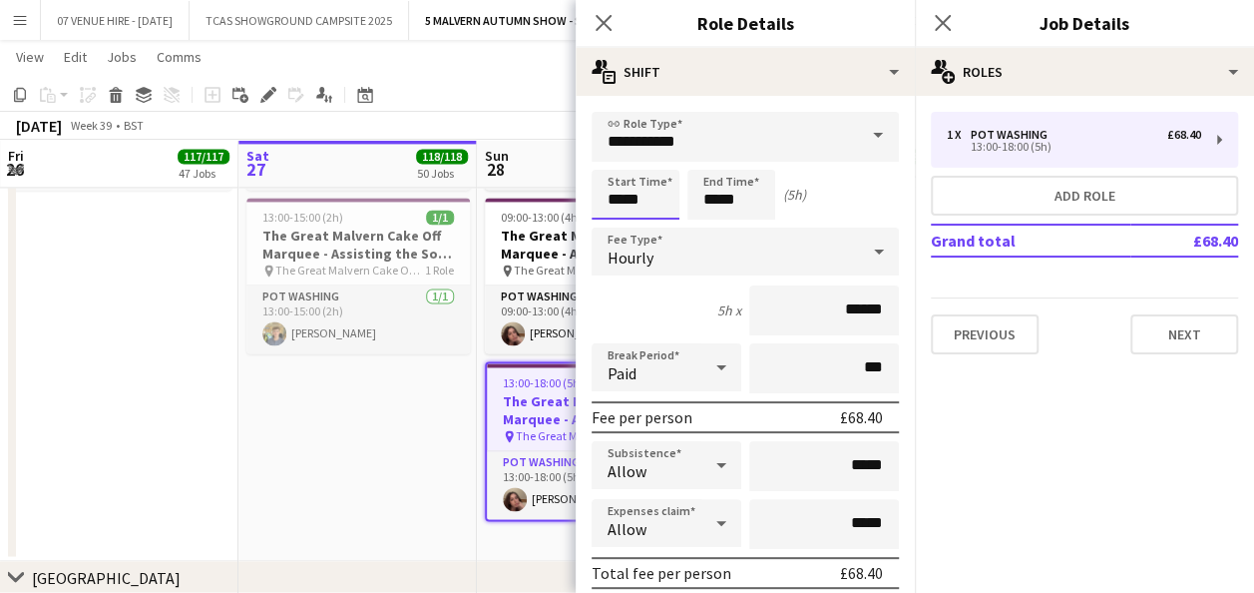
click at [643, 195] on input "*****" at bounding box center [636, 195] width 88 height 50
type input "*****"
click at [617, 165] on div at bounding box center [616, 160] width 40 height 20
click at [747, 190] on input "*****" at bounding box center [731, 195] width 88 height 50
click at [710, 158] on div at bounding box center [711, 160] width 40 height 20
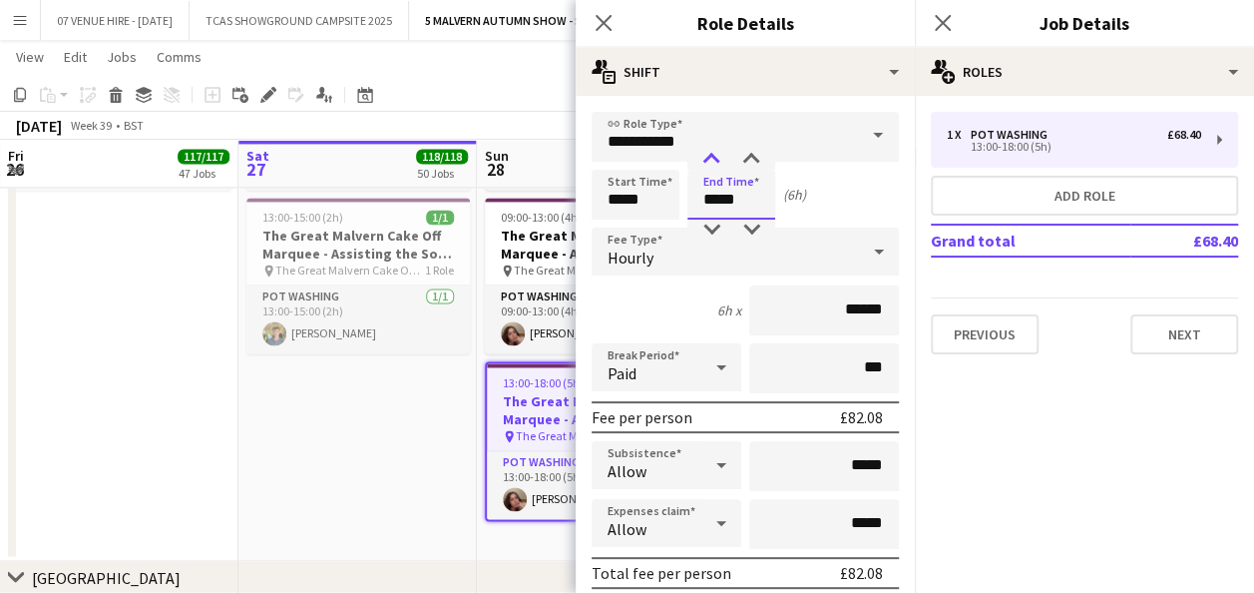
click at [710, 158] on div at bounding box center [711, 160] width 40 height 20
click at [708, 229] on div at bounding box center [711, 230] width 40 height 20
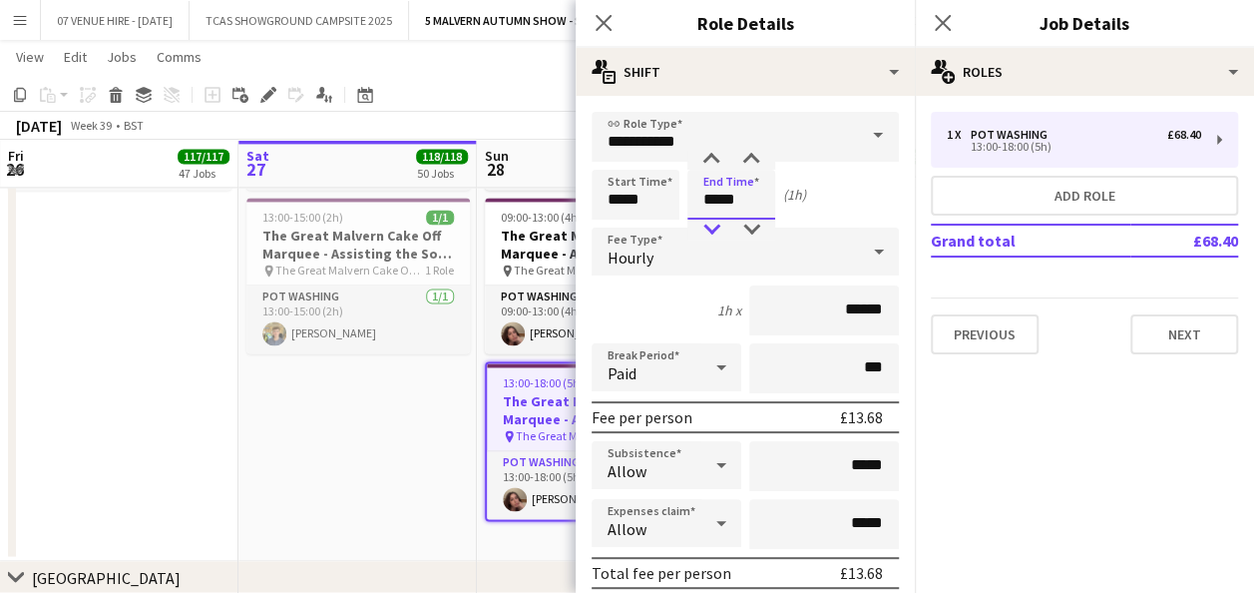
click at [708, 229] on div at bounding box center [711, 230] width 40 height 20
click at [713, 152] on div at bounding box center [711, 160] width 40 height 20
click at [746, 229] on div at bounding box center [751, 230] width 40 height 20
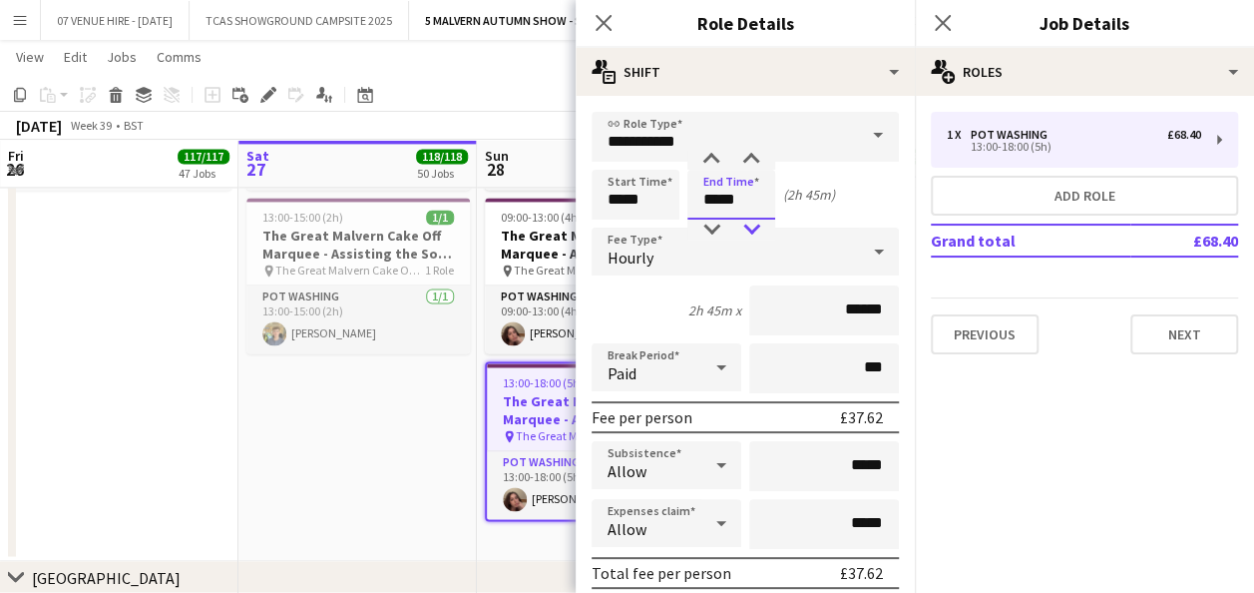
click at [746, 229] on div at bounding box center [751, 230] width 40 height 20
type input "*****"
click at [746, 154] on div at bounding box center [751, 160] width 40 height 20
click at [446, 423] on app-date-cell "09:00-17:00 (8h) 1/1 The Great Malvern Cake Off Marquee - Assisting the Sous Ch…" at bounding box center [357, 294] width 238 height 536
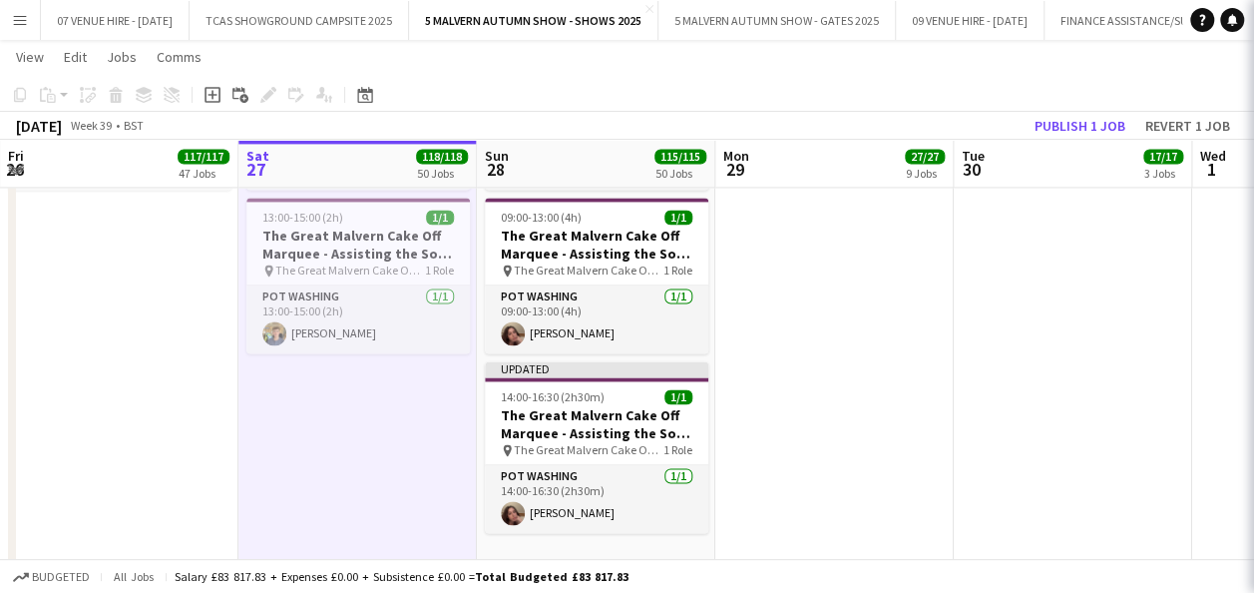
scroll to position [0, 476]
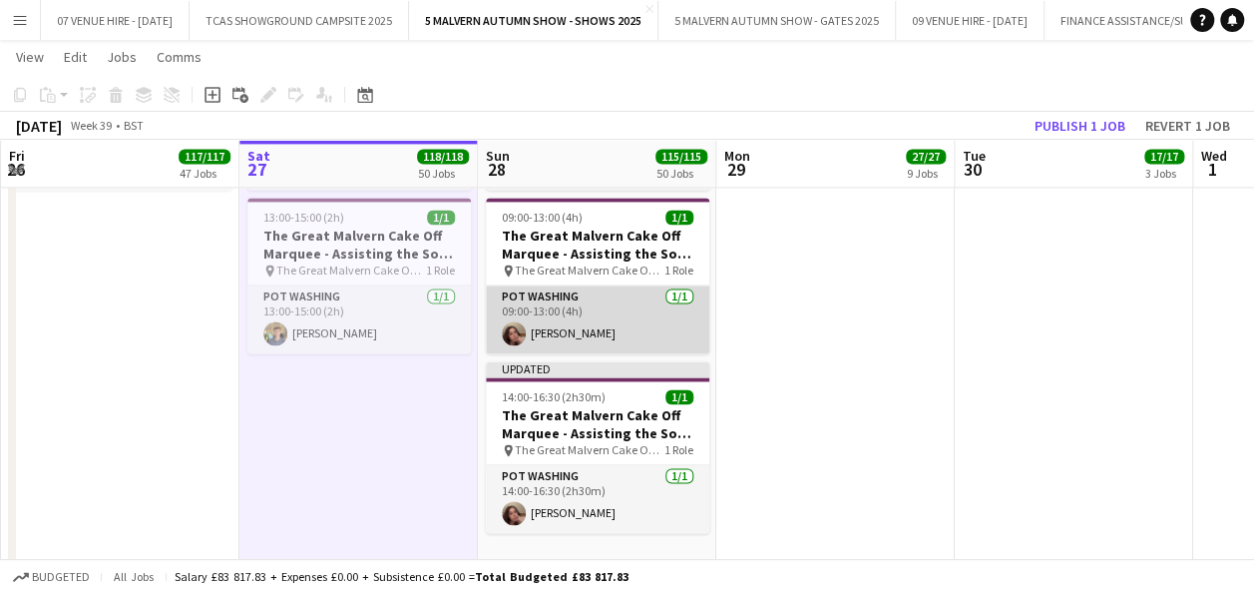
click at [595, 336] on app-card-role "Pot Washing [DATE] 09:00-13:00 (4h) [PERSON_NAME]" at bounding box center [597, 319] width 223 height 68
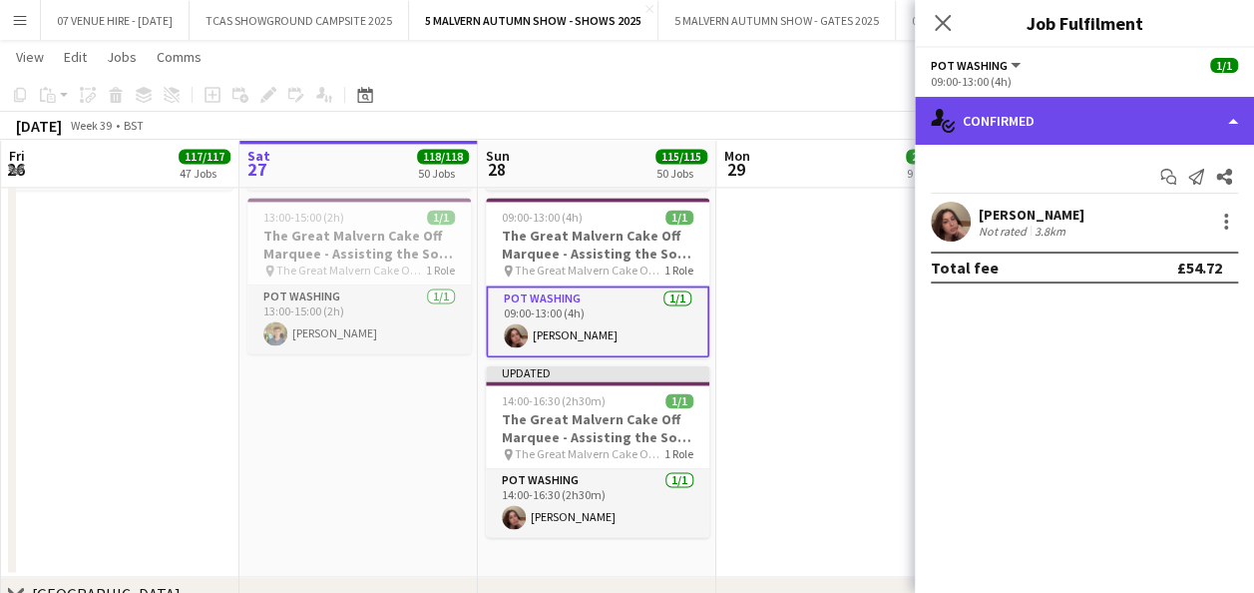
click at [998, 134] on div "single-neutral-actions-check-2 Confirmed" at bounding box center [1084, 121] width 339 height 48
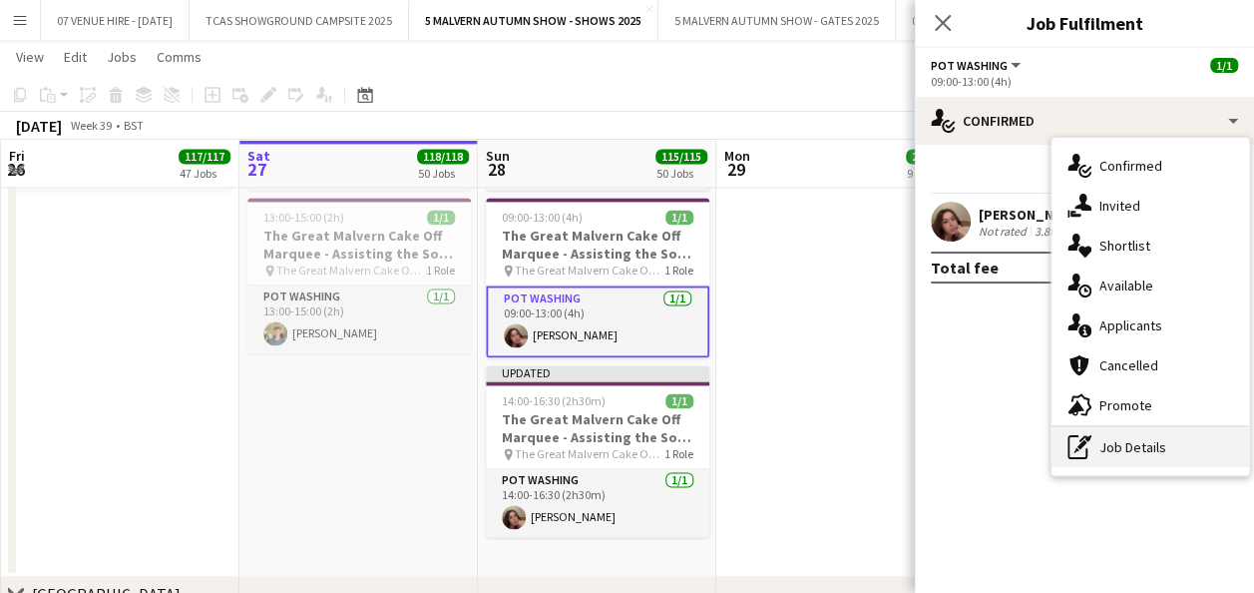
click at [1114, 449] on div "pen-write Job Details" at bounding box center [1151, 447] width 198 height 40
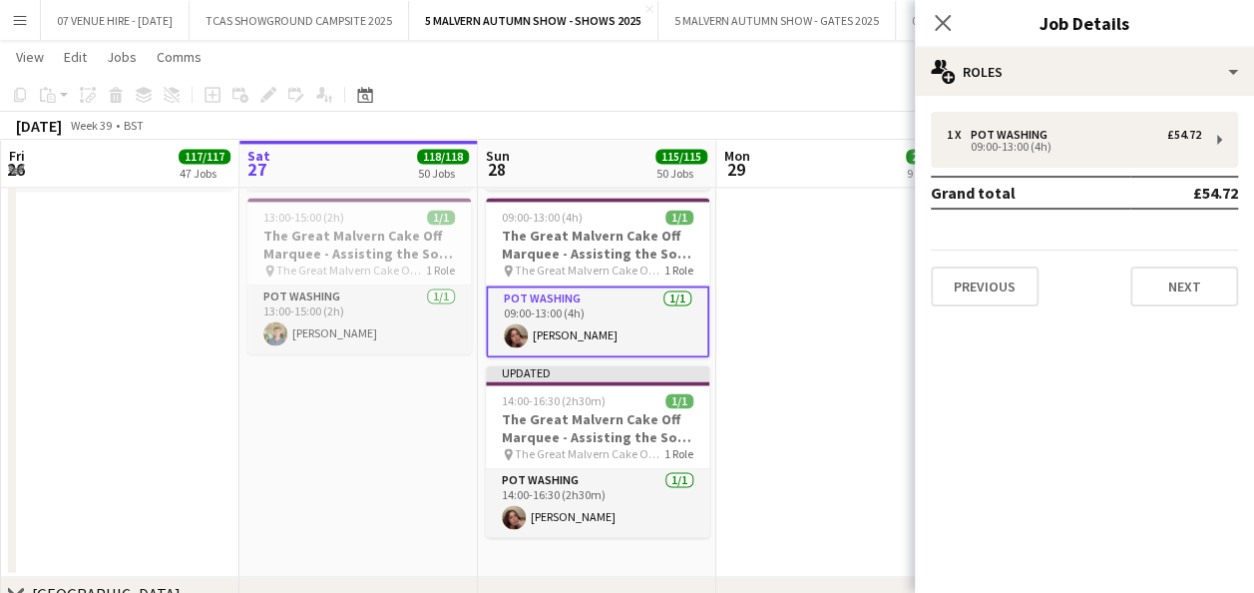
click at [818, 239] on app-date-cell at bounding box center [835, 302] width 238 height 552
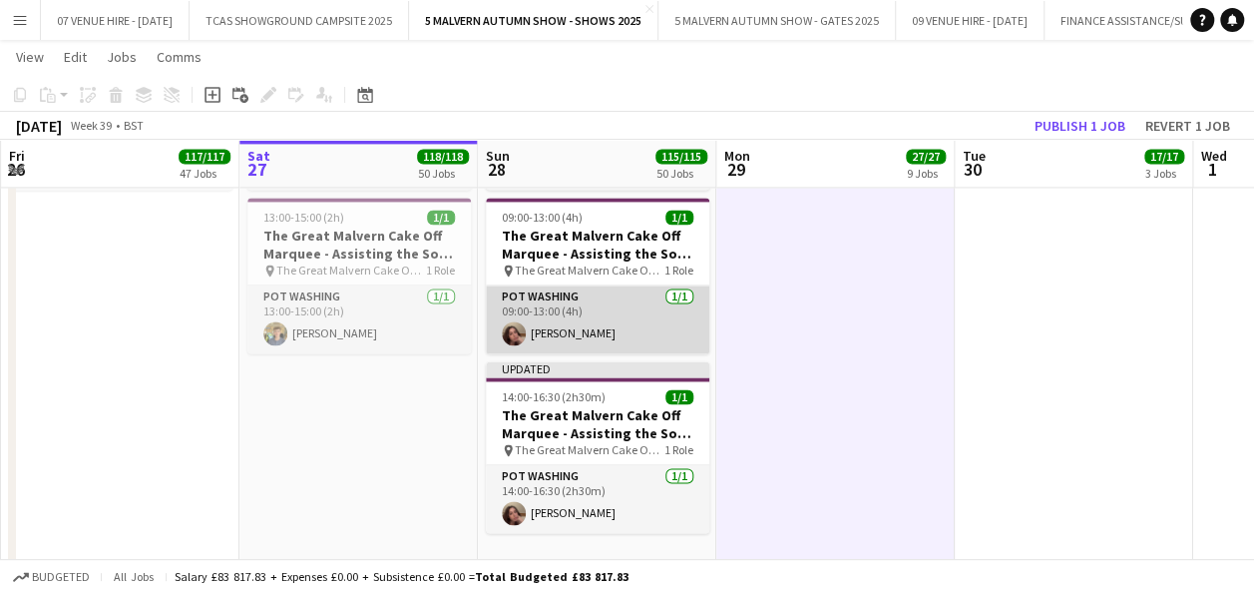
click at [513, 327] on app-user-avatar at bounding box center [514, 333] width 24 height 24
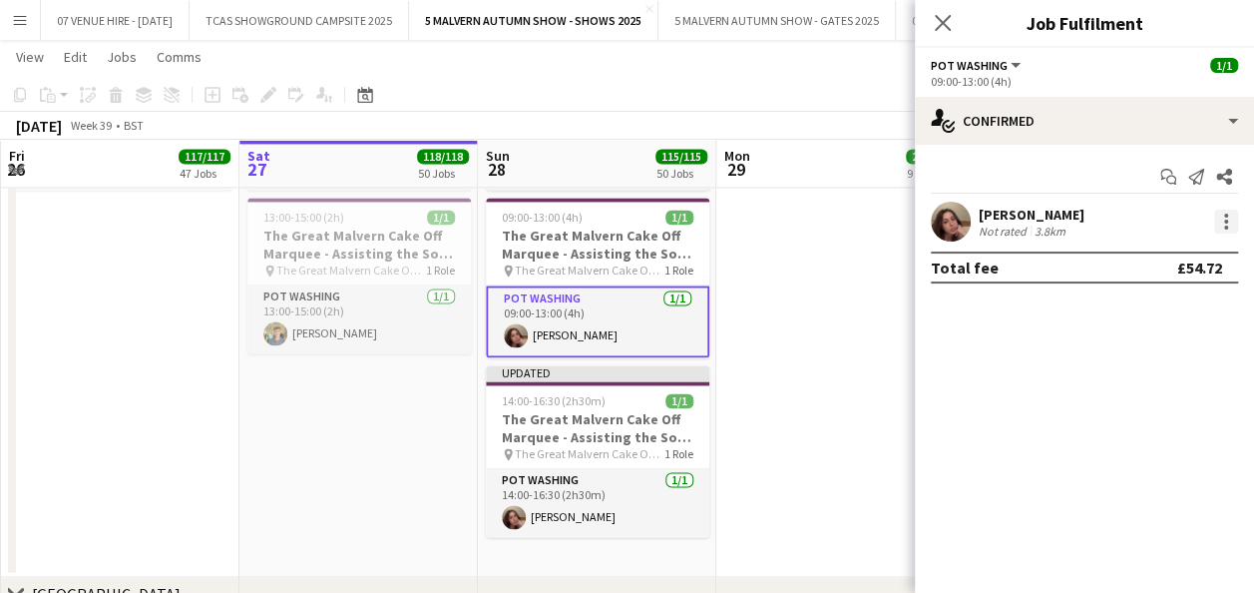
click at [1230, 225] on div at bounding box center [1226, 222] width 24 height 24
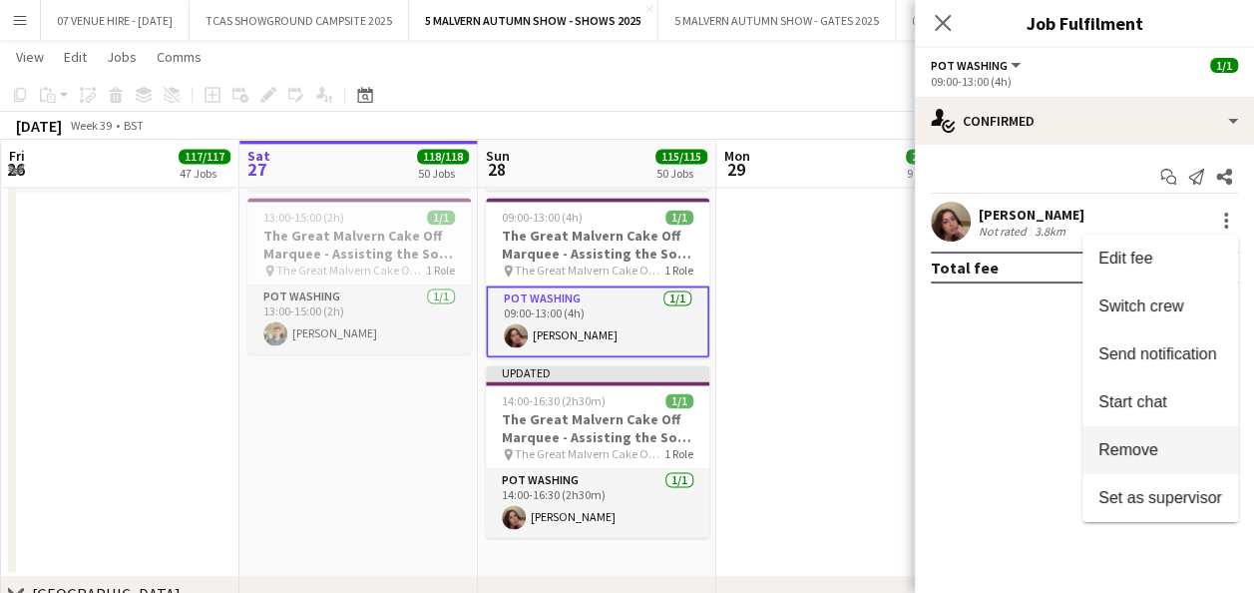
click at [1149, 451] on span "Remove" at bounding box center [1129, 449] width 60 height 17
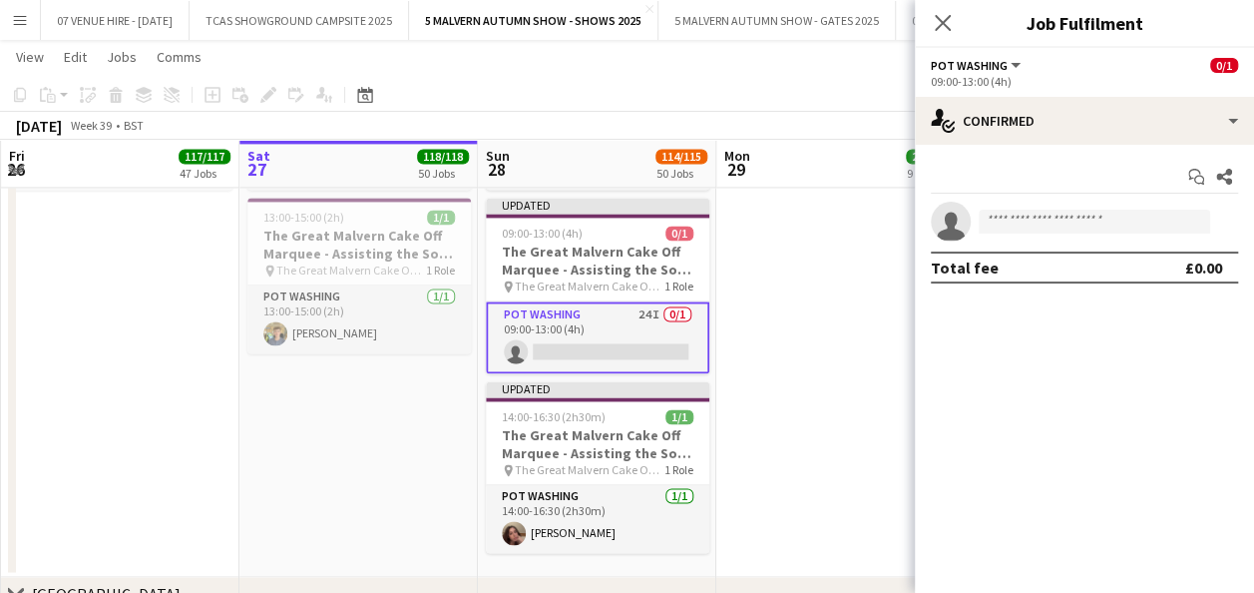
click at [795, 307] on app-date-cell at bounding box center [835, 302] width 238 height 552
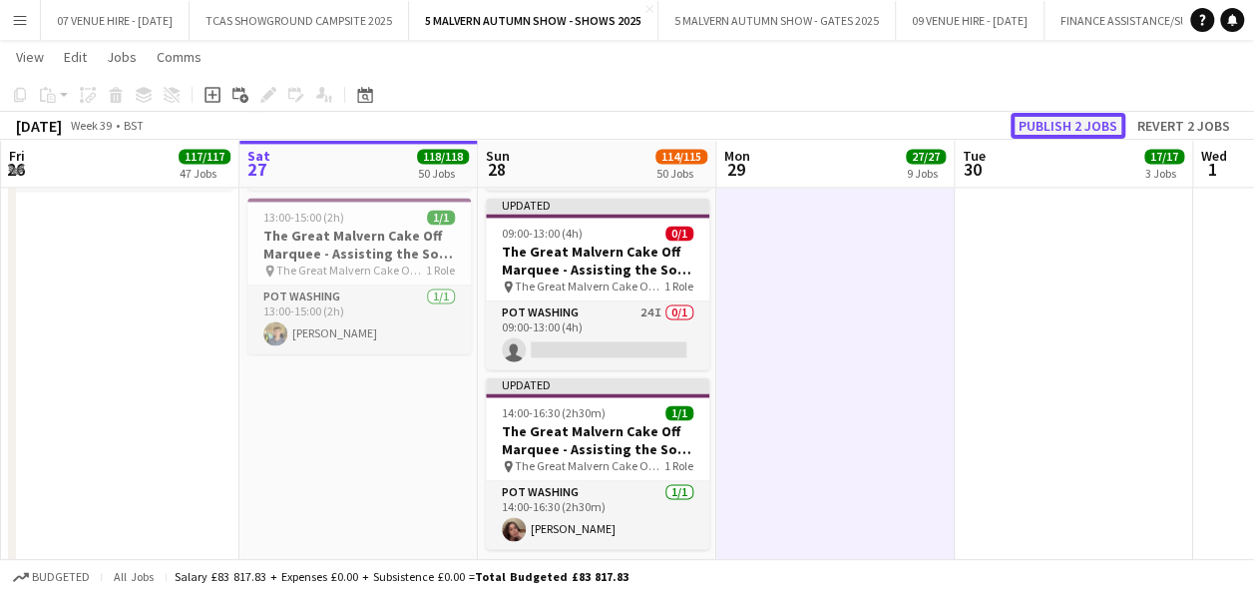
click at [1060, 116] on button "Publish 2 jobs" at bounding box center [1068, 126] width 115 height 26
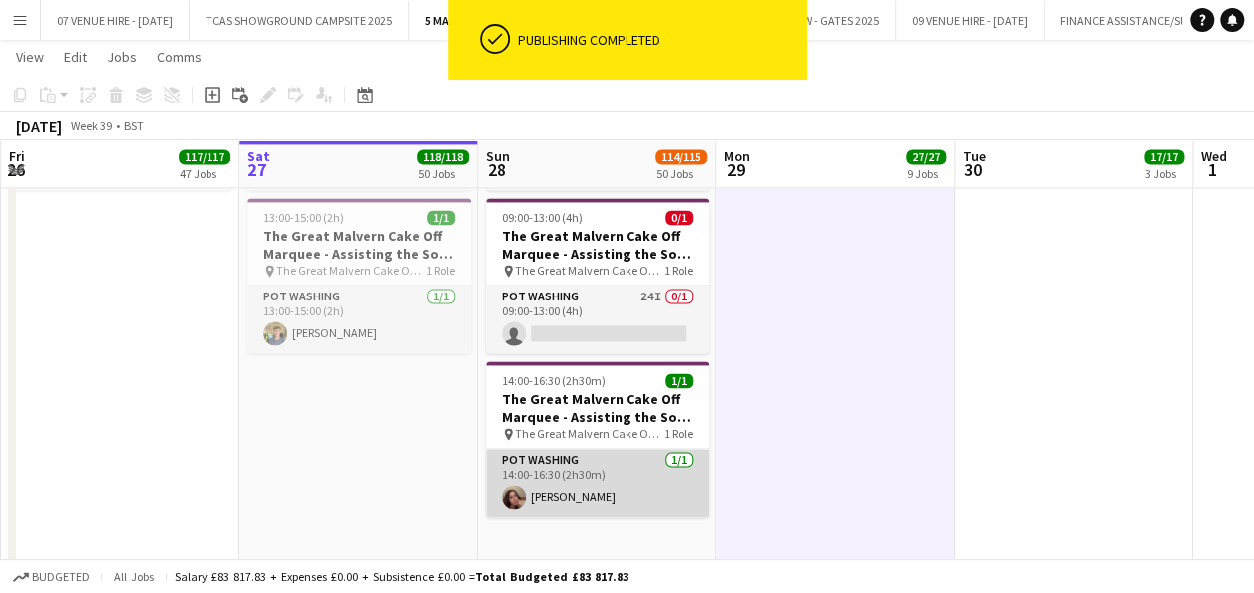
click at [541, 490] on app-card-role "Pot Washing [DATE] 14:00-16:30 (2h30m) [PERSON_NAME]" at bounding box center [597, 483] width 223 height 68
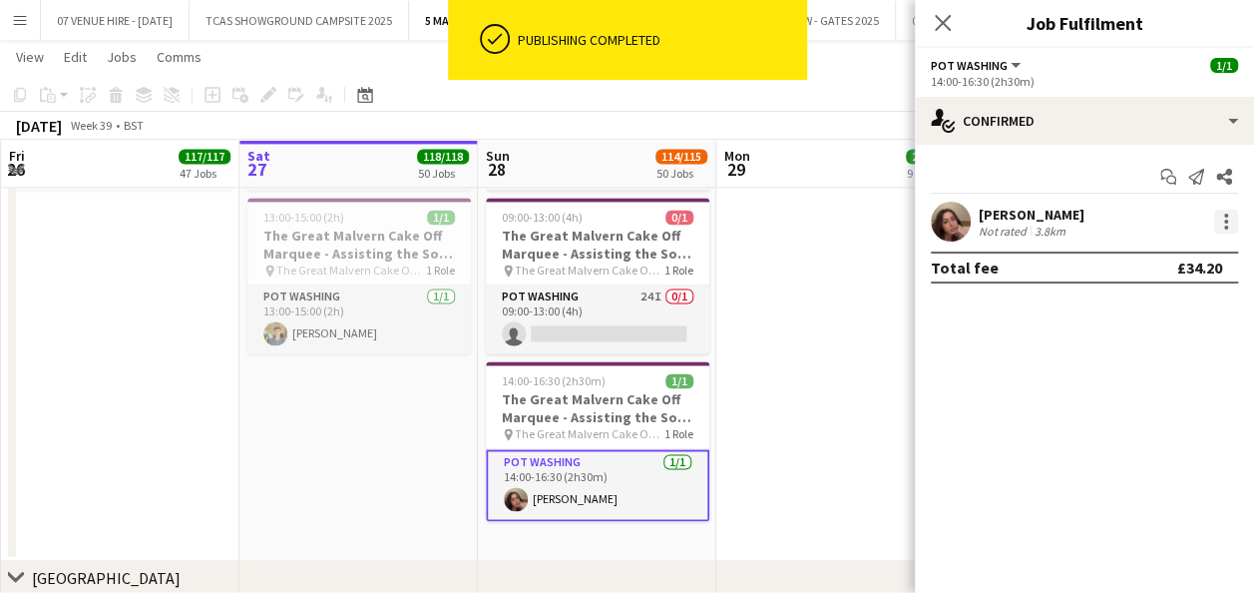
click at [1221, 216] on div at bounding box center [1226, 222] width 24 height 24
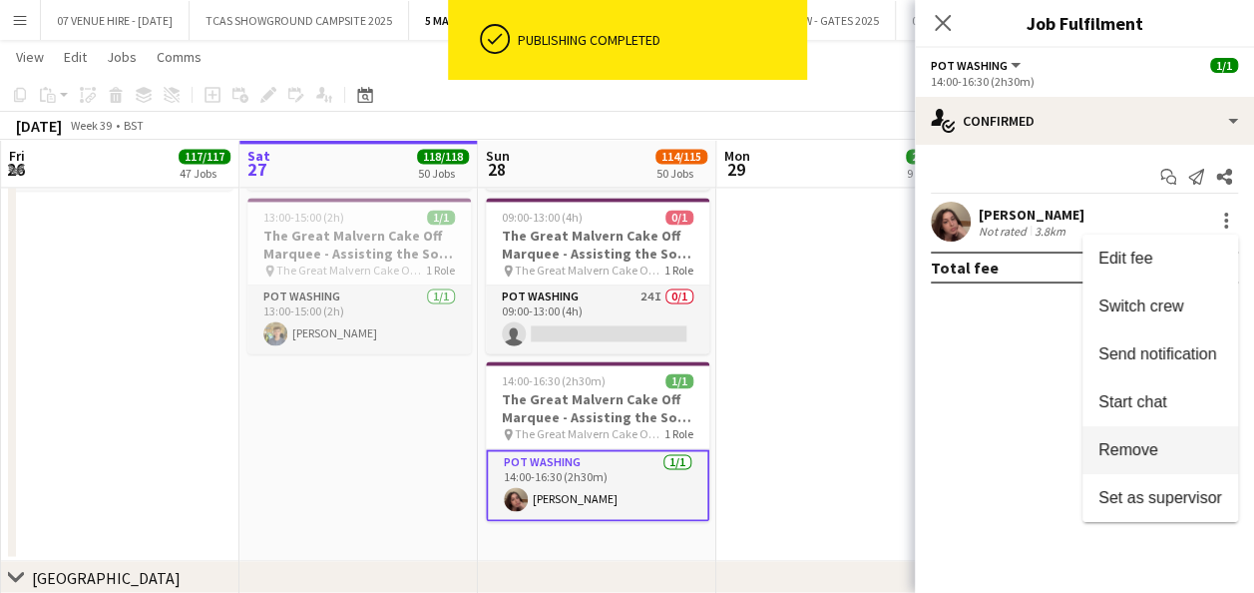
click at [1148, 452] on span "Remove" at bounding box center [1129, 449] width 60 height 17
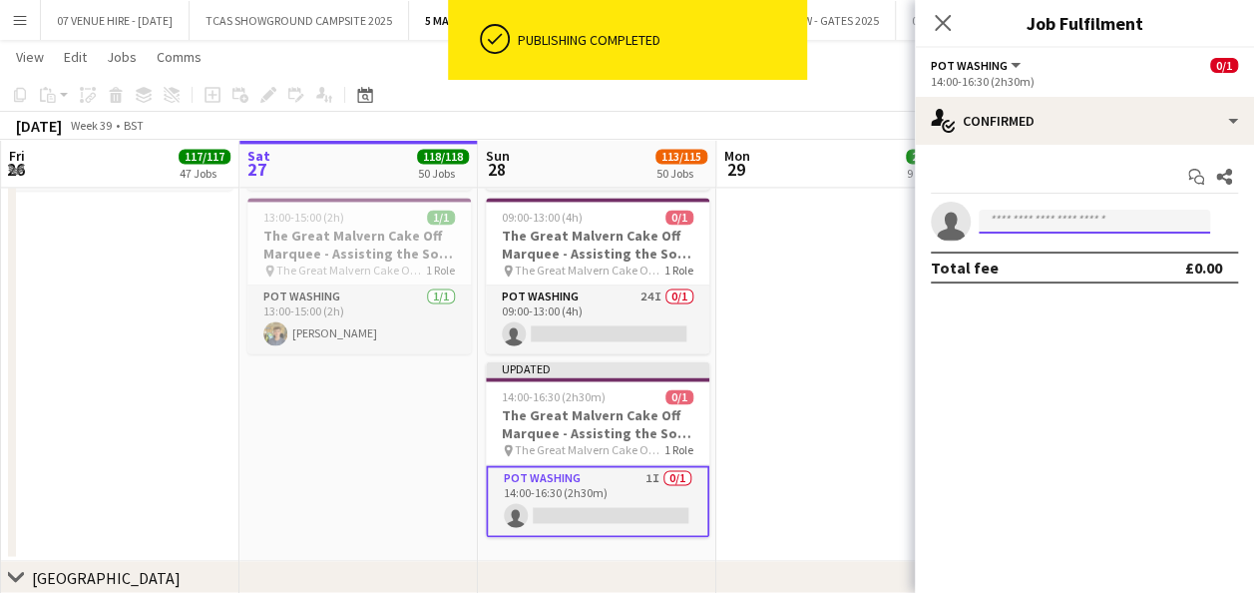
click at [1068, 213] on input at bounding box center [1094, 222] width 231 height 24
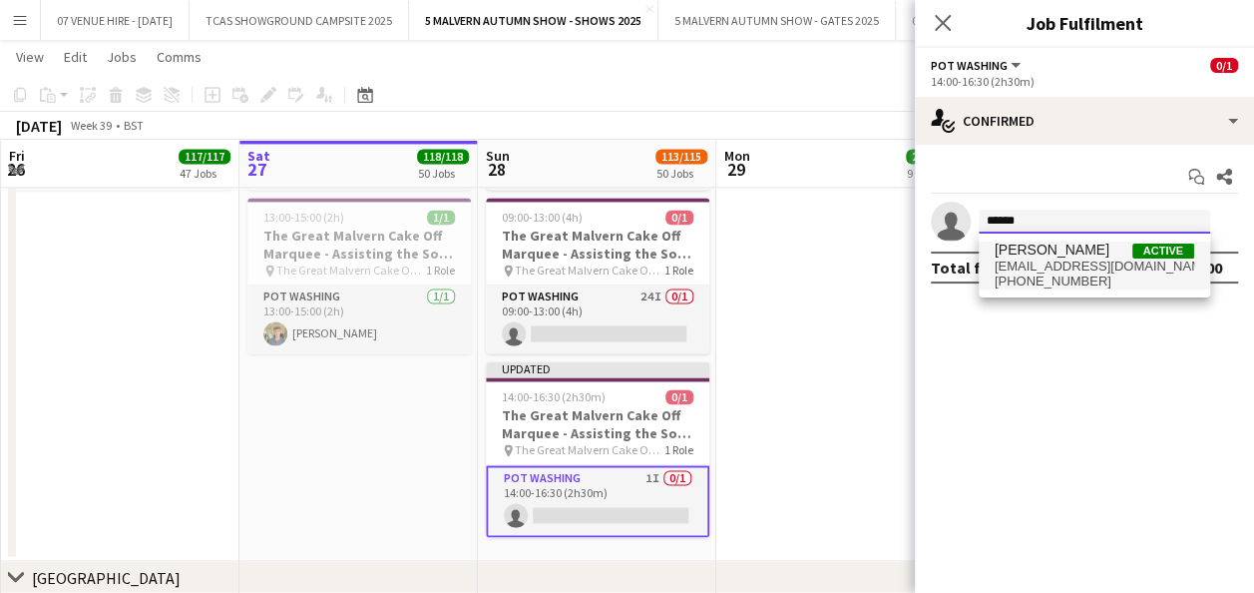
type input "******"
click at [1055, 268] on span "[EMAIL_ADDRESS][DOMAIN_NAME]" at bounding box center [1095, 266] width 200 height 16
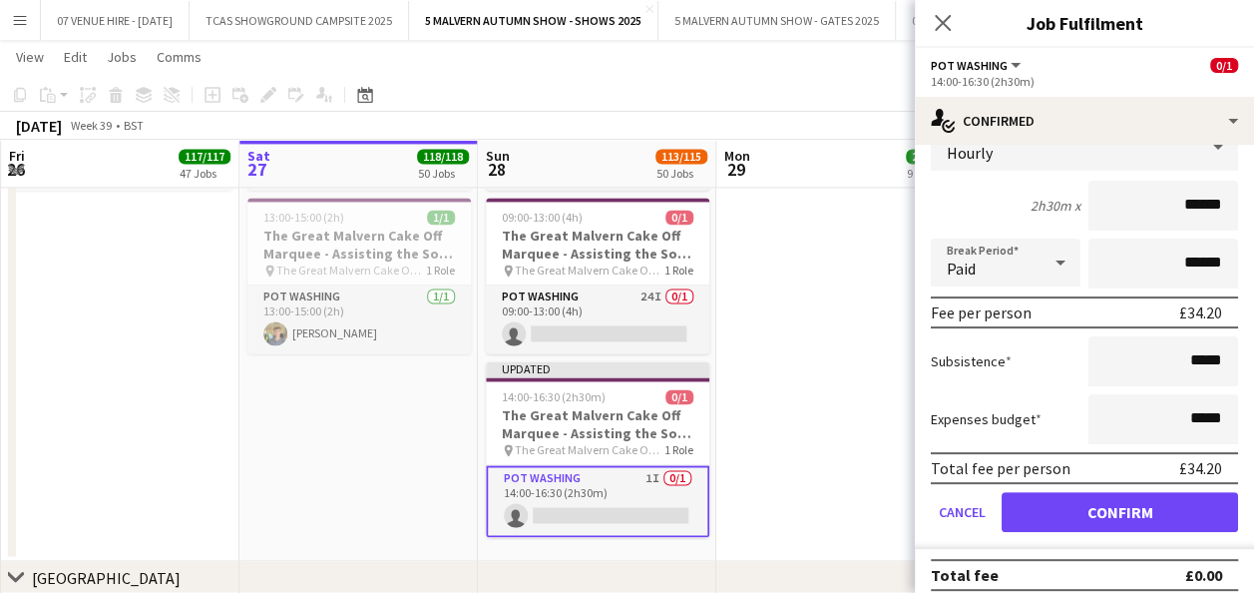
scroll to position [159, 0]
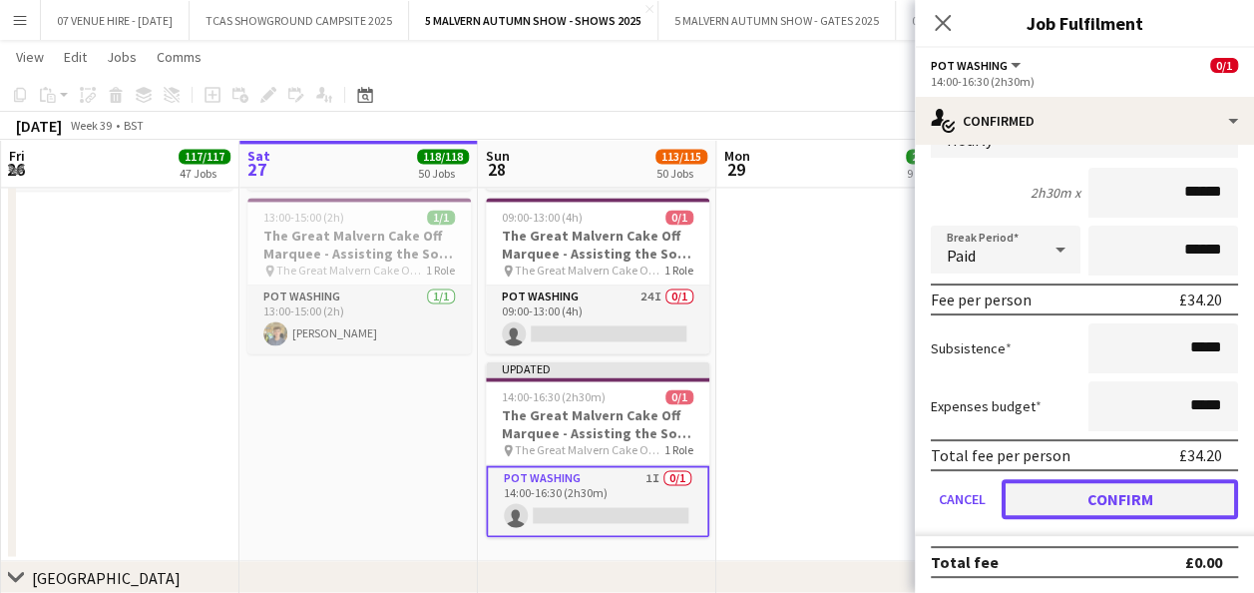
click at [1113, 506] on button "Confirm" at bounding box center [1120, 499] width 236 height 40
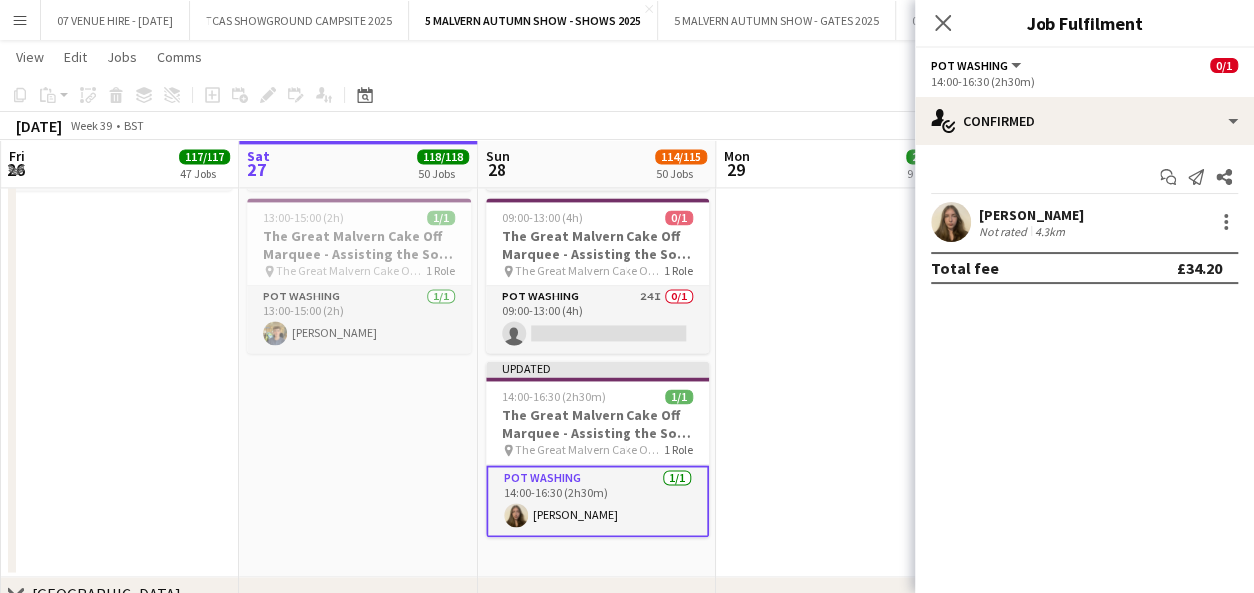
scroll to position [0, 0]
click at [848, 389] on app-date-cell at bounding box center [835, 302] width 238 height 552
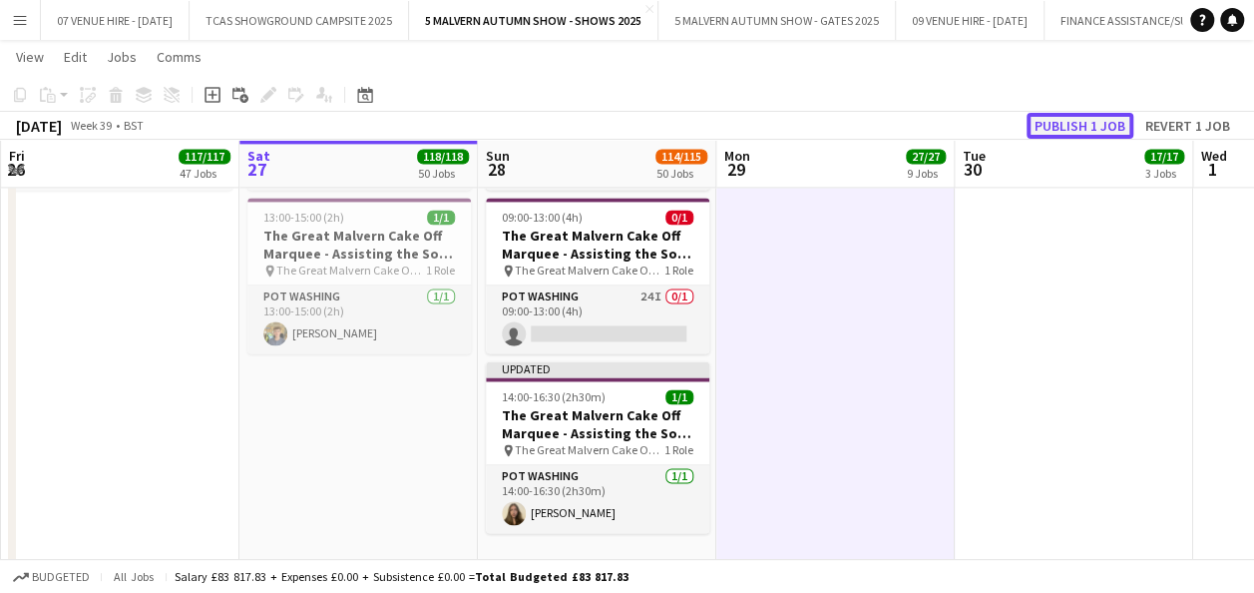
click at [1074, 124] on button "Publish 1 job" at bounding box center [1080, 126] width 107 height 26
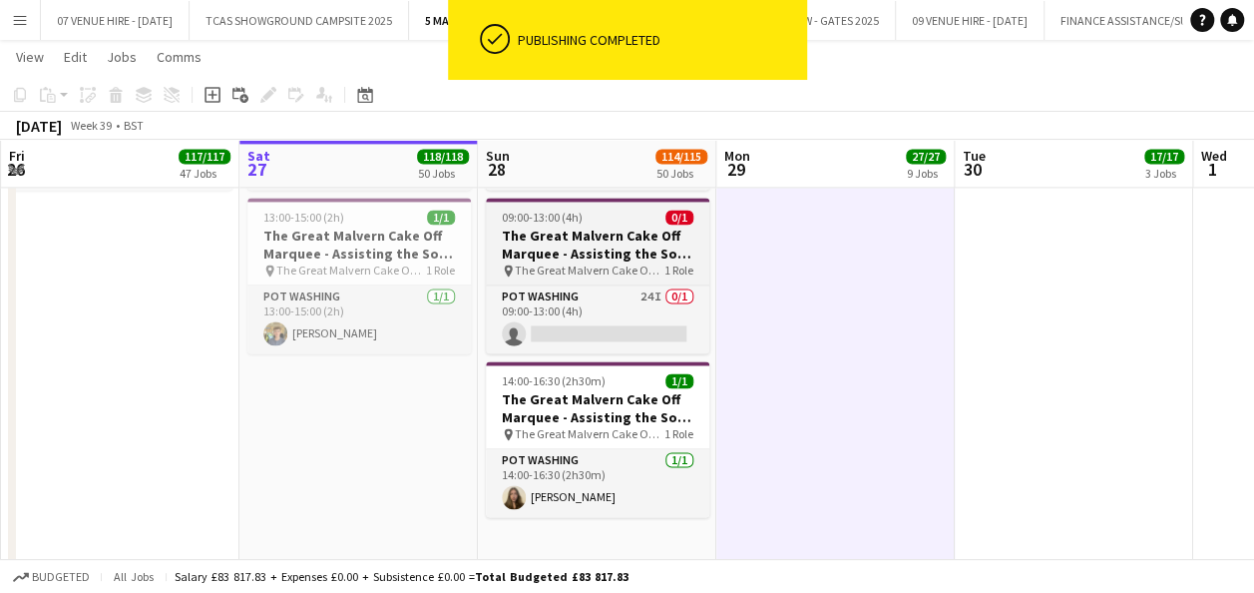
click at [521, 218] on span "09:00-13:00 (4h)" at bounding box center [542, 217] width 81 height 15
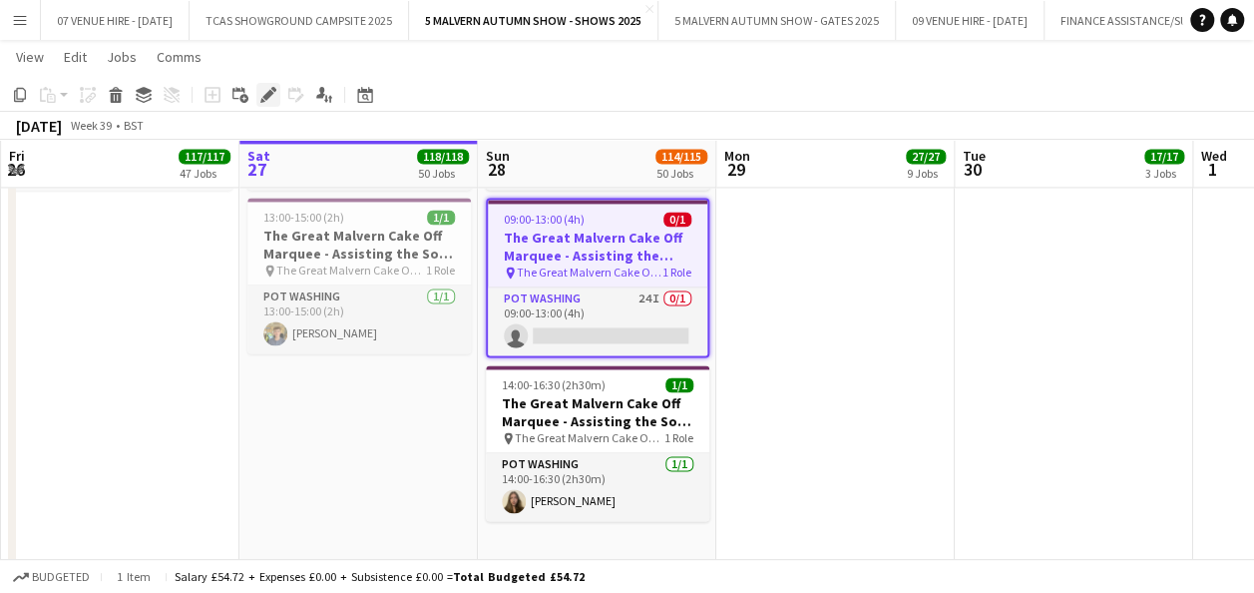
click at [267, 94] on icon at bounding box center [267, 95] width 11 height 11
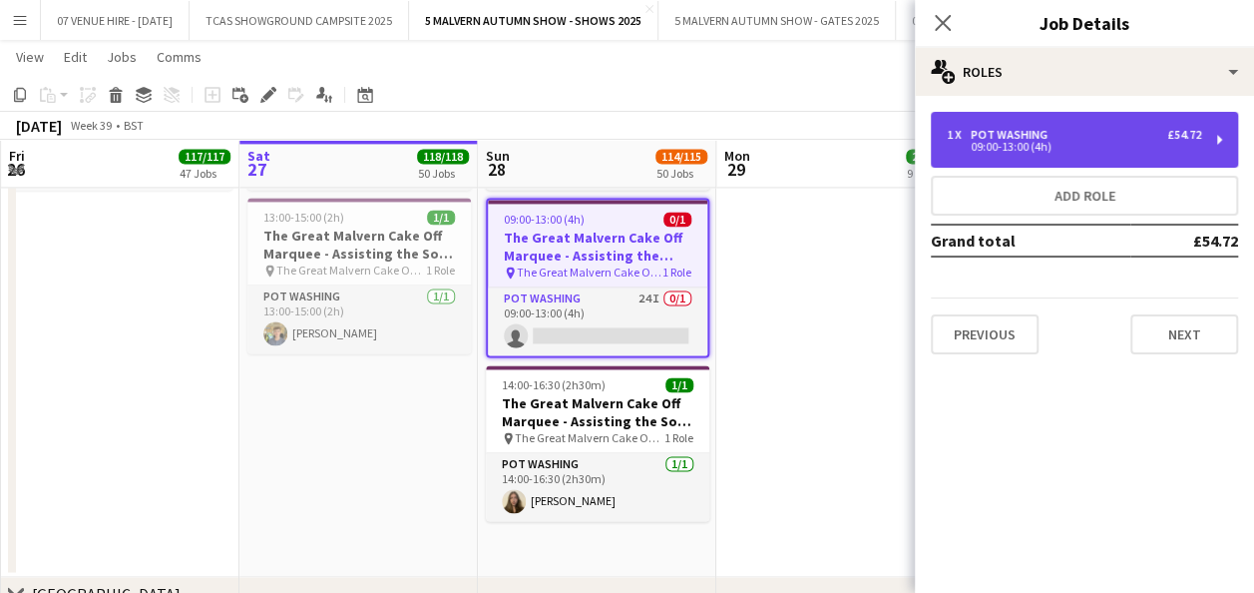
click at [1040, 146] on div "09:00-13:00 (4h)" at bounding box center [1074, 147] width 254 height 10
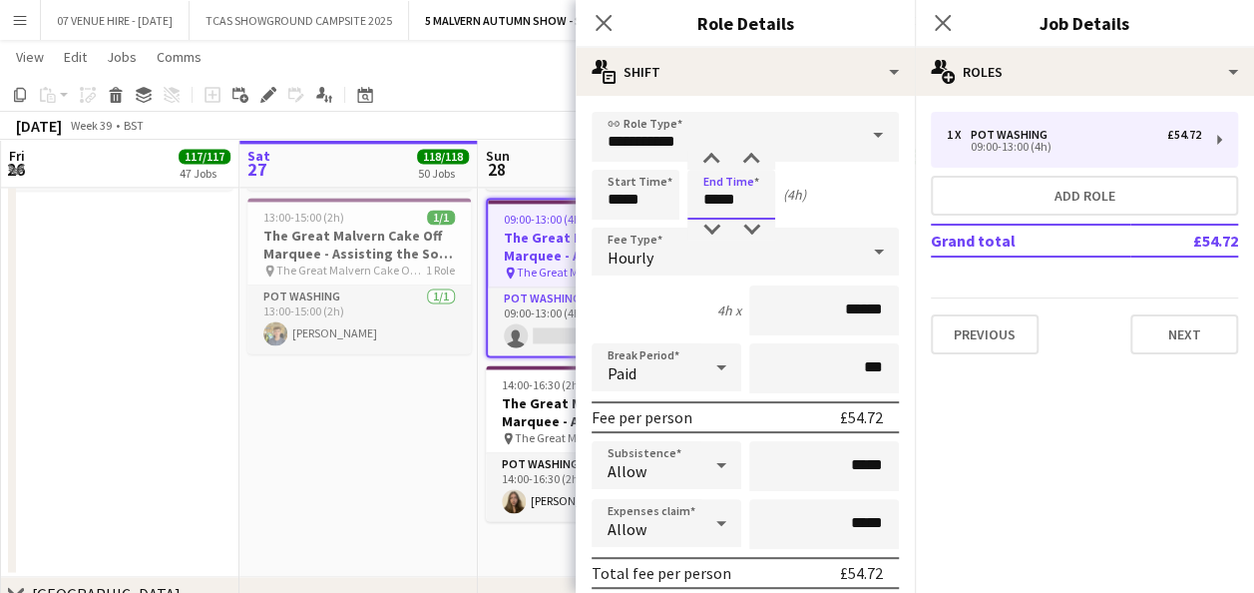
click at [757, 190] on input "*****" at bounding box center [731, 195] width 88 height 50
click at [715, 157] on div at bounding box center [711, 160] width 40 height 20
type input "*****"
click at [707, 158] on div at bounding box center [711, 160] width 40 height 20
click at [423, 390] on app-date-cell "09:00-17:00 (8h) 1/1 The Great Malvern Cake Off Marquee - Assisting the Sous Ch…" at bounding box center [358, 302] width 238 height 552
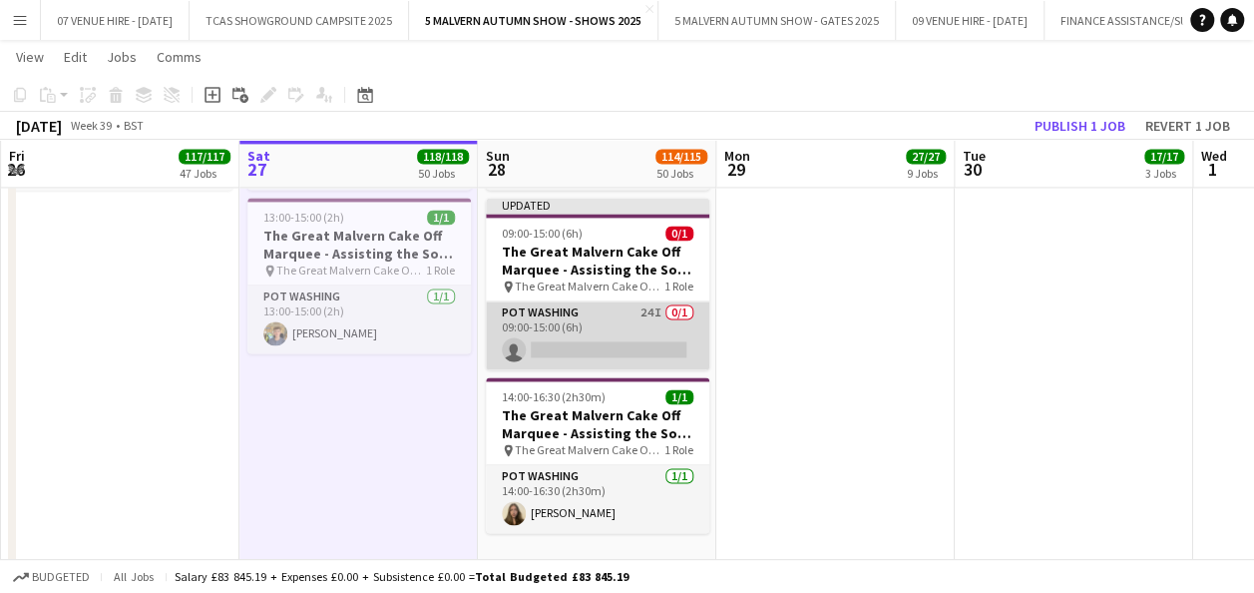
click at [603, 339] on app-card-role "Pot Washing 24I 0/1 09:00-15:00 (6h) single-neutral-actions" at bounding box center [597, 335] width 223 height 68
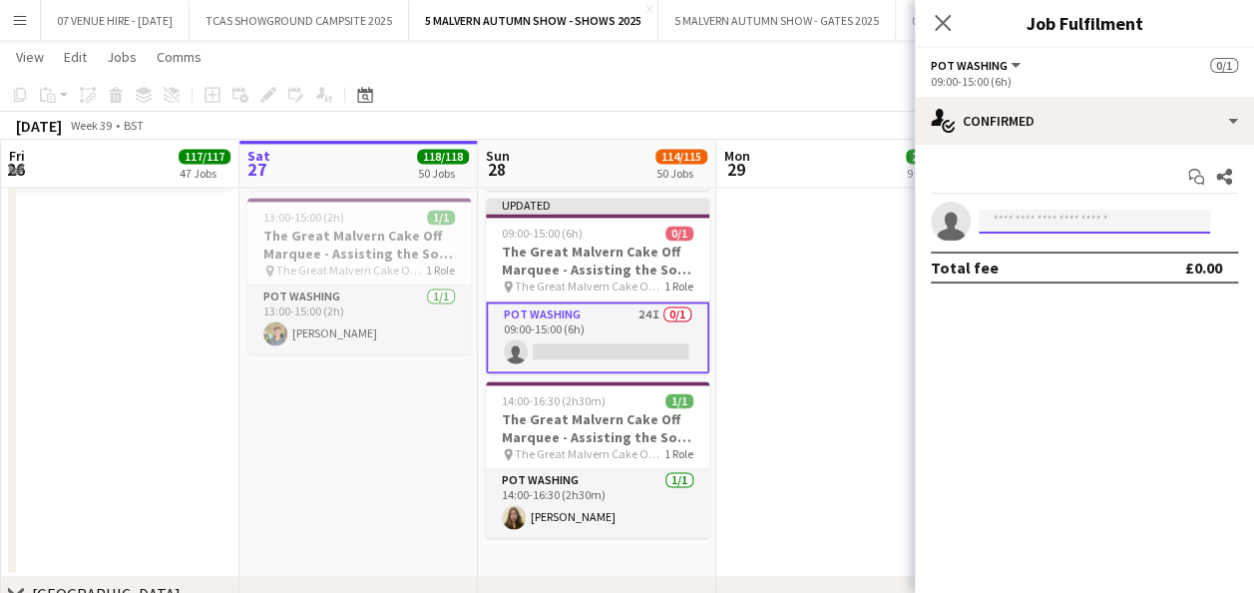
click at [1012, 212] on input at bounding box center [1094, 222] width 231 height 24
type input "****"
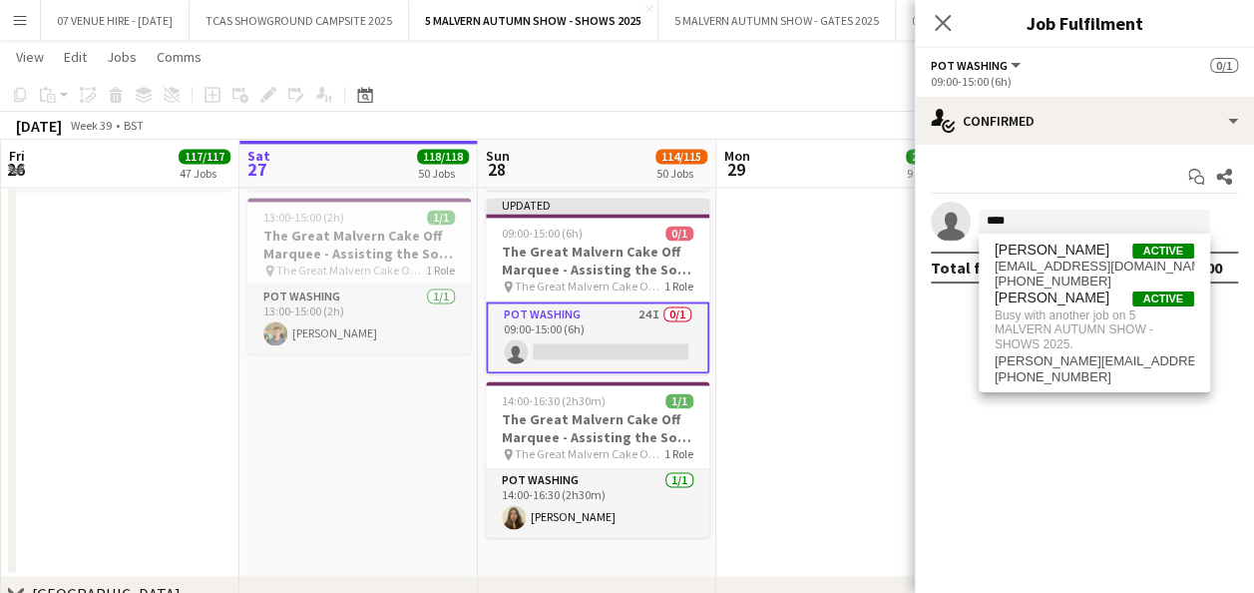
click at [858, 358] on app-date-cell at bounding box center [835, 302] width 238 height 552
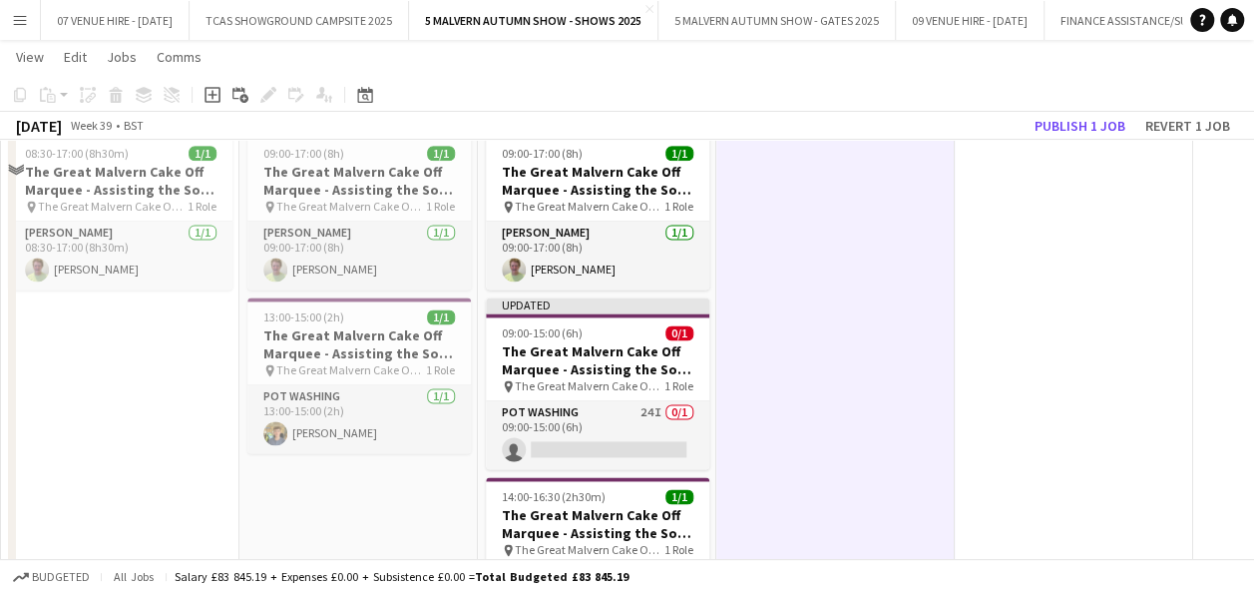
scroll to position [14088, 0]
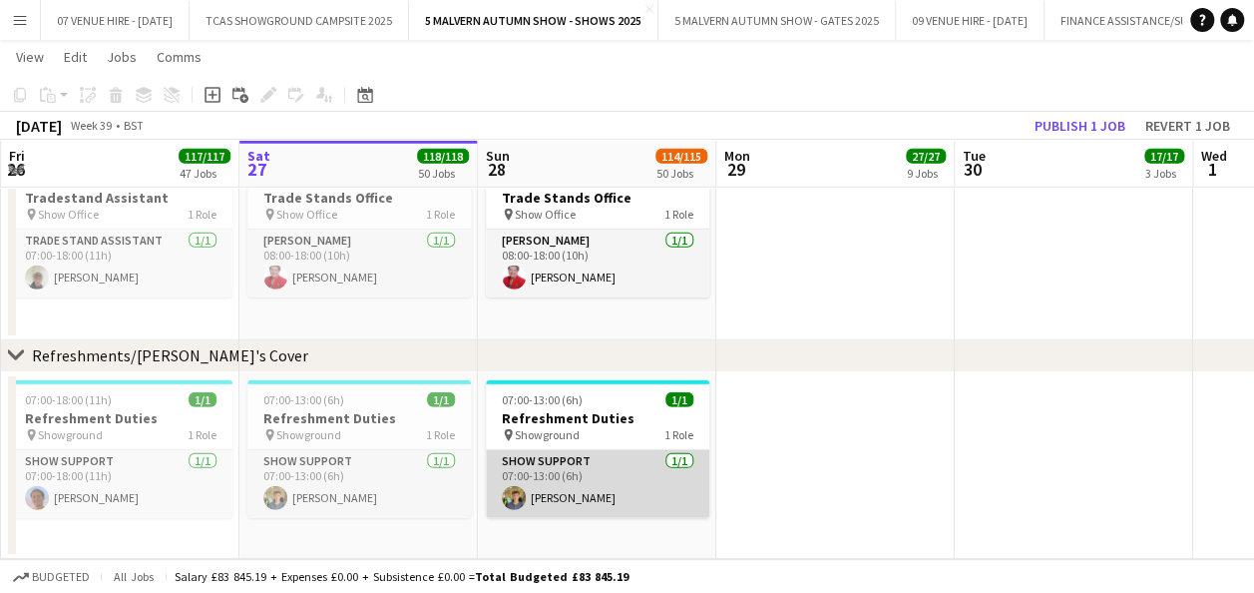
click at [585, 489] on app-card-role "Show Support [DATE] 07:00-13:00 (6h) [PERSON_NAME]" at bounding box center [597, 484] width 223 height 68
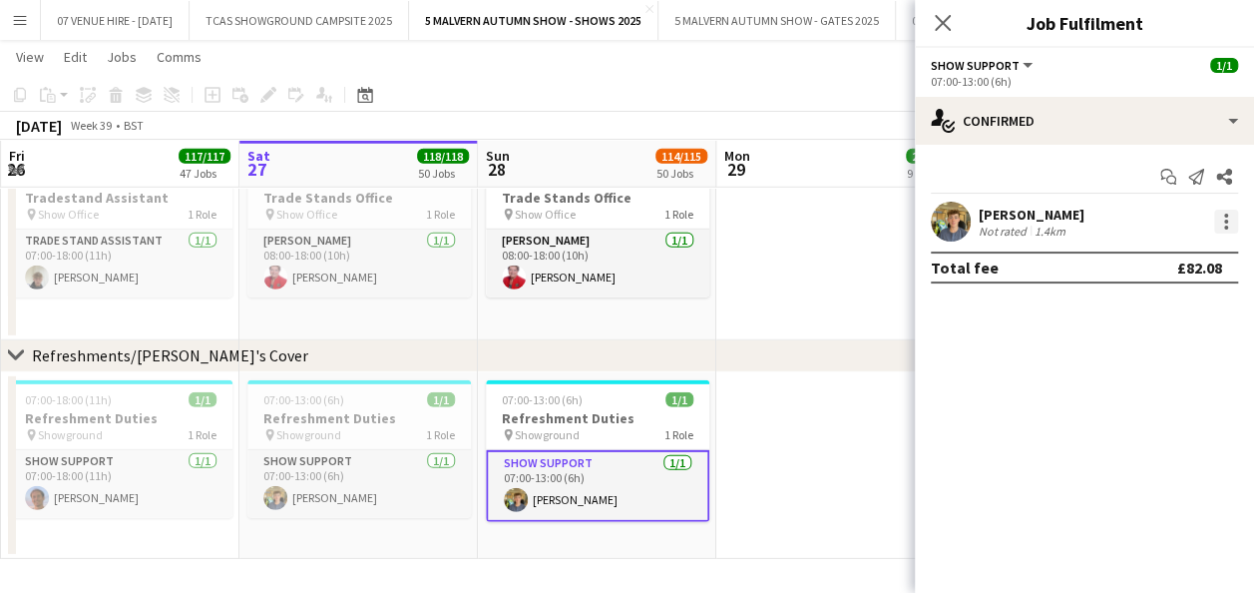
click at [1227, 221] on div at bounding box center [1226, 222] width 24 height 24
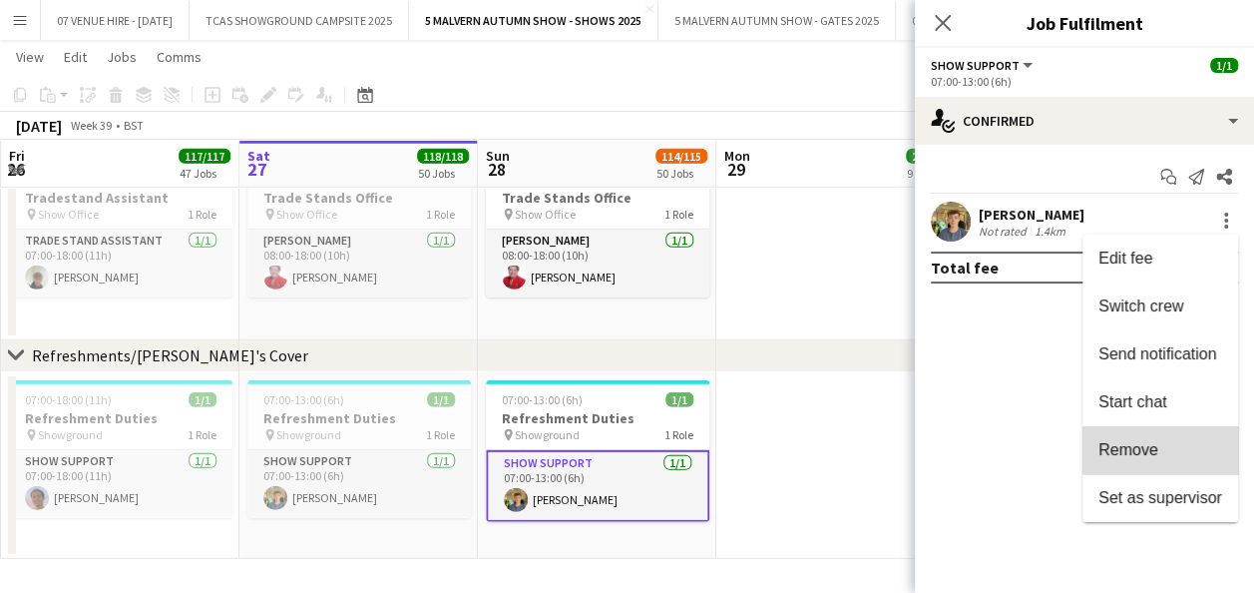
click at [1165, 437] on button "Remove" at bounding box center [1161, 450] width 156 height 48
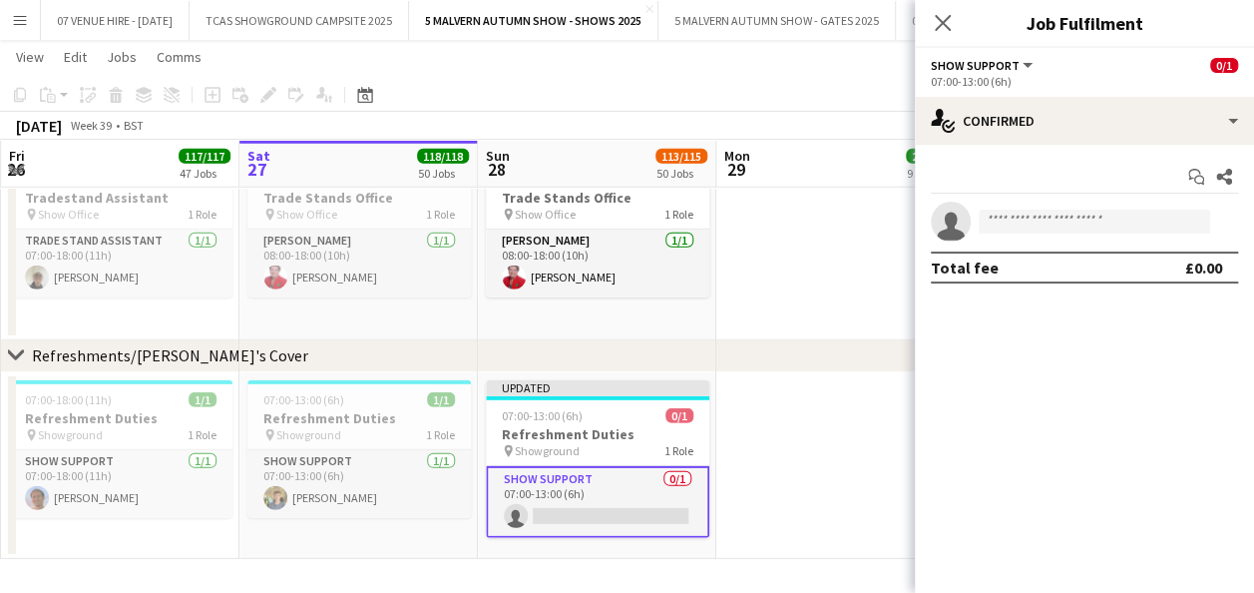
click at [830, 505] on app-date-cell at bounding box center [835, 466] width 238 height 188
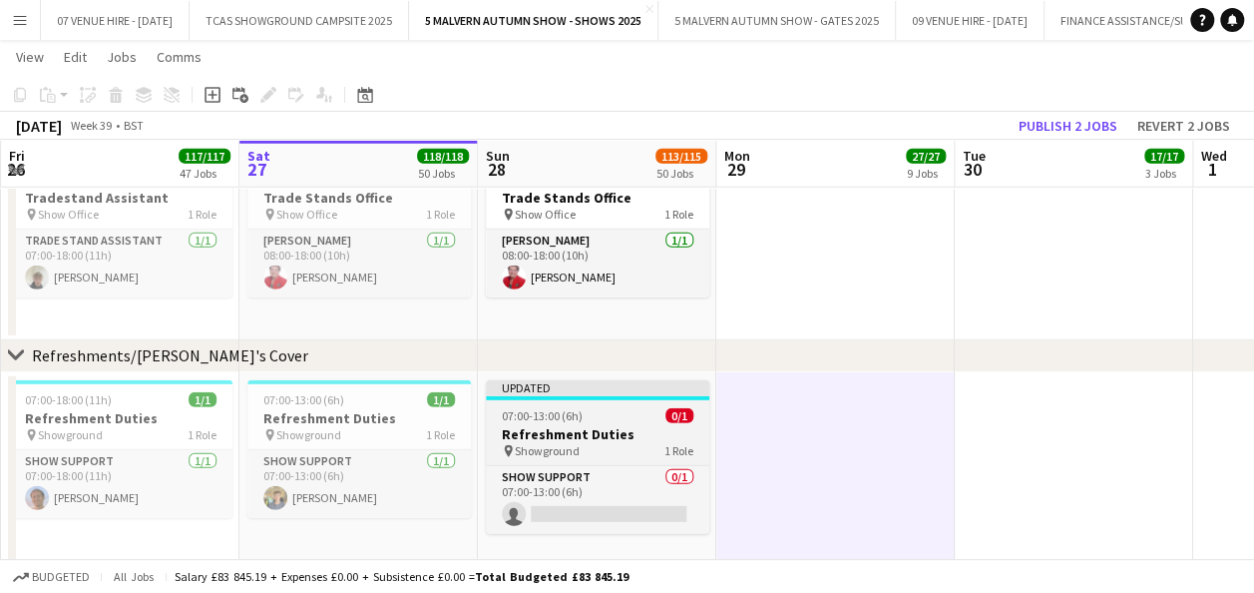
click at [621, 419] on div "07:00-13:00 (6h) 0/1" at bounding box center [597, 415] width 223 height 15
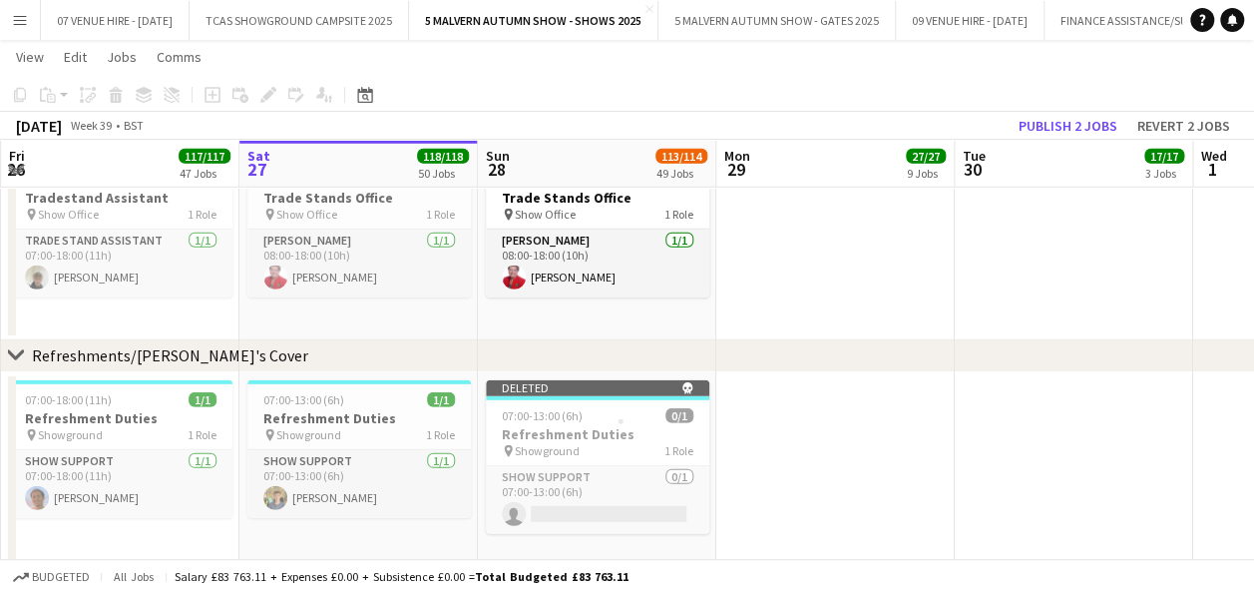
click at [824, 412] on app-date-cell at bounding box center [835, 474] width 238 height 204
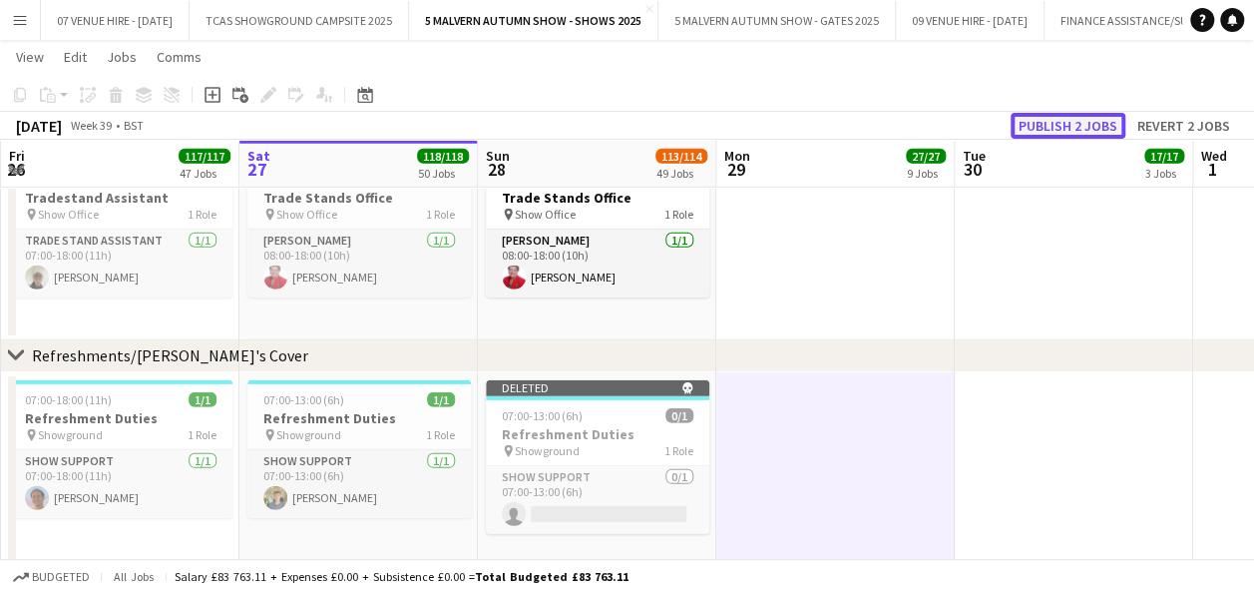
click at [1090, 125] on button "Publish 2 jobs" at bounding box center [1068, 126] width 115 height 26
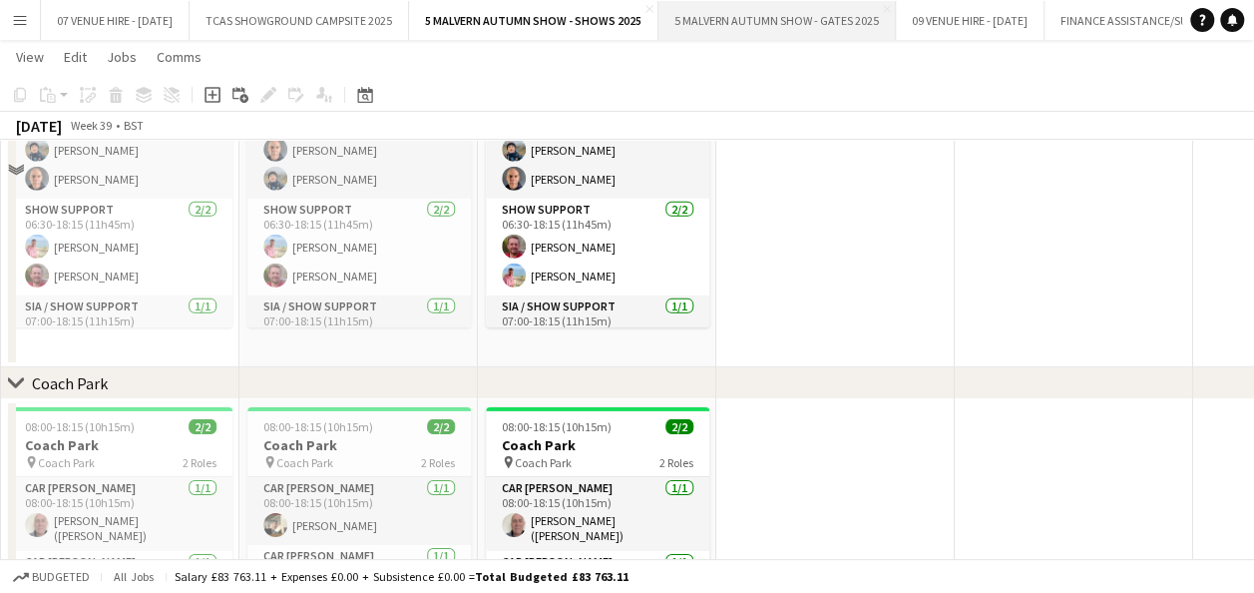
scroll to position [5175, 0]
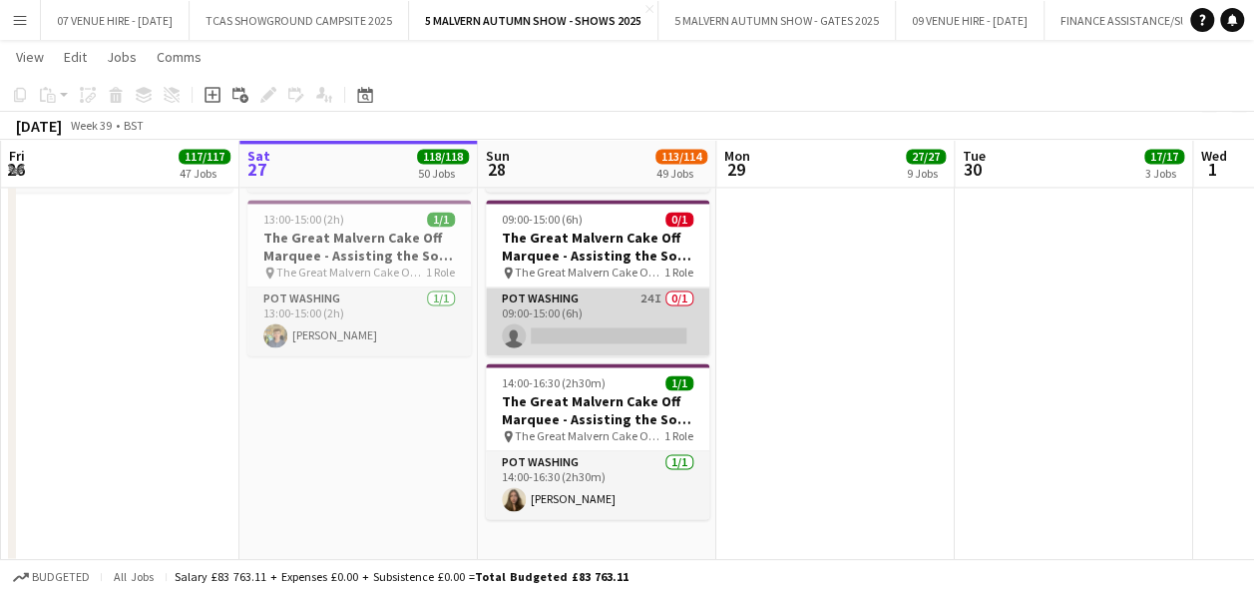
click at [592, 322] on app-card-role "Pot Washing 24I 0/1 09:00-15:00 (6h) single-neutral-actions" at bounding box center [597, 321] width 223 height 68
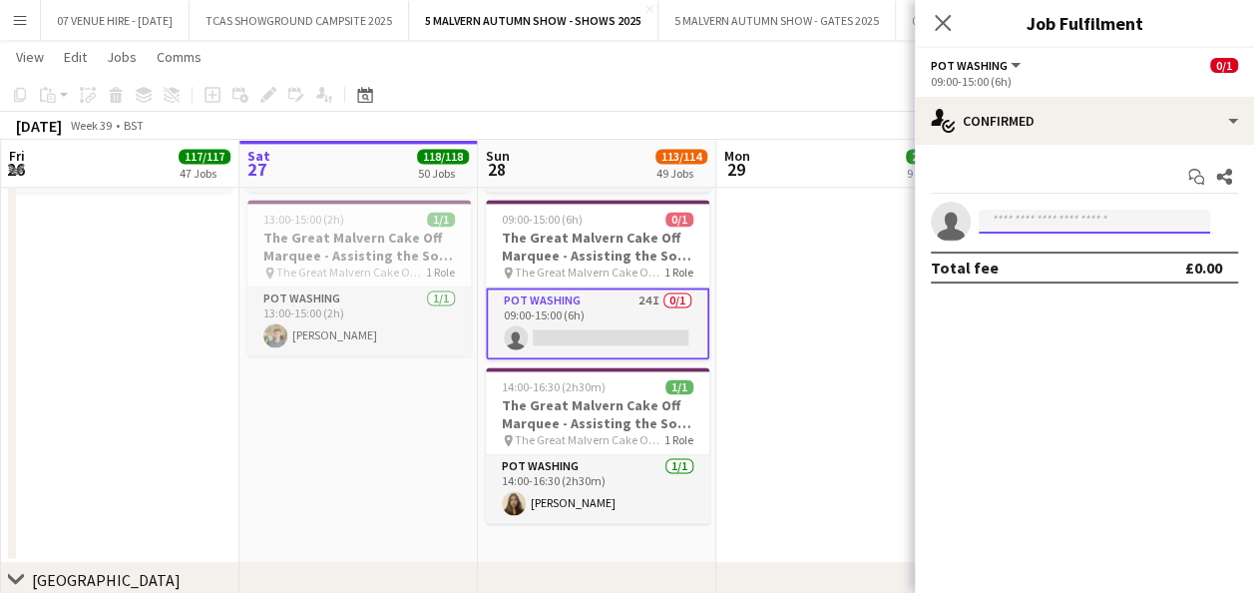
click at [1055, 214] on input at bounding box center [1094, 222] width 231 height 24
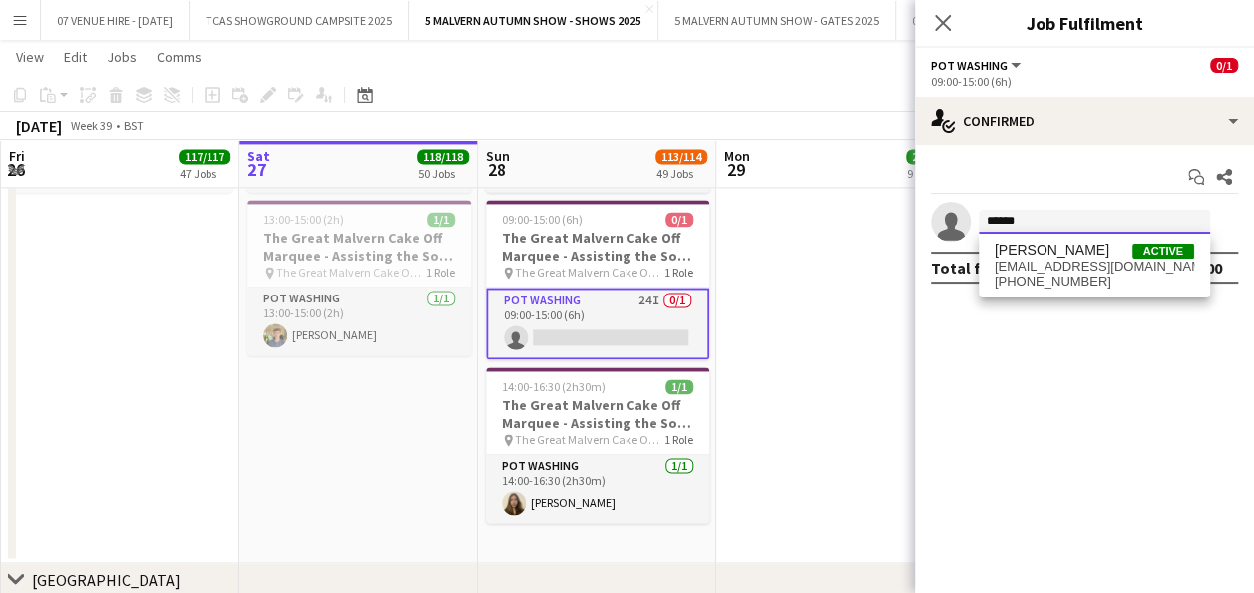
drag, startPoint x: 1033, startPoint y: 230, endPoint x: 846, endPoint y: 196, distance: 189.8
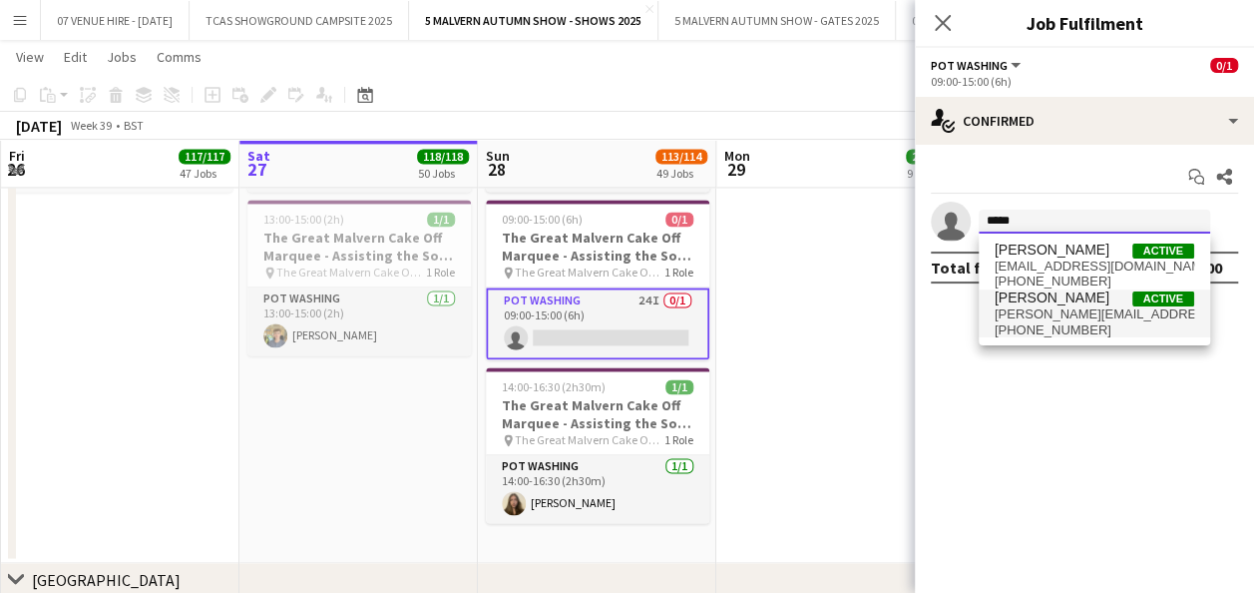
type input "*****"
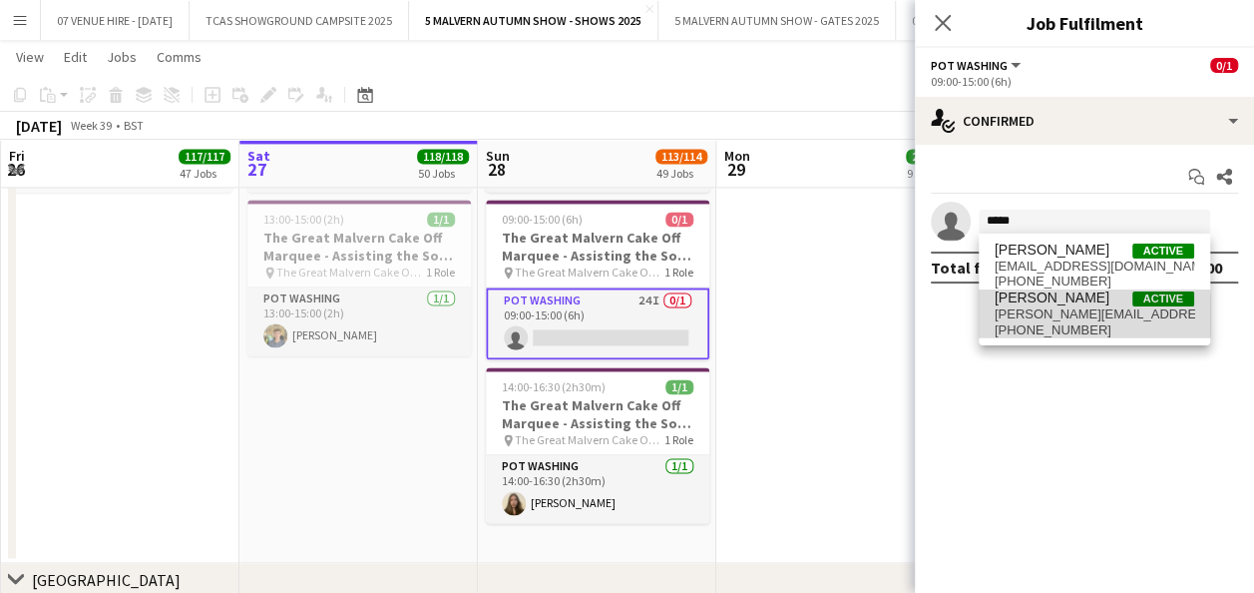
click at [1042, 315] on span "[PERSON_NAME][EMAIL_ADDRESS][PERSON_NAME][DOMAIN_NAME]" at bounding box center [1095, 314] width 200 height 16
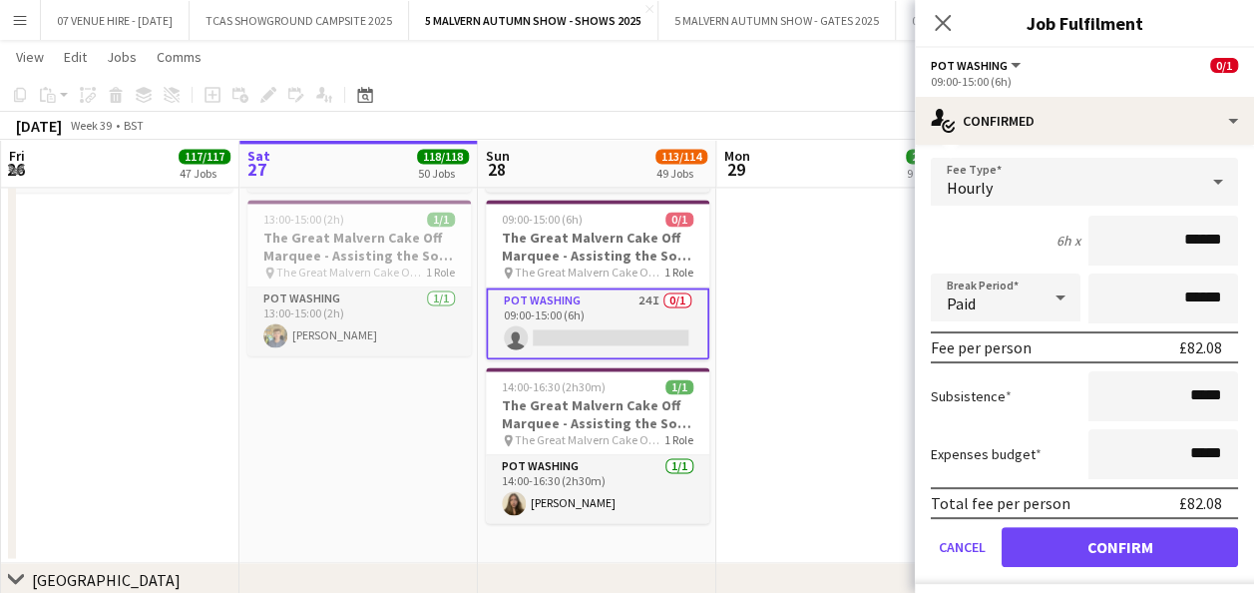
scroll to position [159, 0]
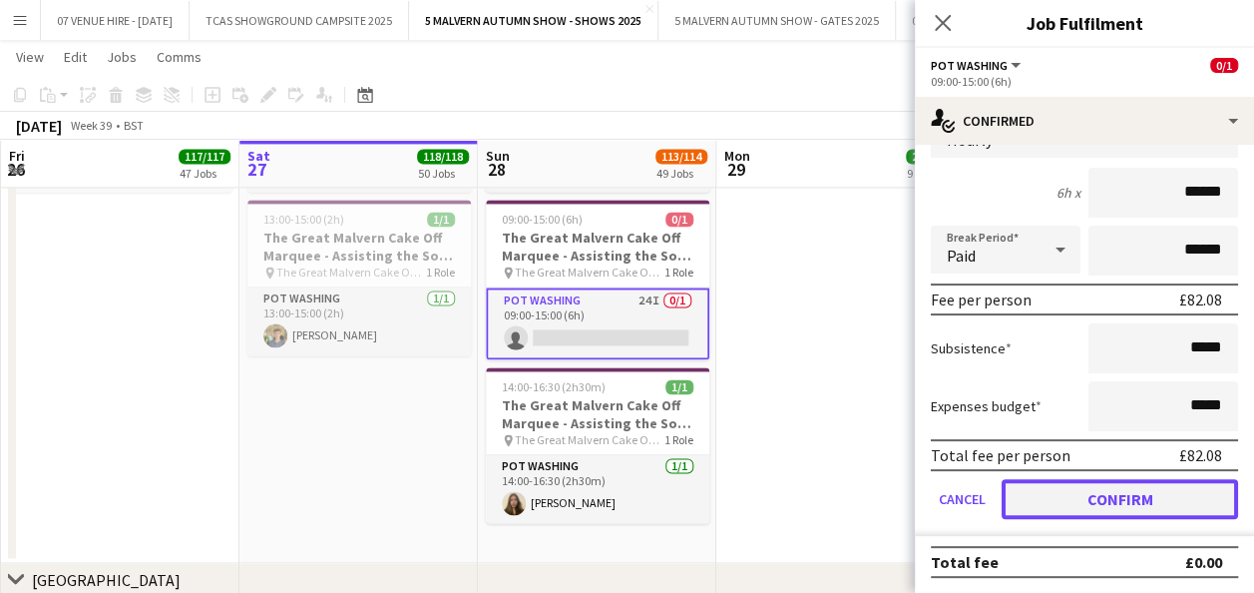
click at [1053, 502] on button "Confirm" at bounding box center [1120, 499] width 236 height 40
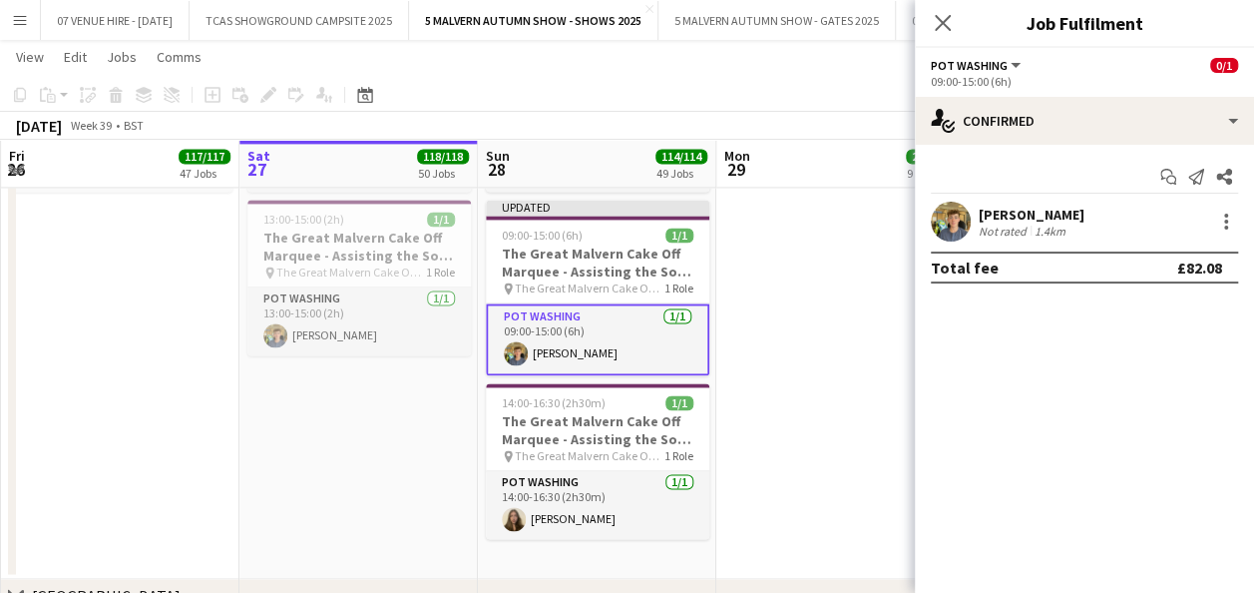
scroll to position [0, 0]
click at [867, 368] on app-date-cell at bounding box center [835, 304] width 238 height 552
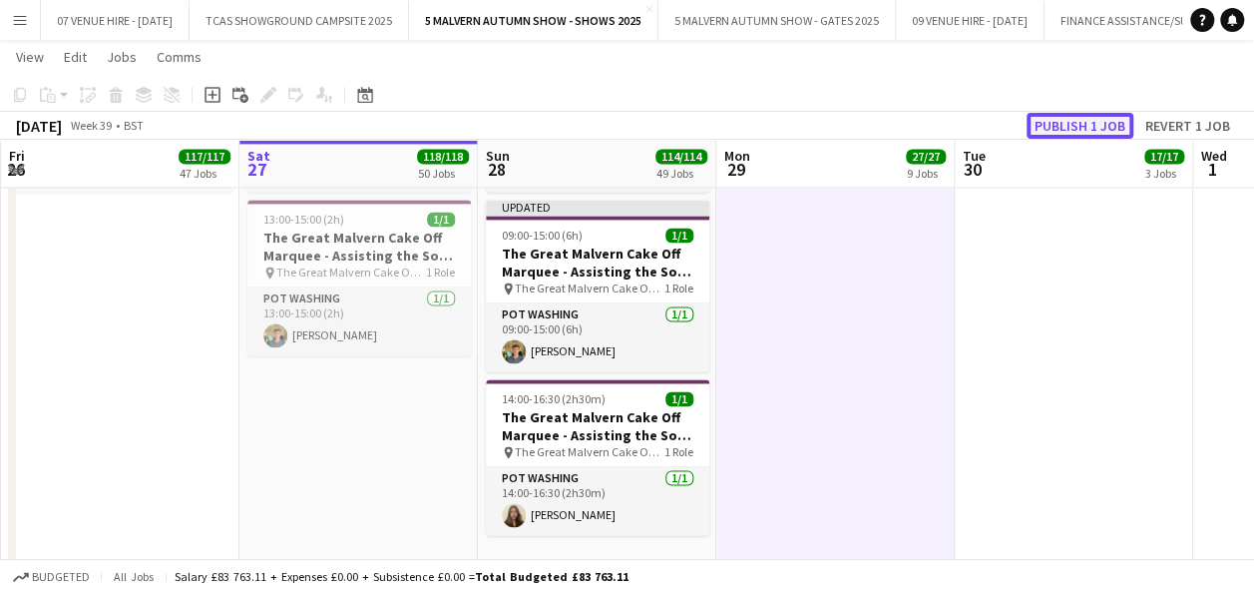
click at [1078, 126] on button "Publish 1 job" at bounding box center [1080, 126] width 107 height 26
